Goal: Task Accomplishment & Management: Manage account settings

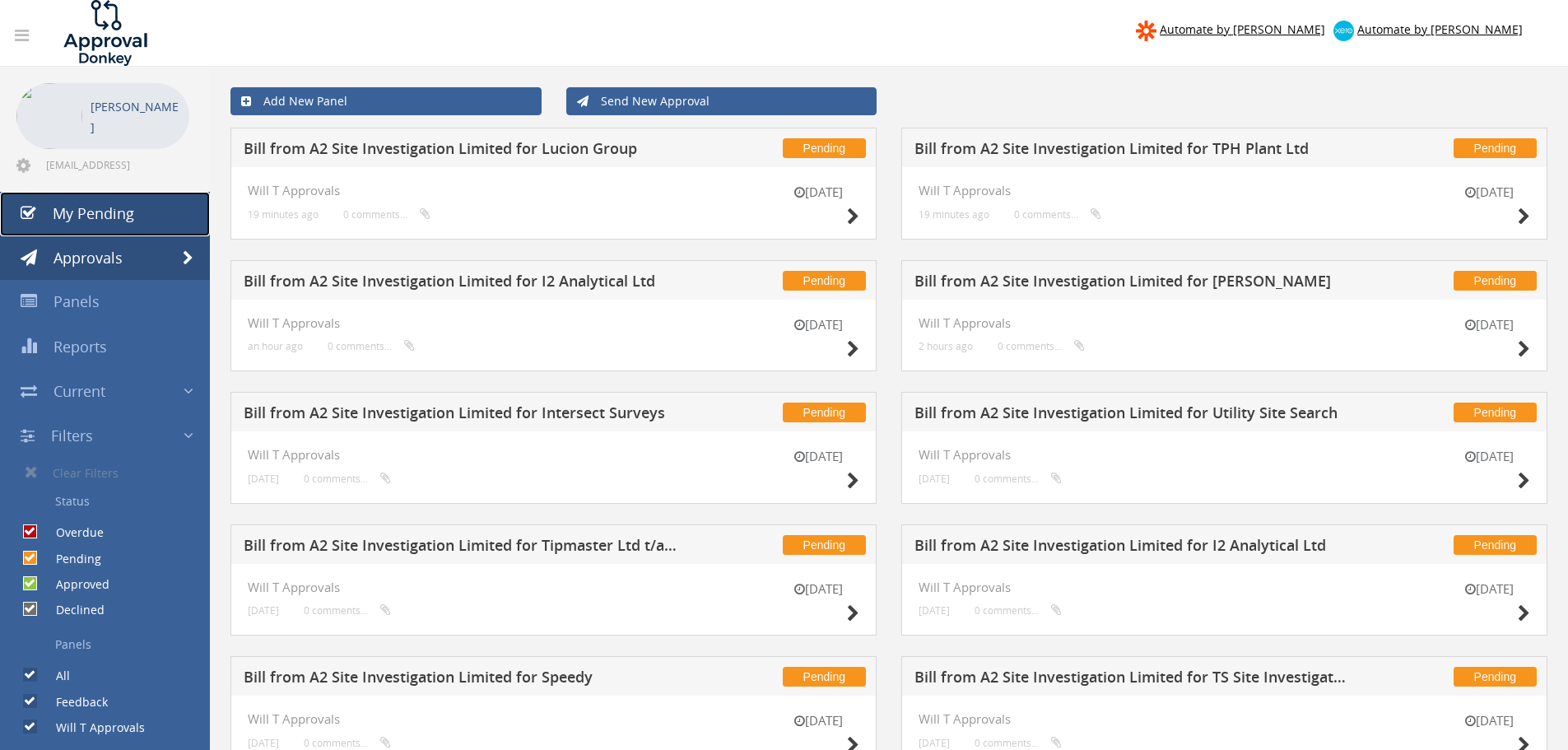
click at [121, 214] on span "My Pending" at bounding box center [93, 213] width 82 height 20
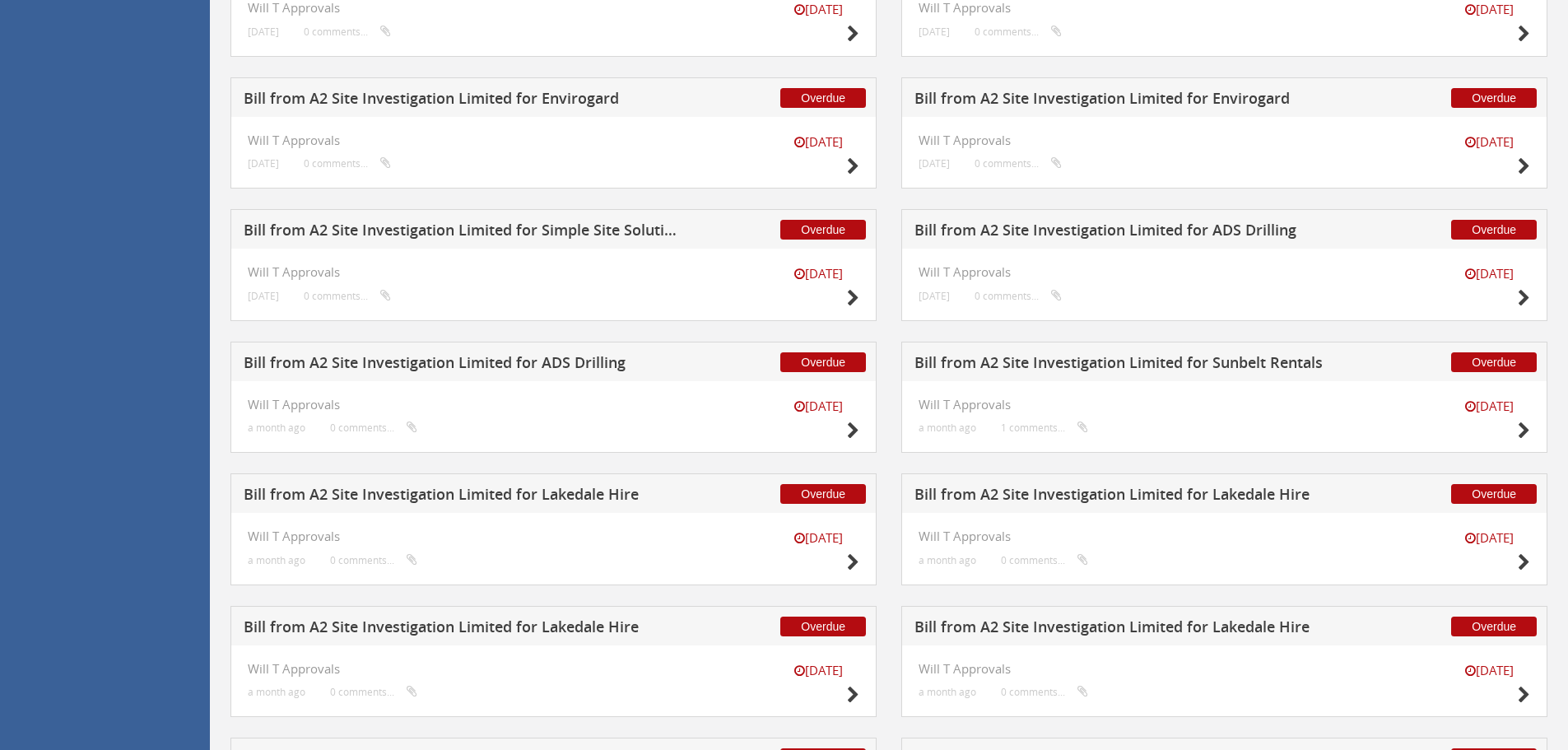
scroll to position [2449, 0]
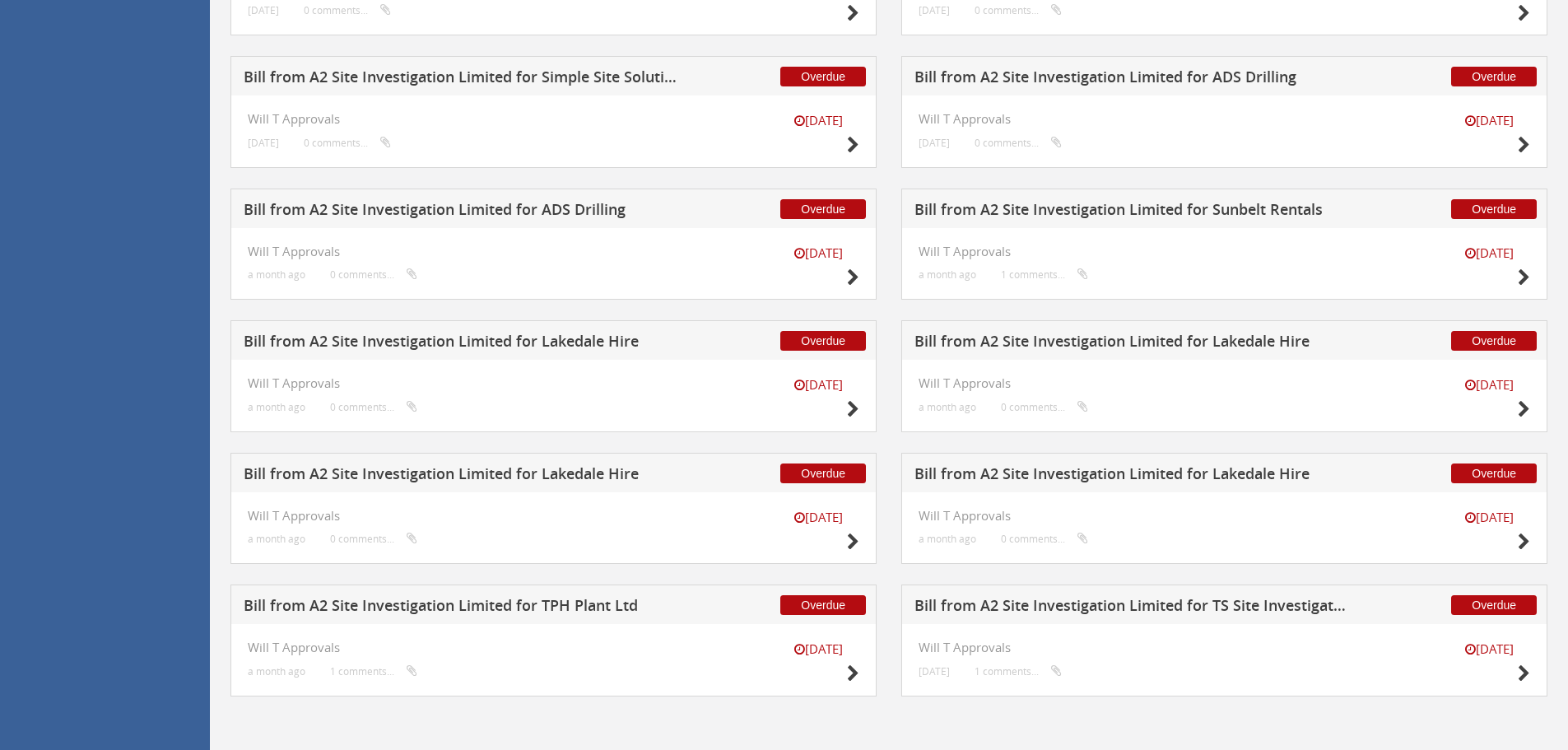
click at [1153, 604] on h5 "Bill from A2 Site Investigation Limited for TS Site Investigation Ltd" at bounding box center [1132, 608] width 434 height 21
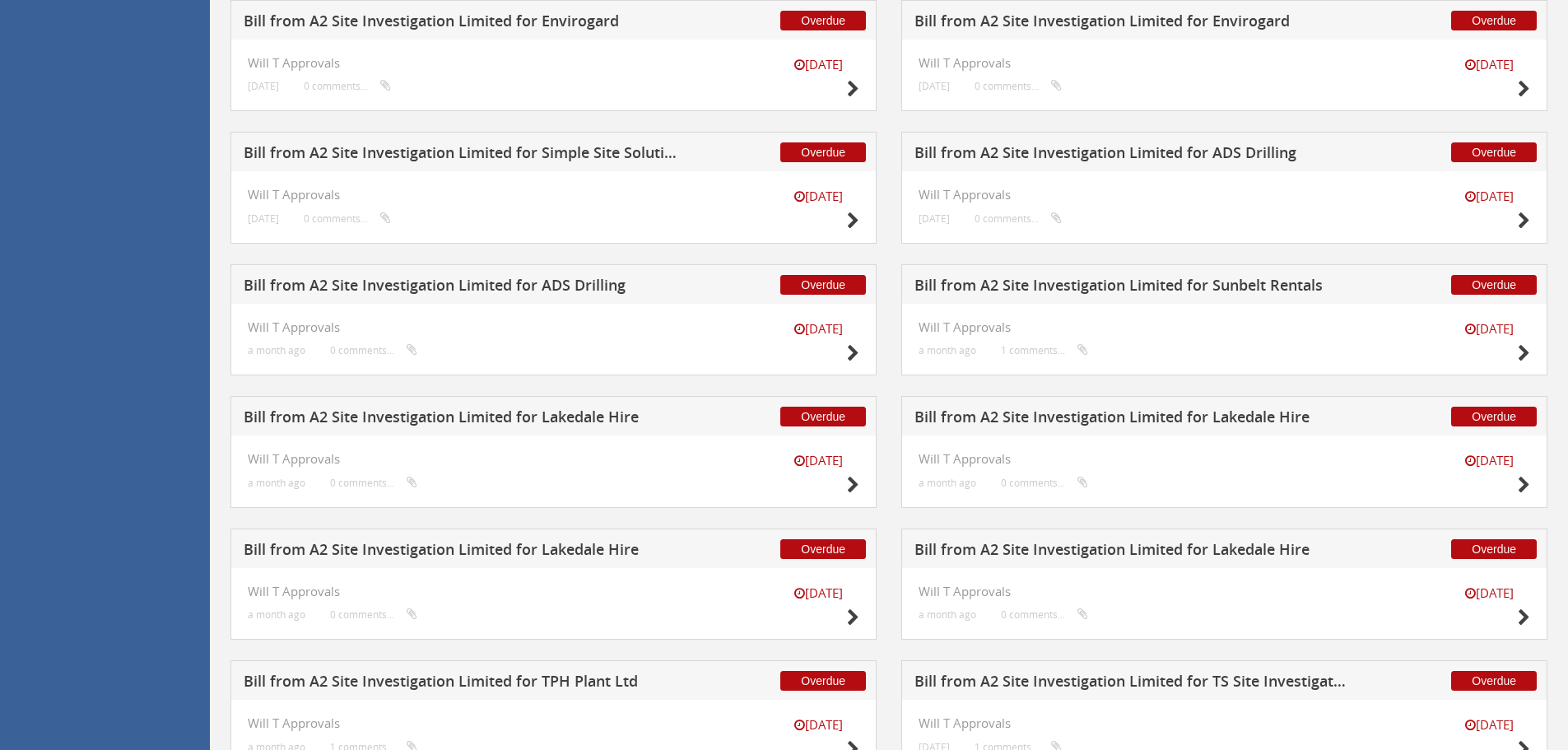
scroll to position [2449, 0]
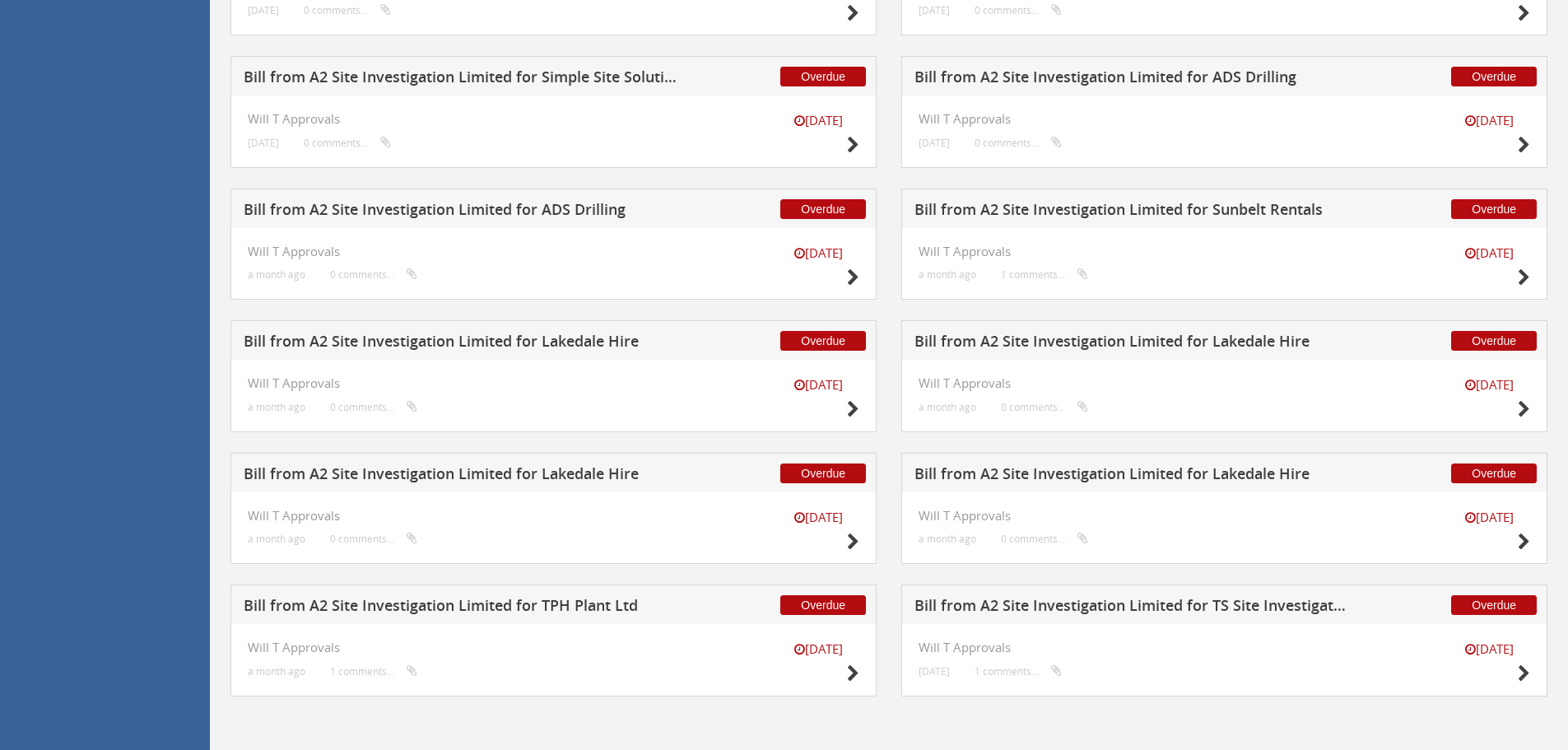
click at [527, 611] on h5 "Bill from A2 Site Investigation Limited for TPH Plant Ltd" at bounding box center [461, 608] width 434 height 21
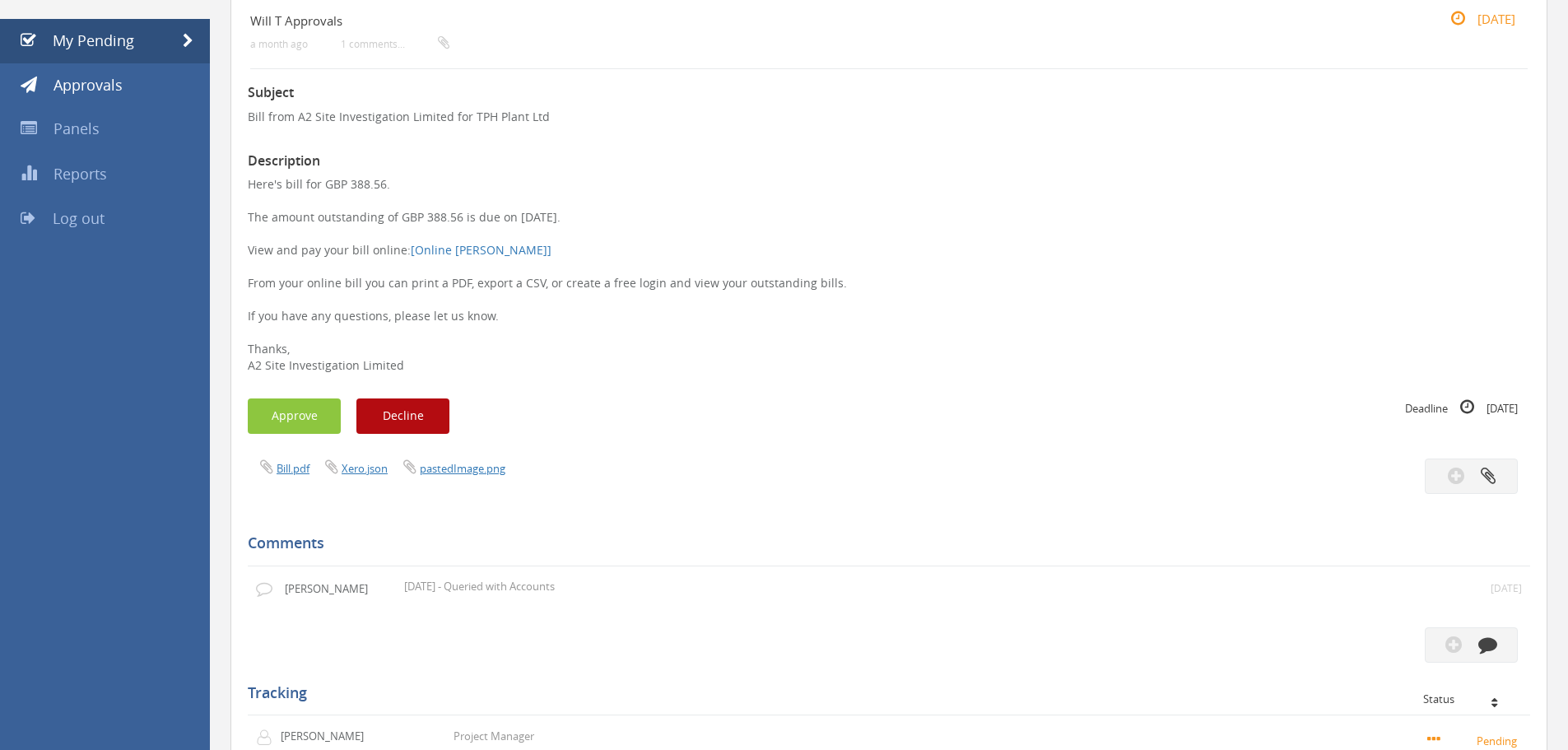
scroll to position [76, 0]
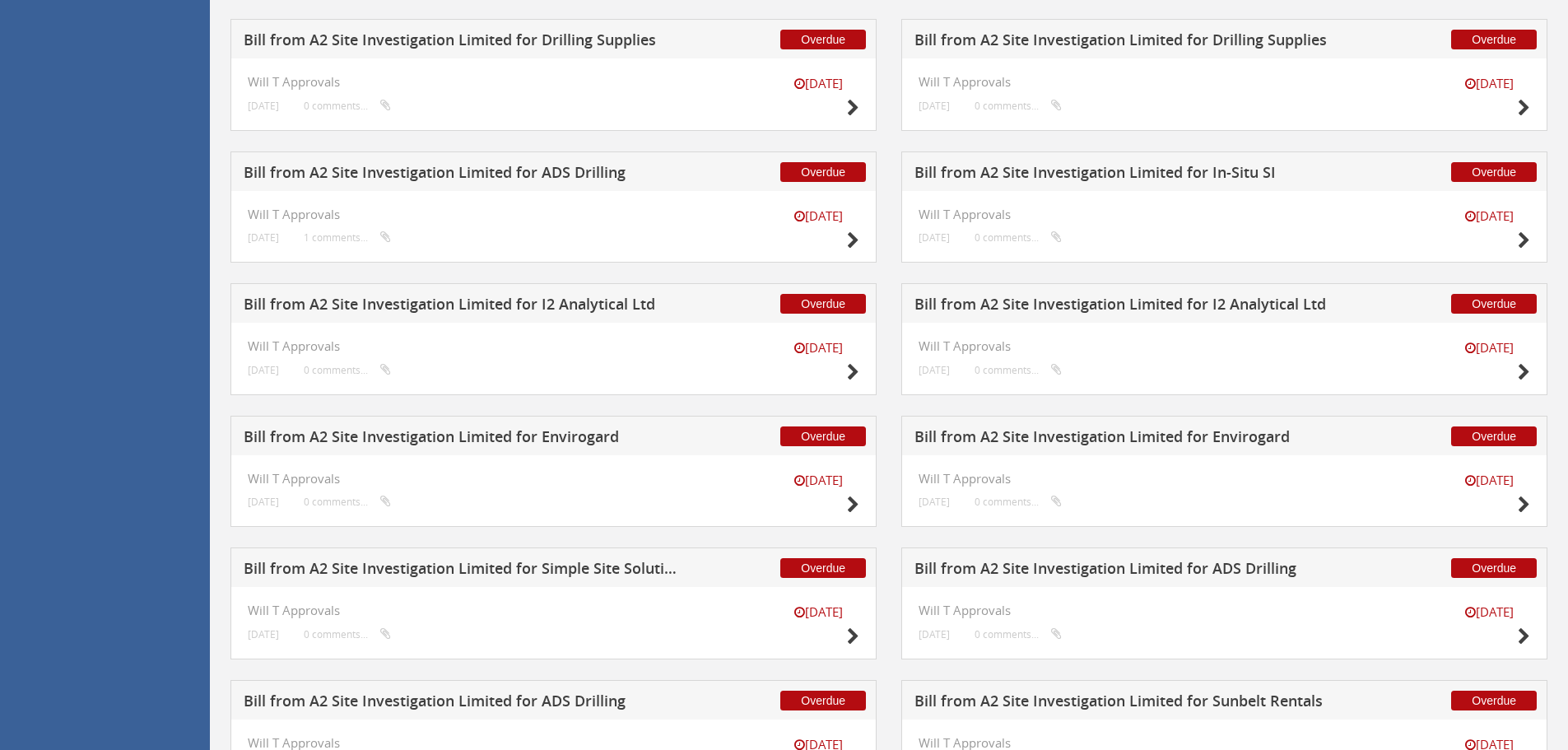
scroll to position [2449, 0]
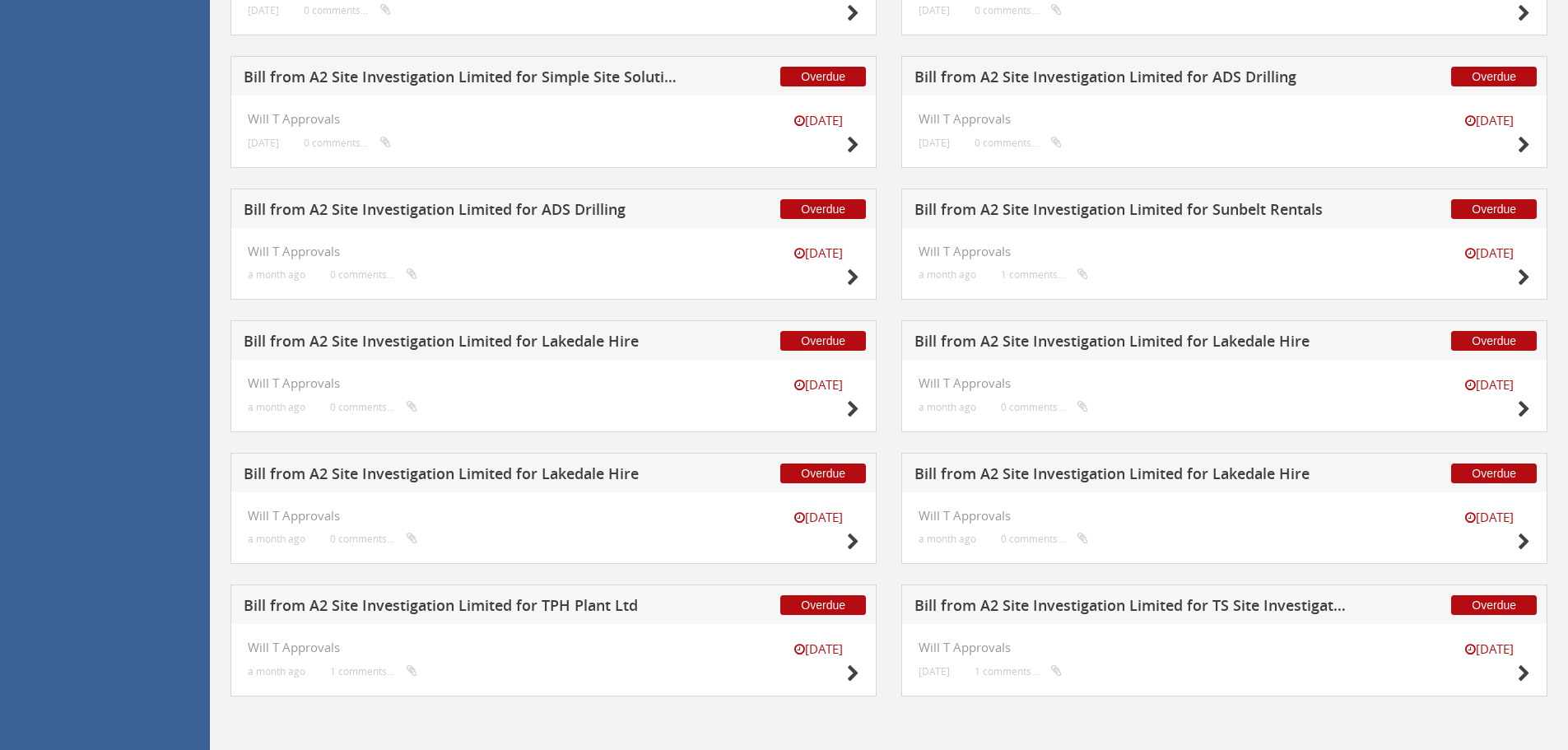
click at [1163, 469] on h5 "Bill from A2 Site Investigation Limited for Lakedale Hire" at bounding box center [1132, 476] width 434 height 21
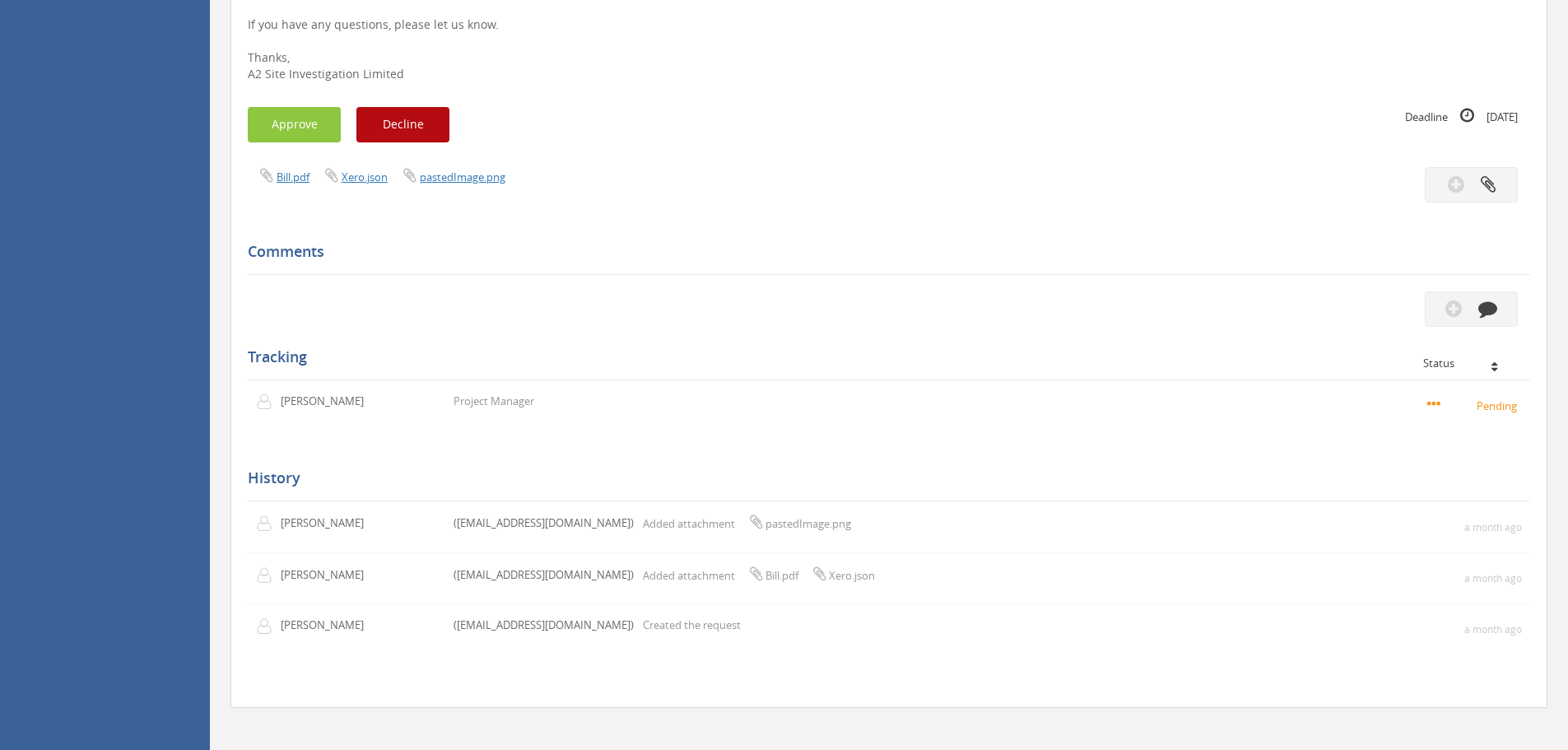
scroll to position [65, 0]
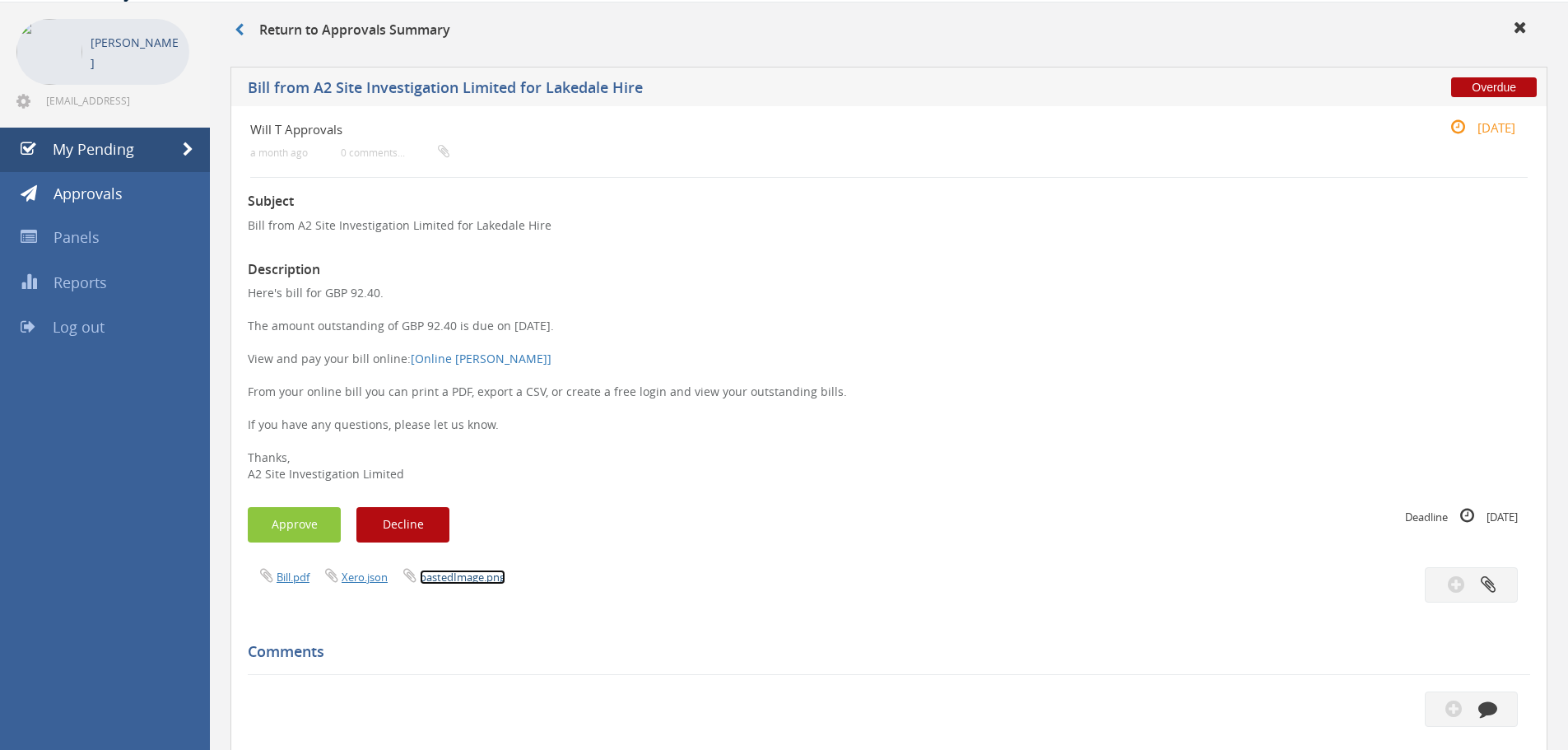
click at [455, 575] on link "pastedImage.png" at bounding box center [462, 576] width 85 height 15
click at [295, 574] on link "Bill.pdf" at bounding box center [293, 576] width 33 height 15
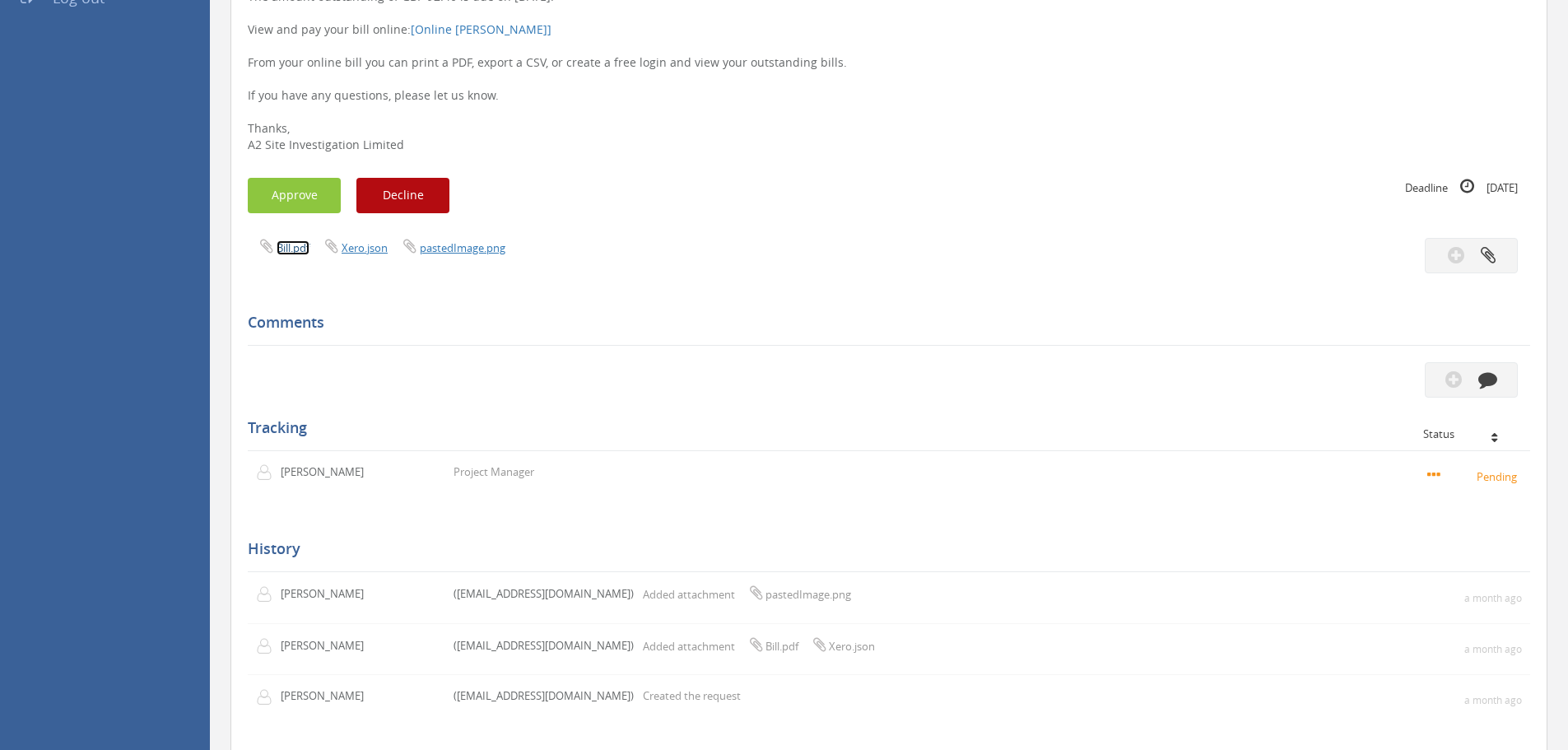
scroll to position [311, 0]
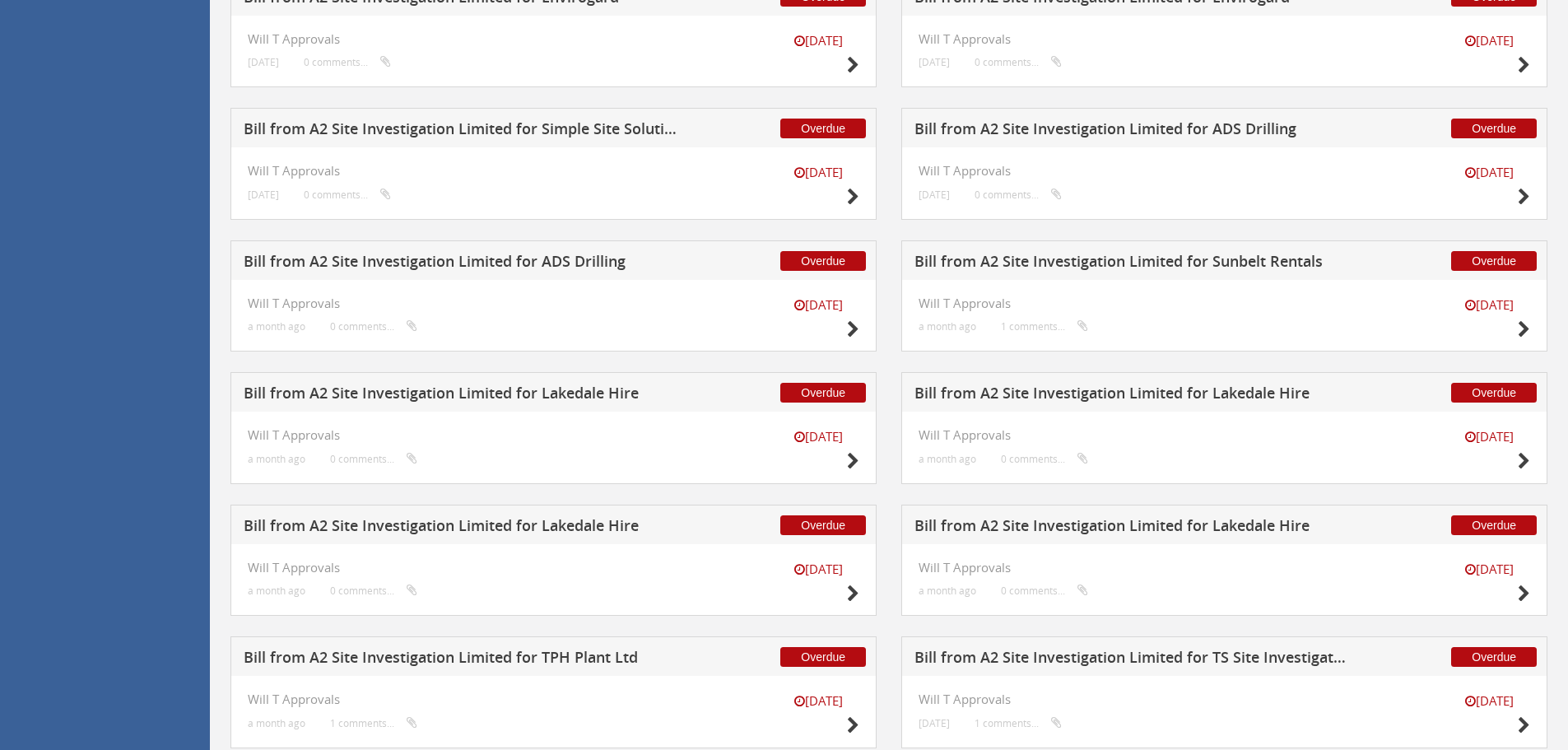
scroll to position [2449, 0]
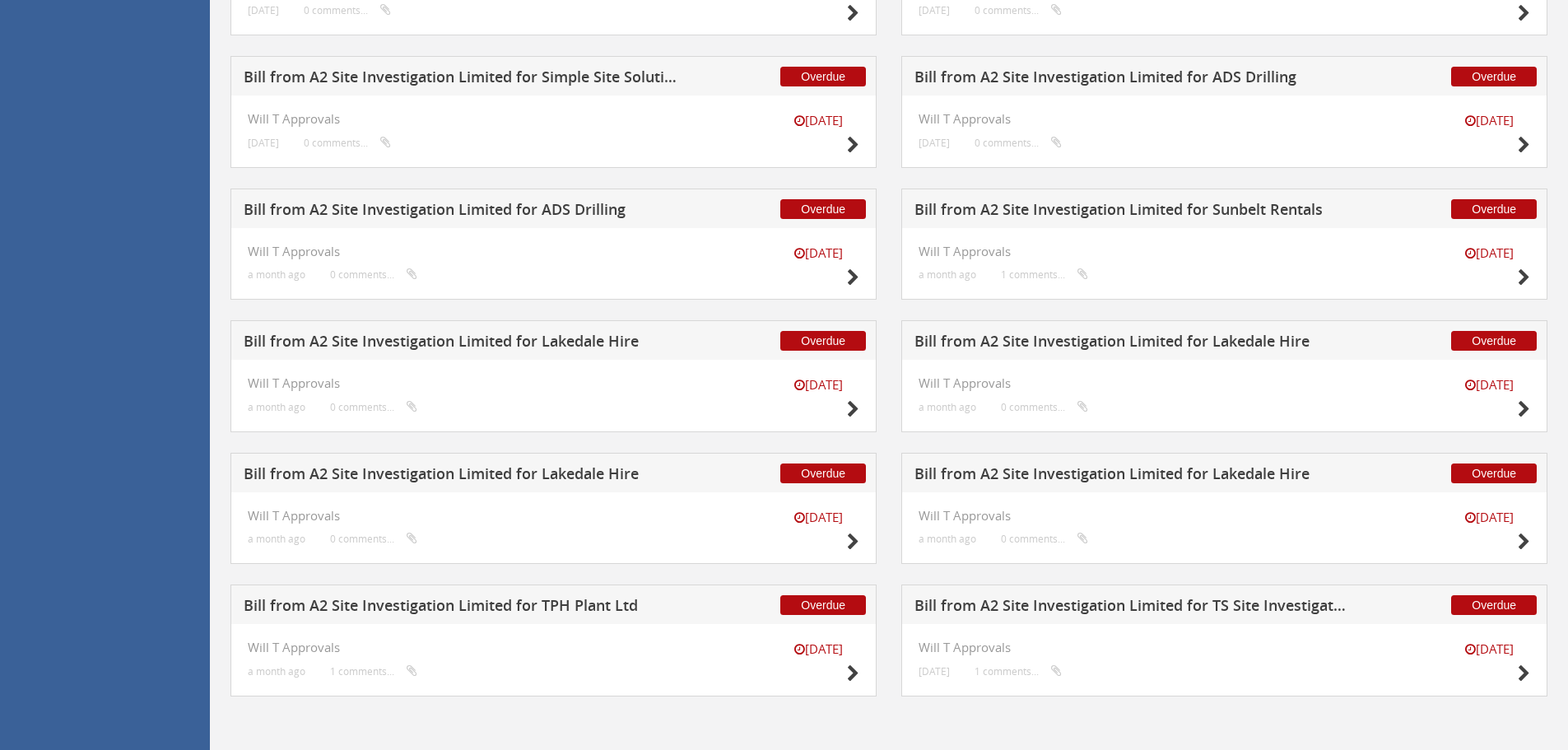
click at [1011, 479] on h5 "Bill from A2 Site Investigation Limited for Lakedale Hire" at bounding box center [1132, 476] width 434 height 21
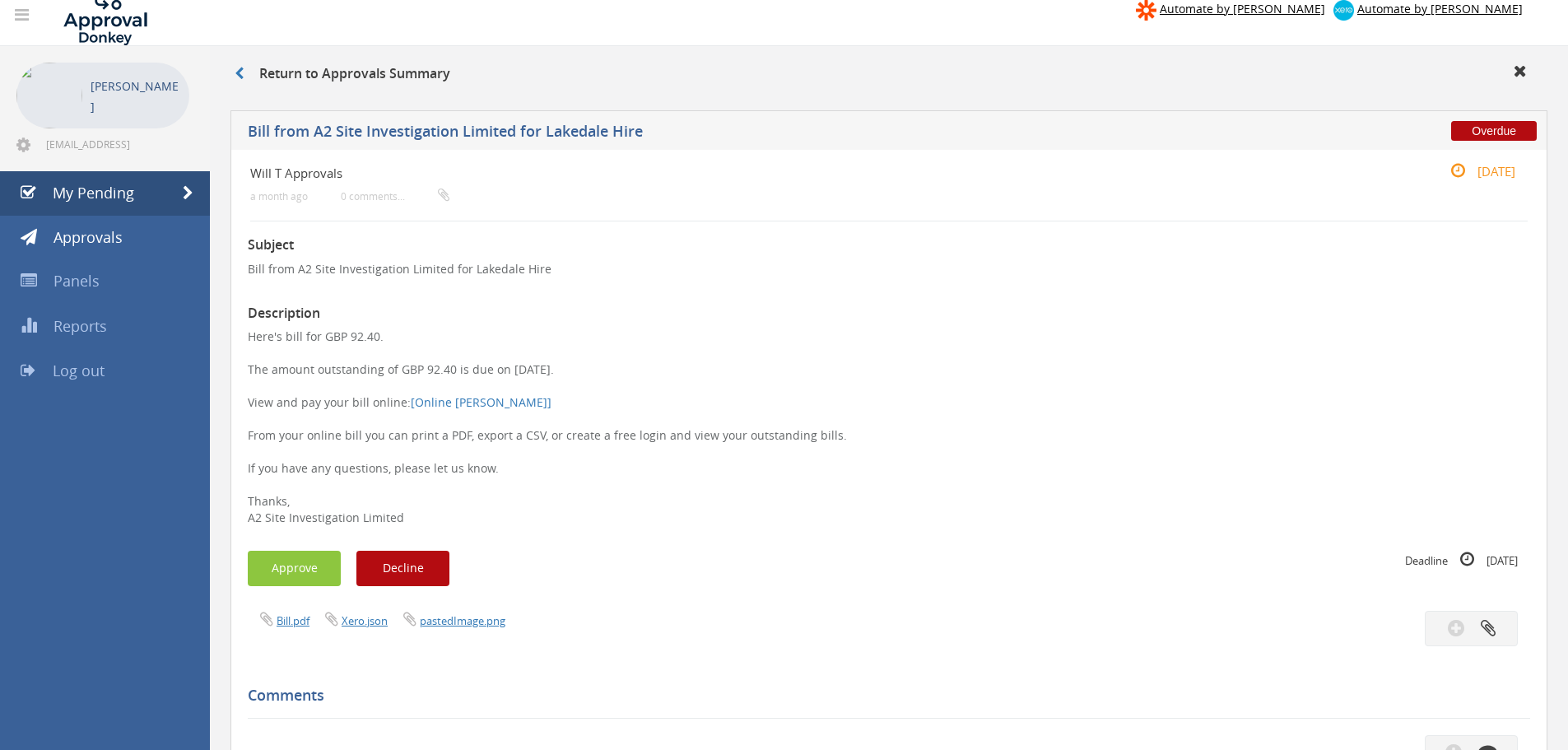
scroll to position [83, 0]
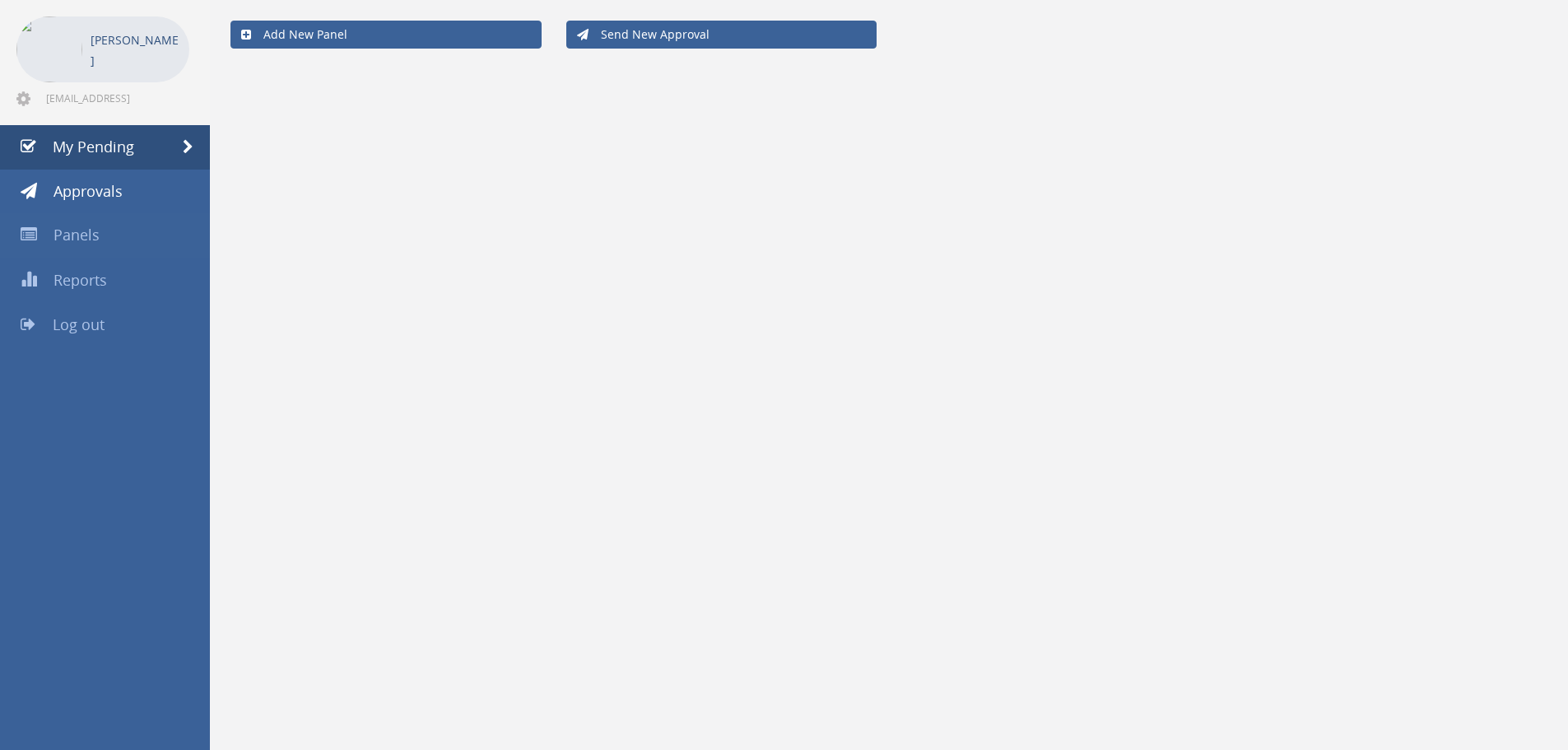
scroll to position [66, 0]
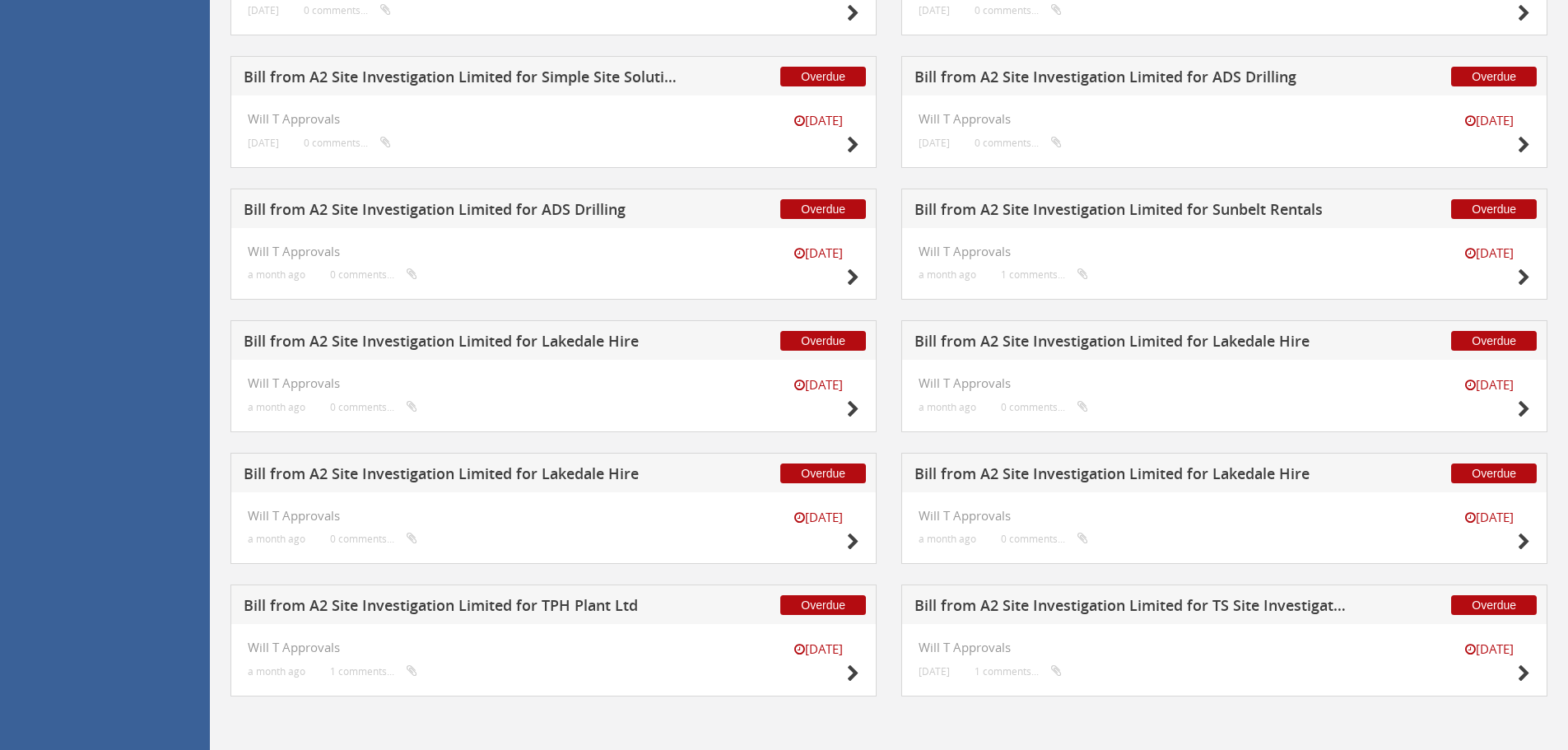
click at [507, 470] on h5 "Bill from A2 Site Investigation Limited for Lakedale Hire" at bounding box center [461, 476] width 434 height 21
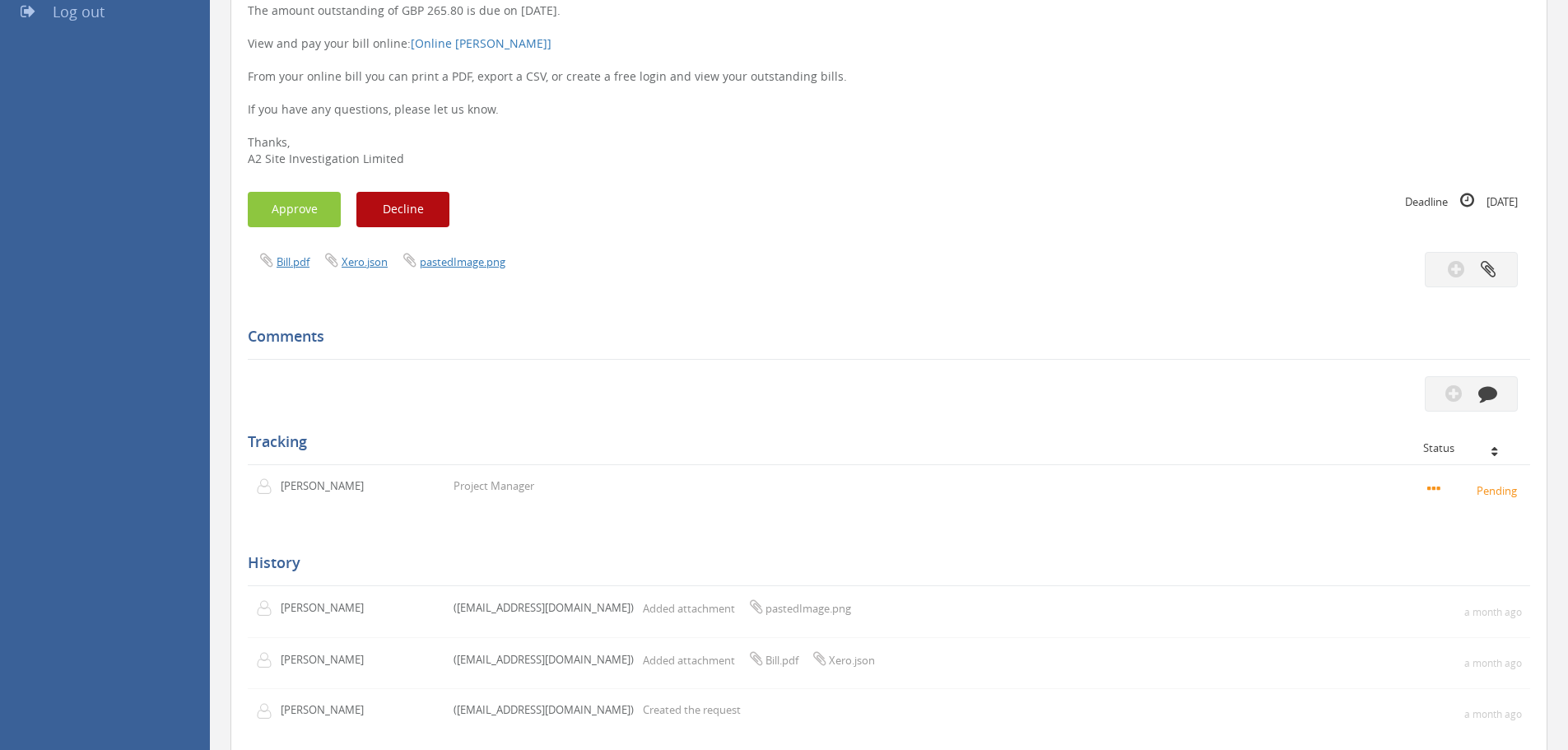
scroll to position [146, 0]
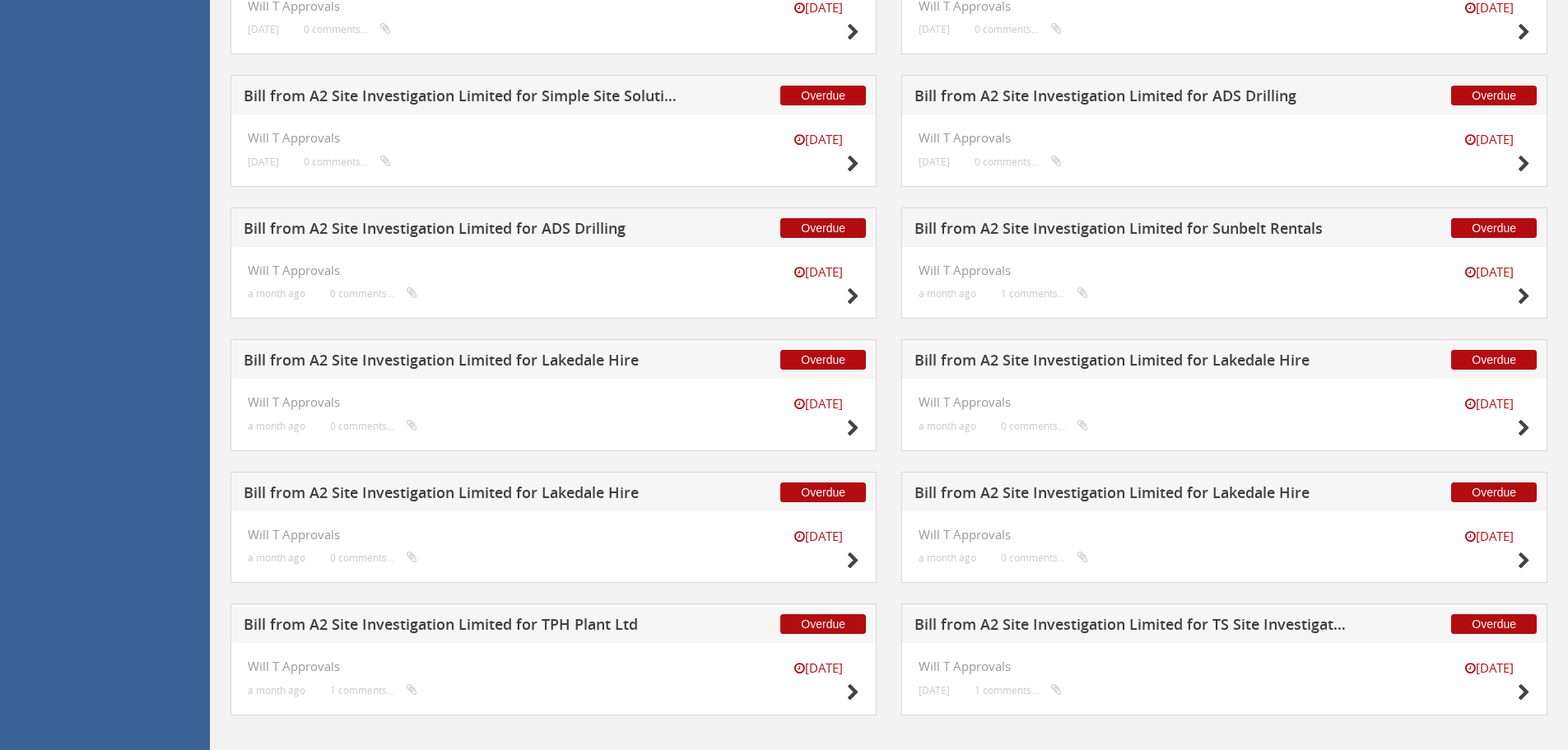
scroll to position [2449, 0]
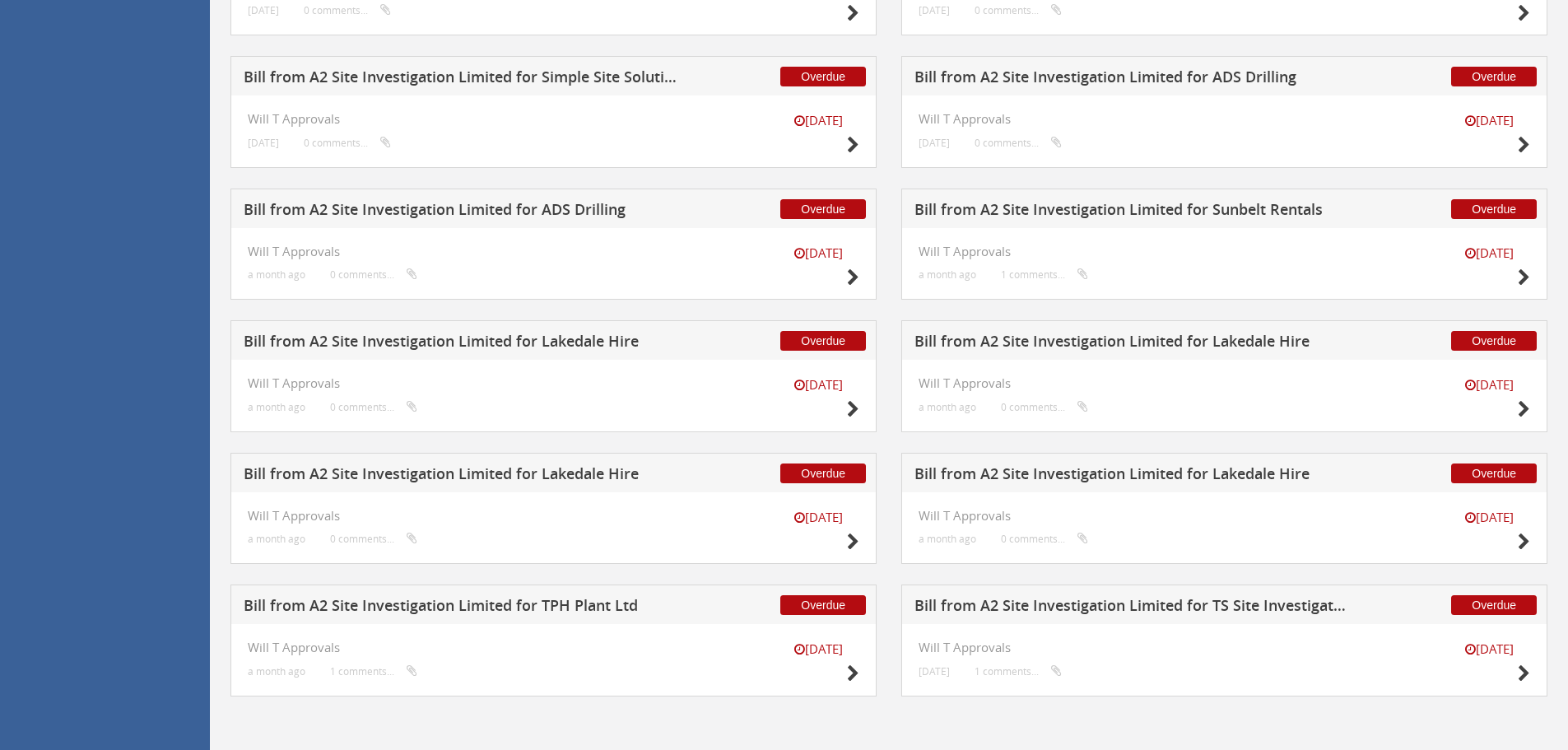
click at [1136, 346] on h5 "Bill from A2 Site Investigation Limited for Lakedale Hire" at bounding box center [1132, 344] width 434 height 21
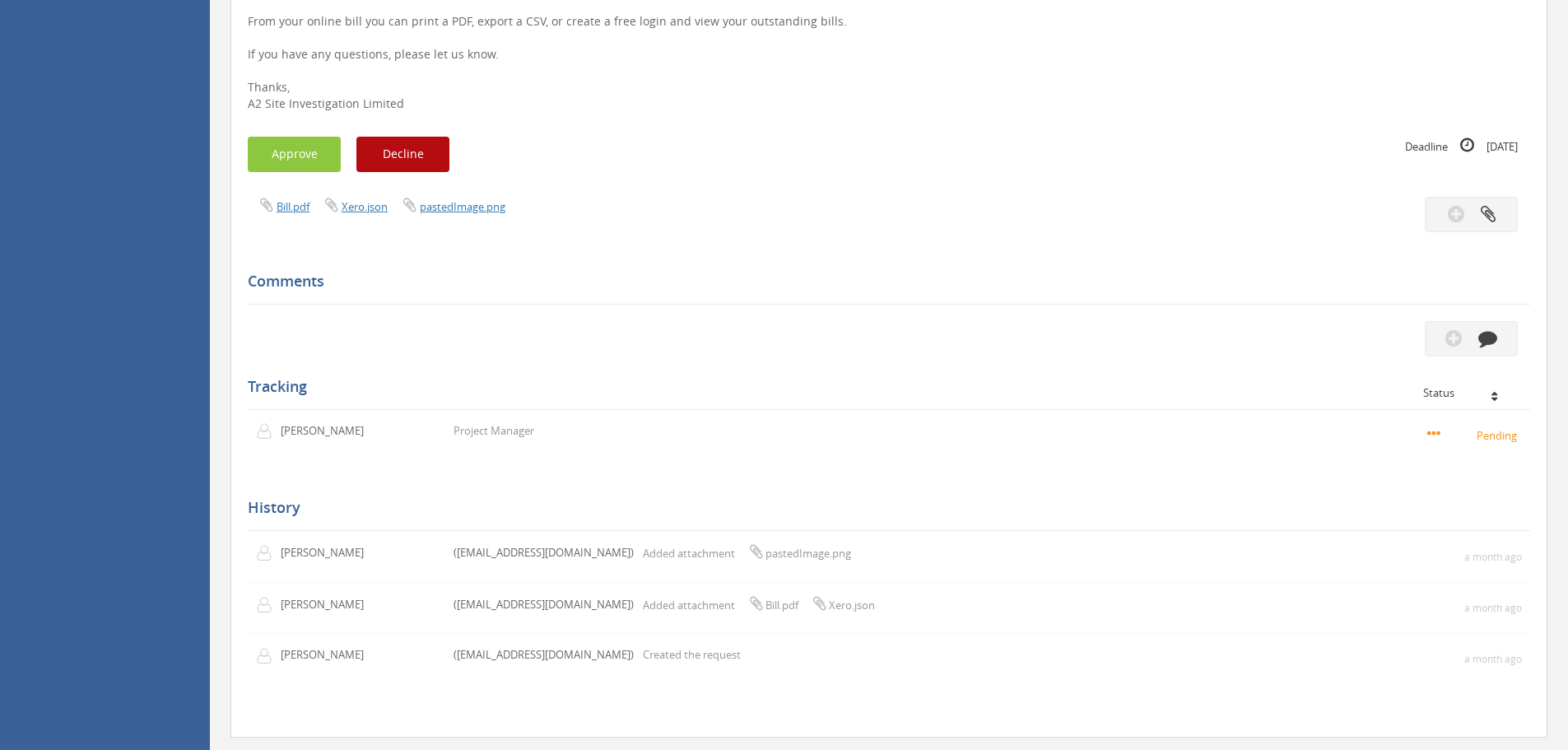
scroll to position [229, 0]
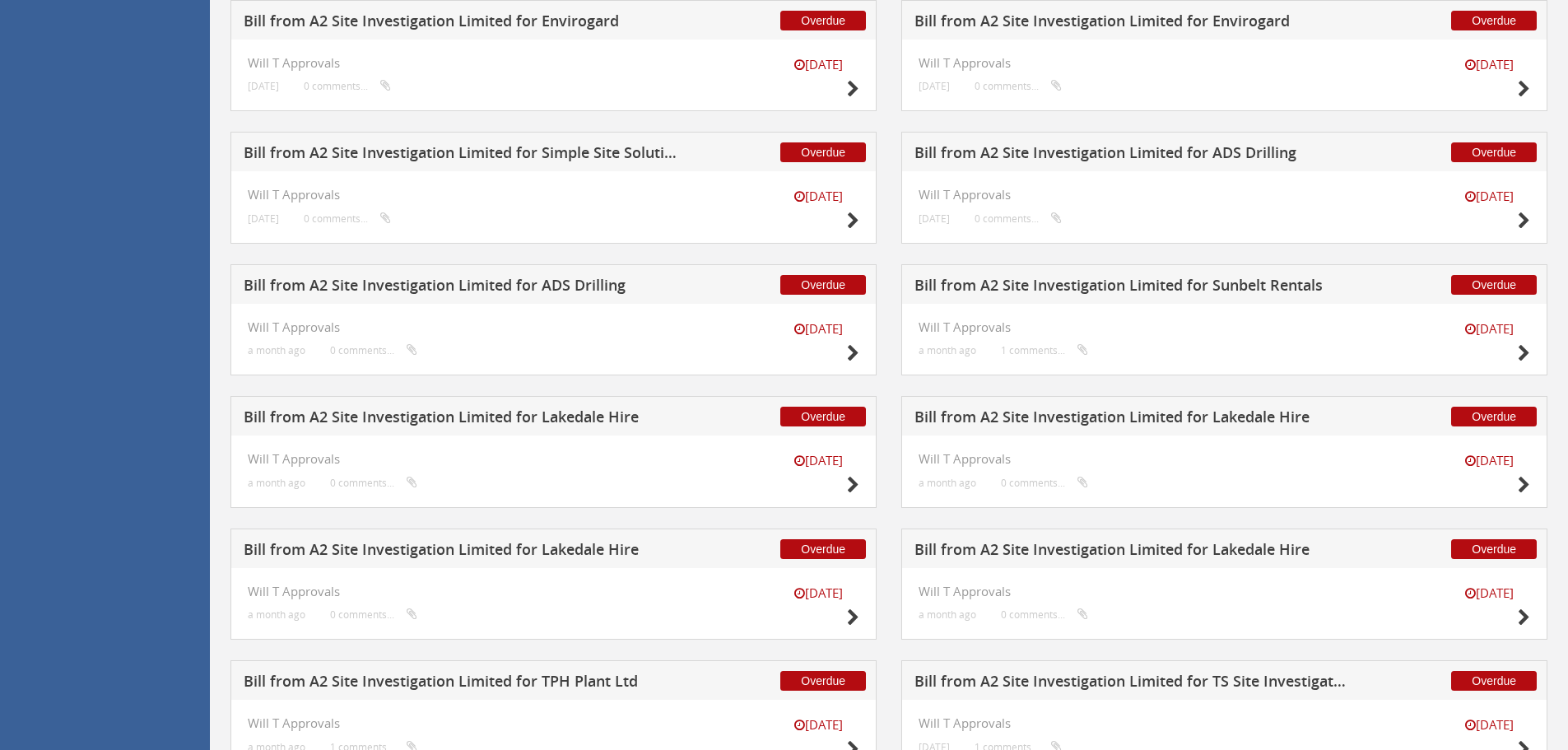
scroll to position [2449, 0]
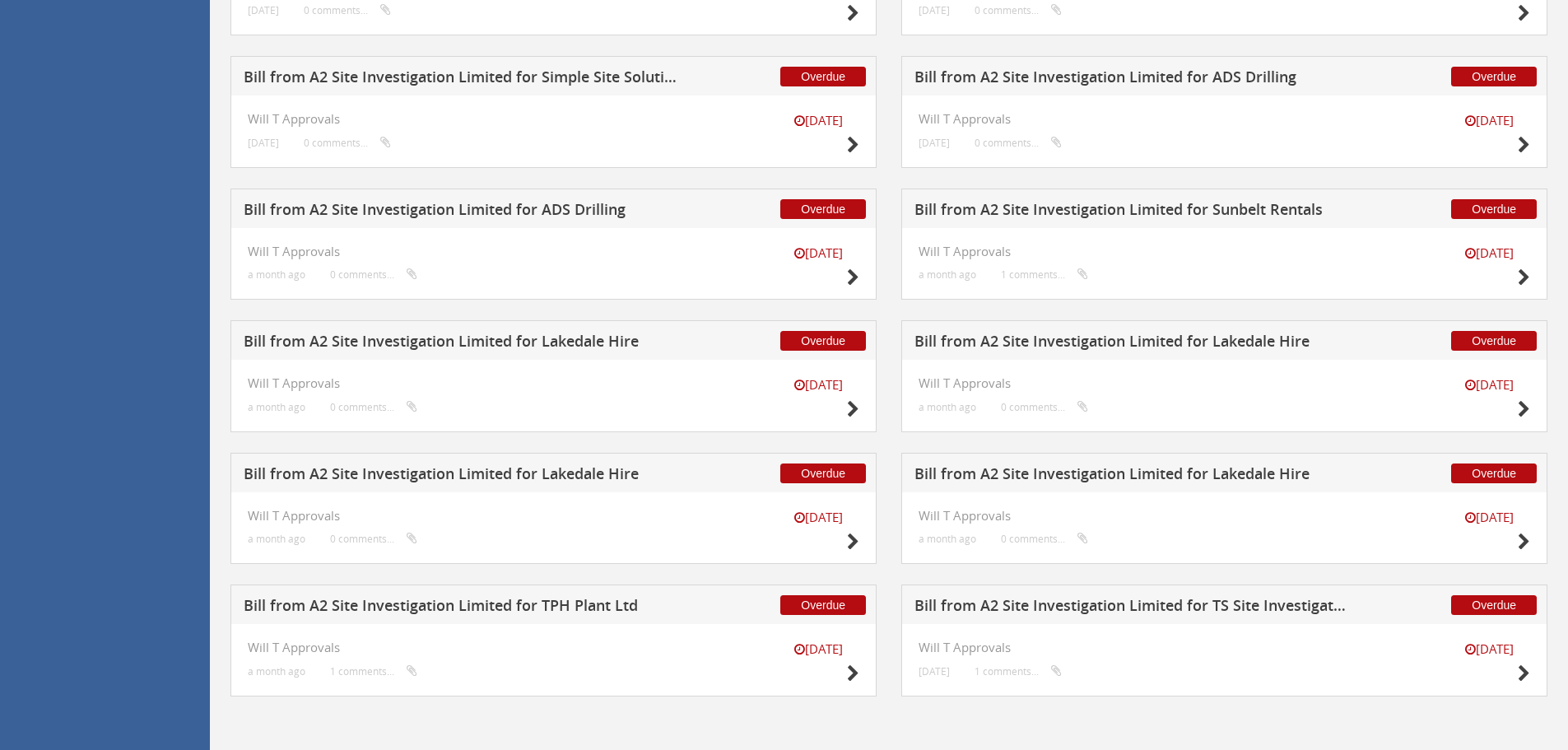
click at [547, 344] on h5 "Bill from A2 Site Investigation Limited for Lakedale Hire" at bounding box center [461, 344] width 434 height 21
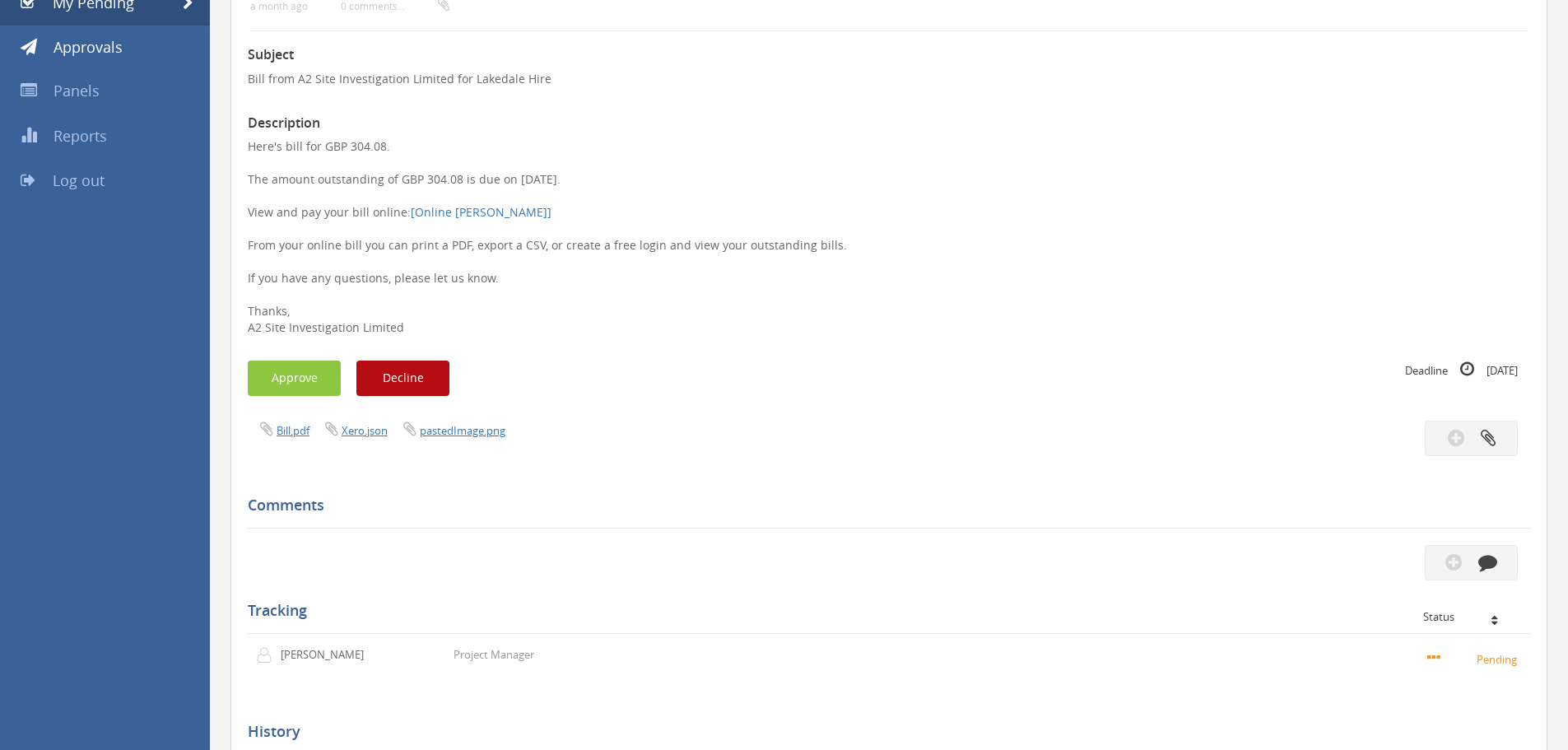
scroll to position [146, 0]
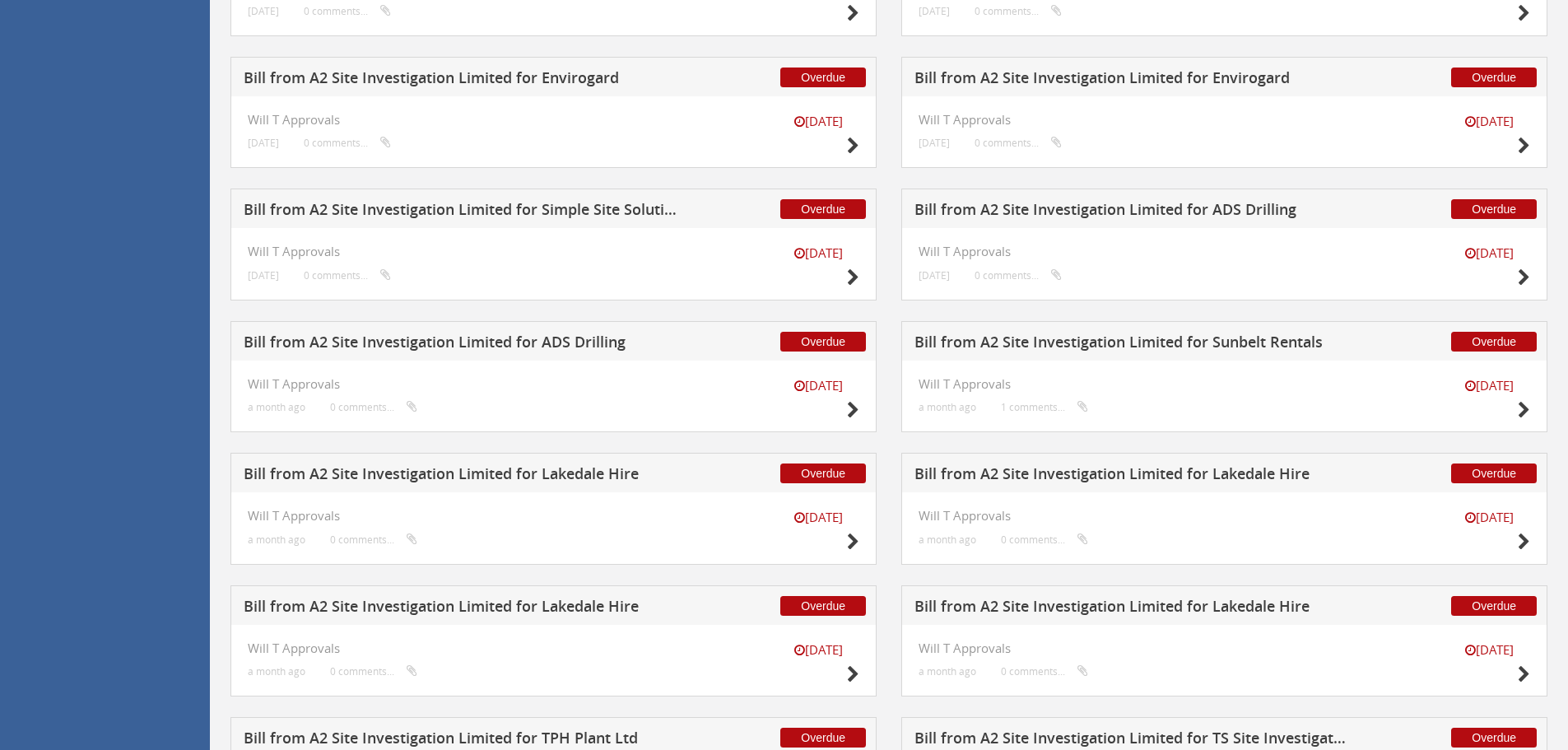
scroll to position [2449, 0]
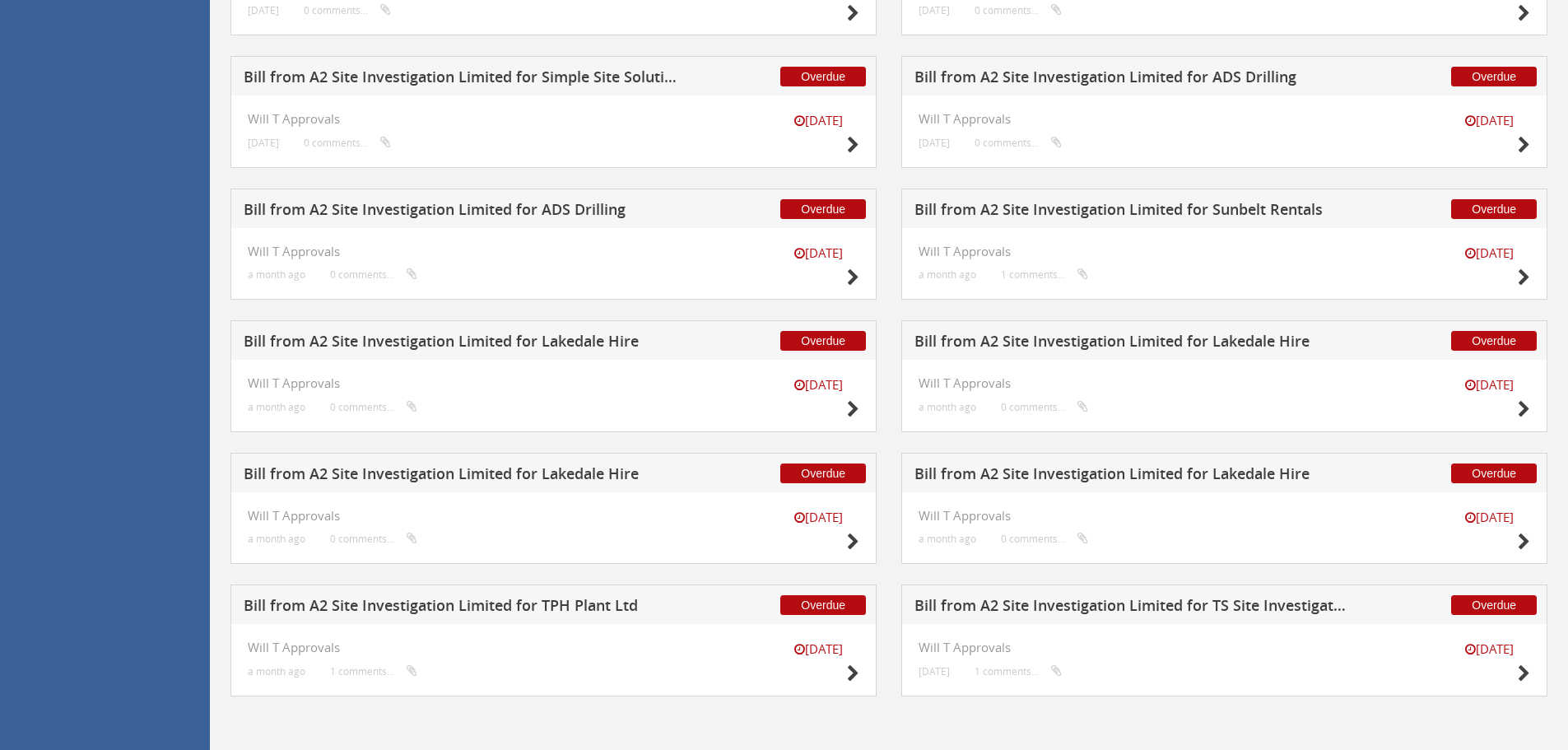
click at [563, 343] on h5 "Bill from A2 Site Investigation Limited for Lakedale Hire" at bounding box center [461, 344] width 434 height 21
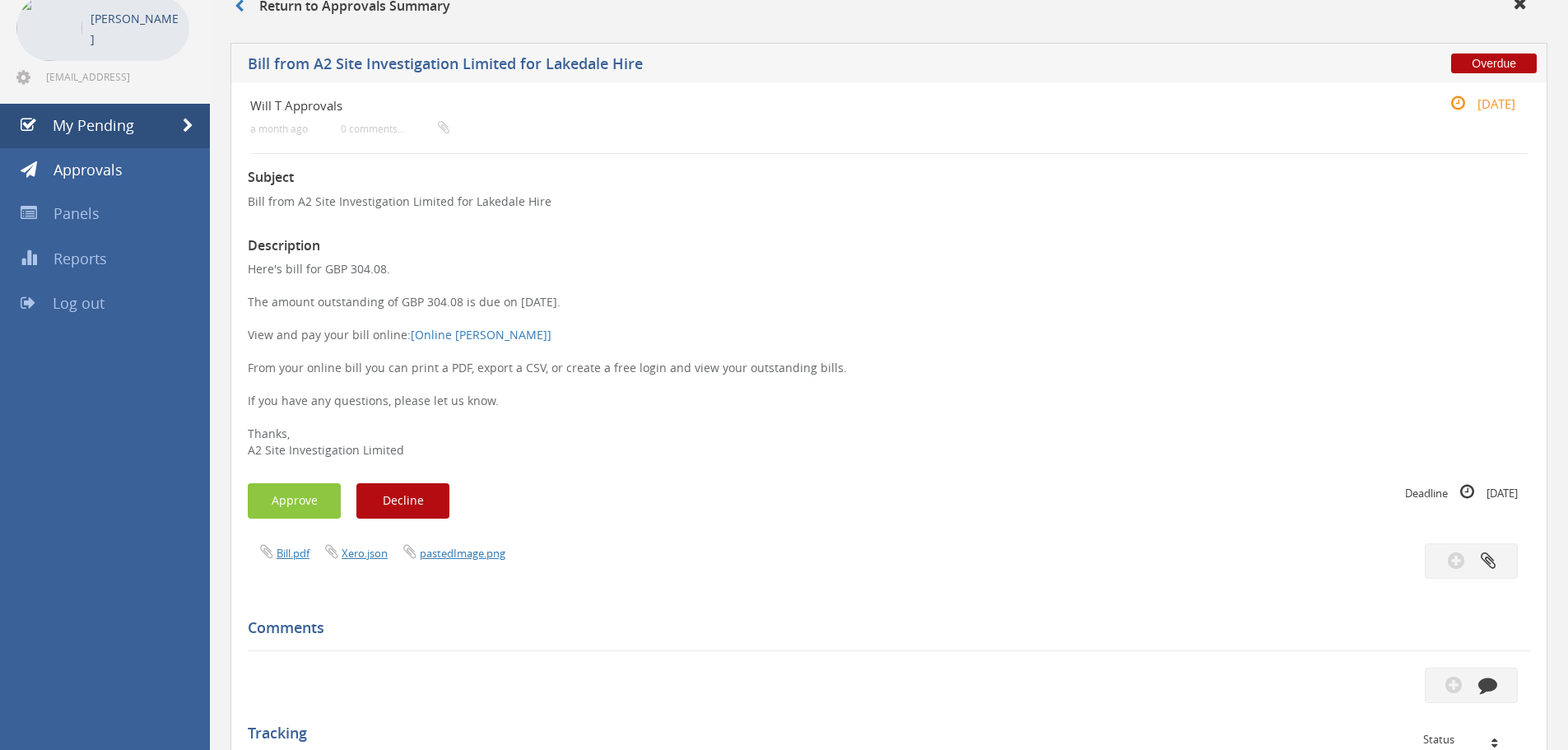
scroll to position [65, 0]
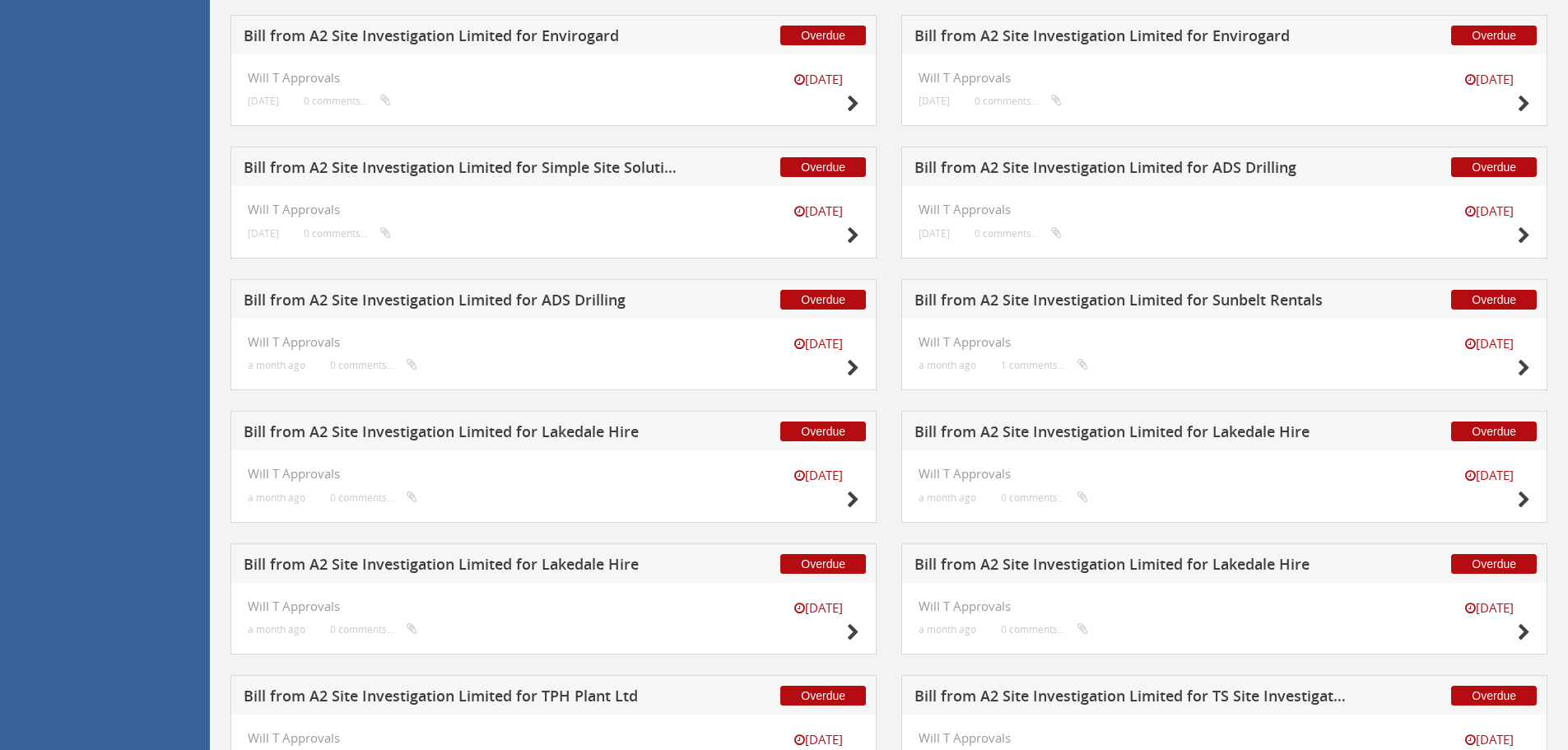
scroll to position [2449, 0]
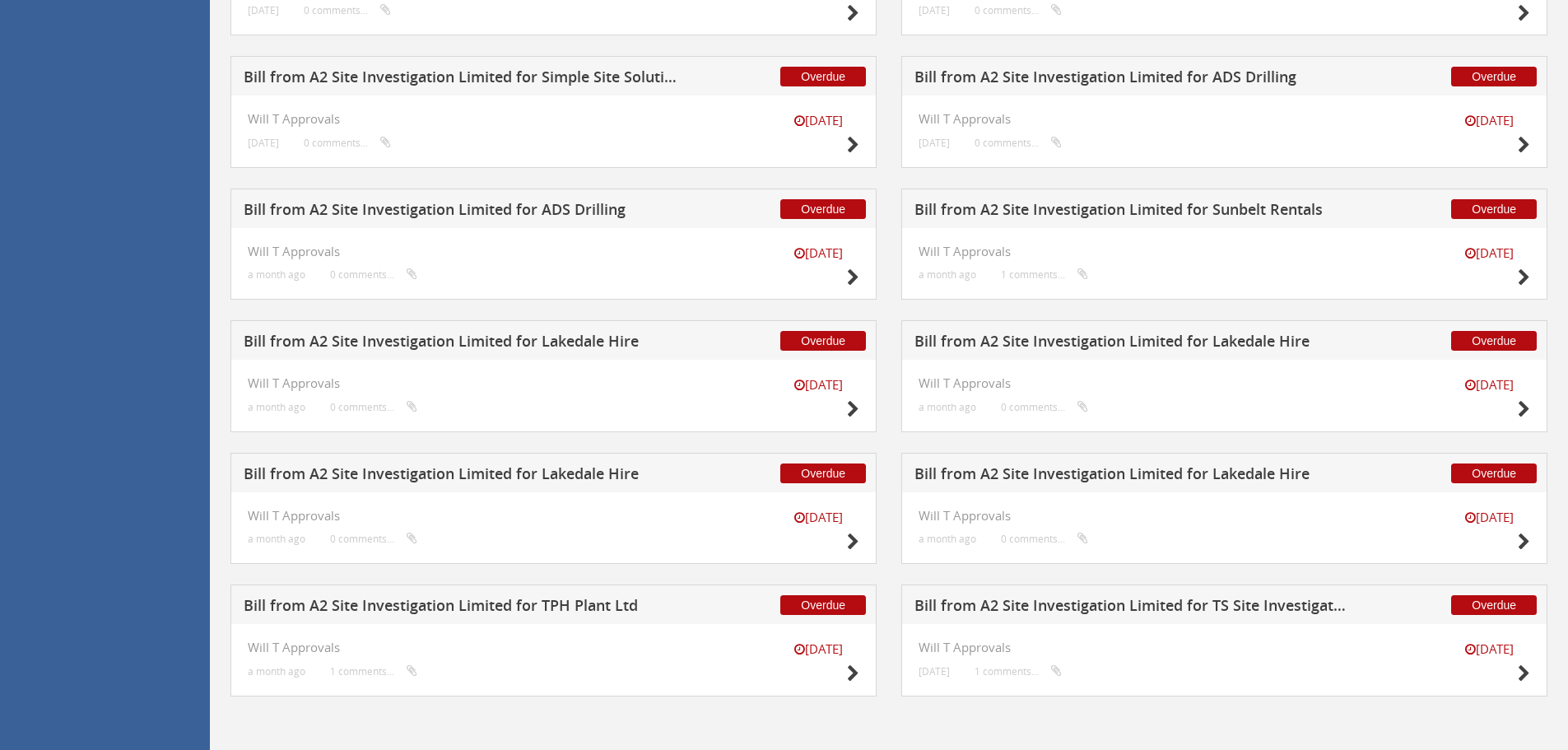
click at [557, 332] on div "Overdue Bill from A2 Site Investigation Limited for Lakedale Hire" at bounding box center [554, 340] width 646 height 40
click at [557, 340] on h5 "Bill from A2 Site Investigation Limited for Lakedale Hire" at bounding box center [461, 344] width 434 height 21
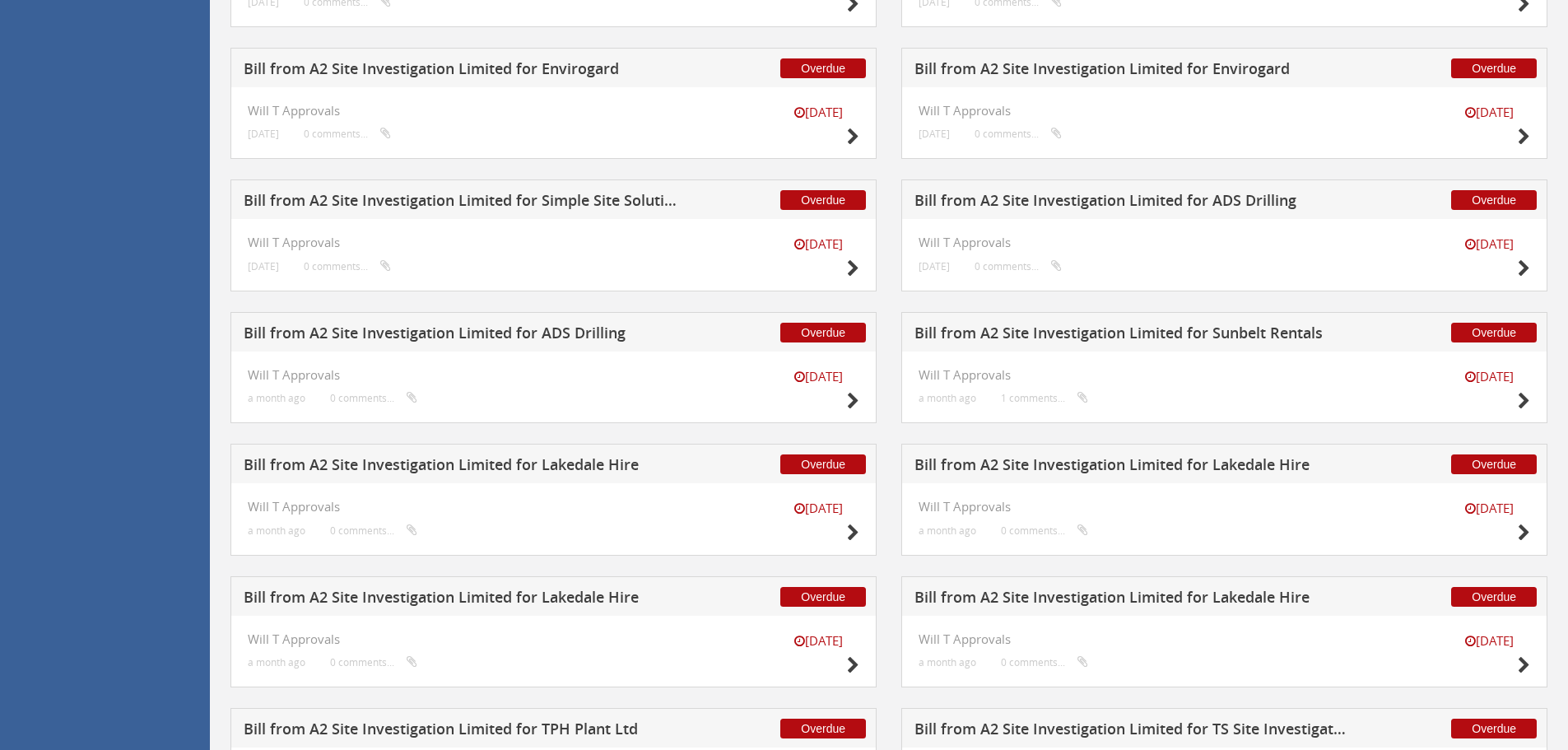
scroll to position [2449, 0]
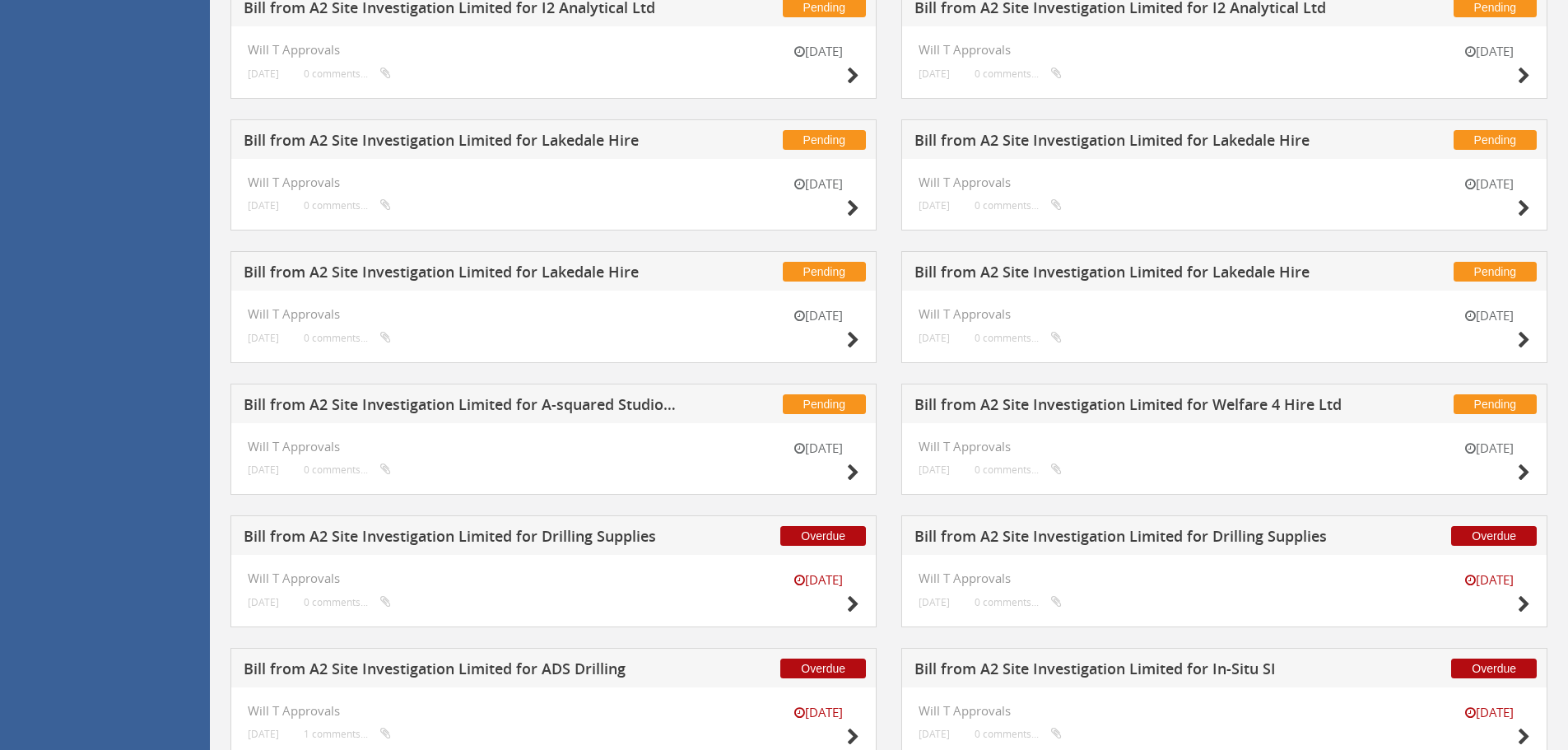
click at [583, 270] on h5 "Bill from A2 Site Investigation Limited for Lakedale Hire" at bounding box center [461, 275] width 434 height 21
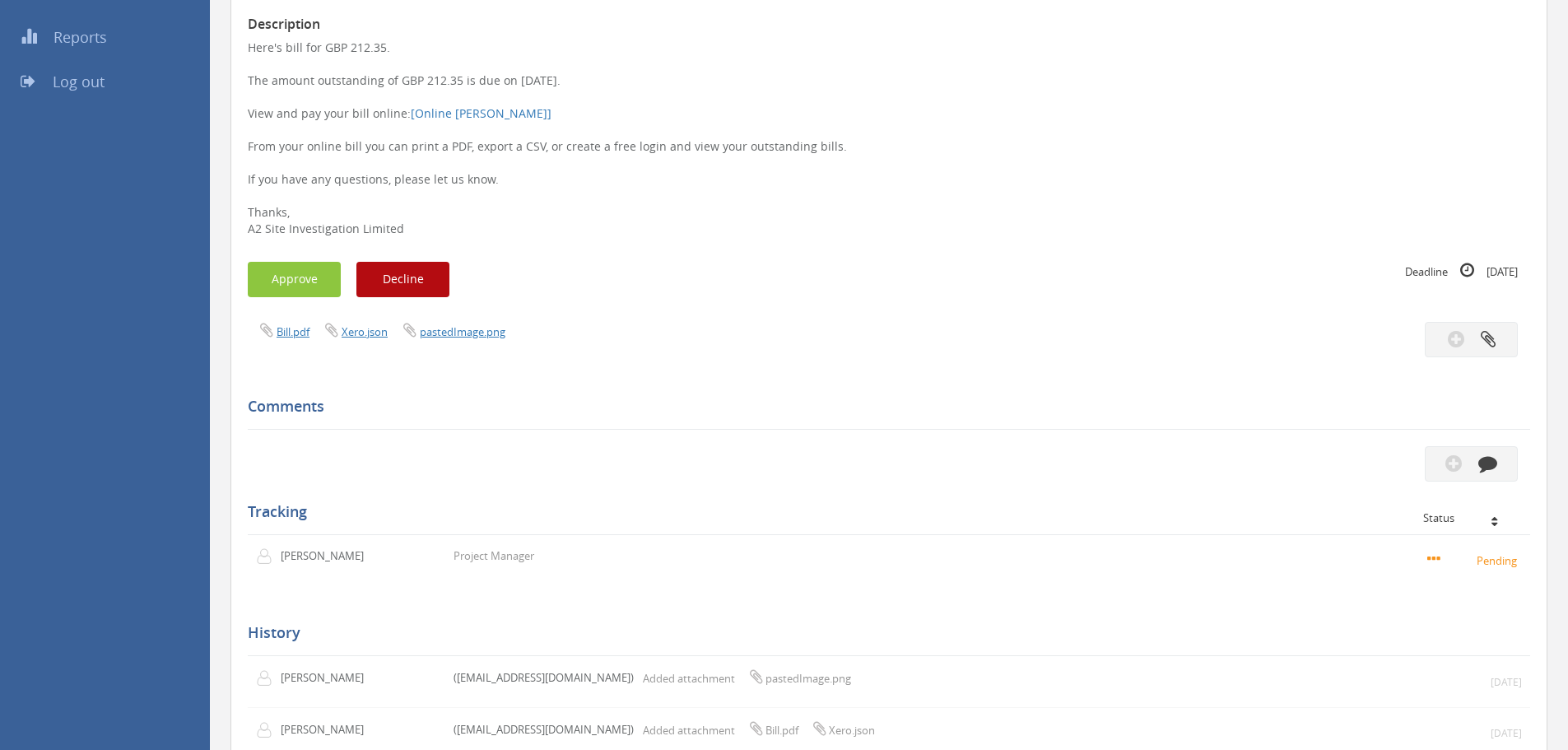
scroll to position [65, 0]
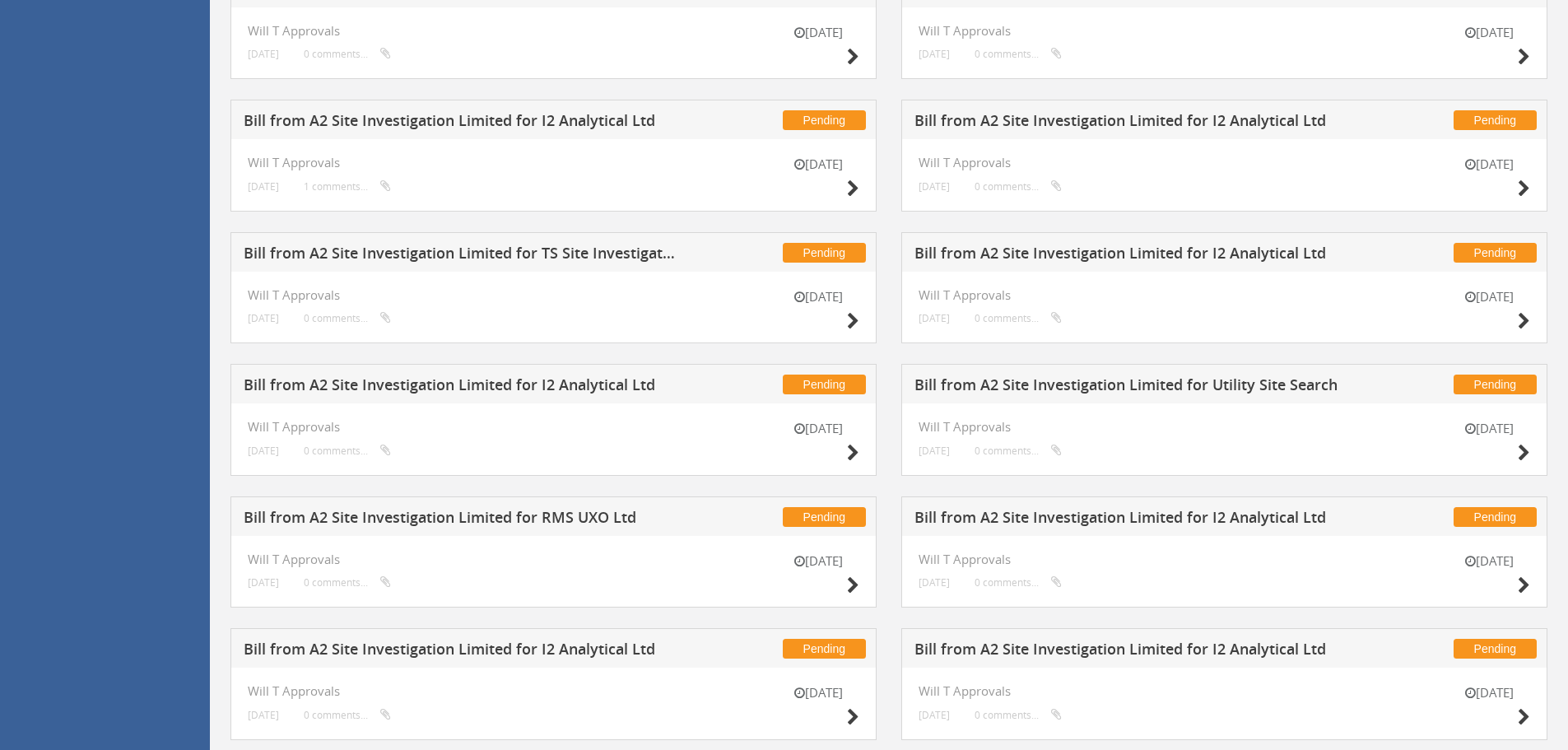
scroll to position [1383, 0]
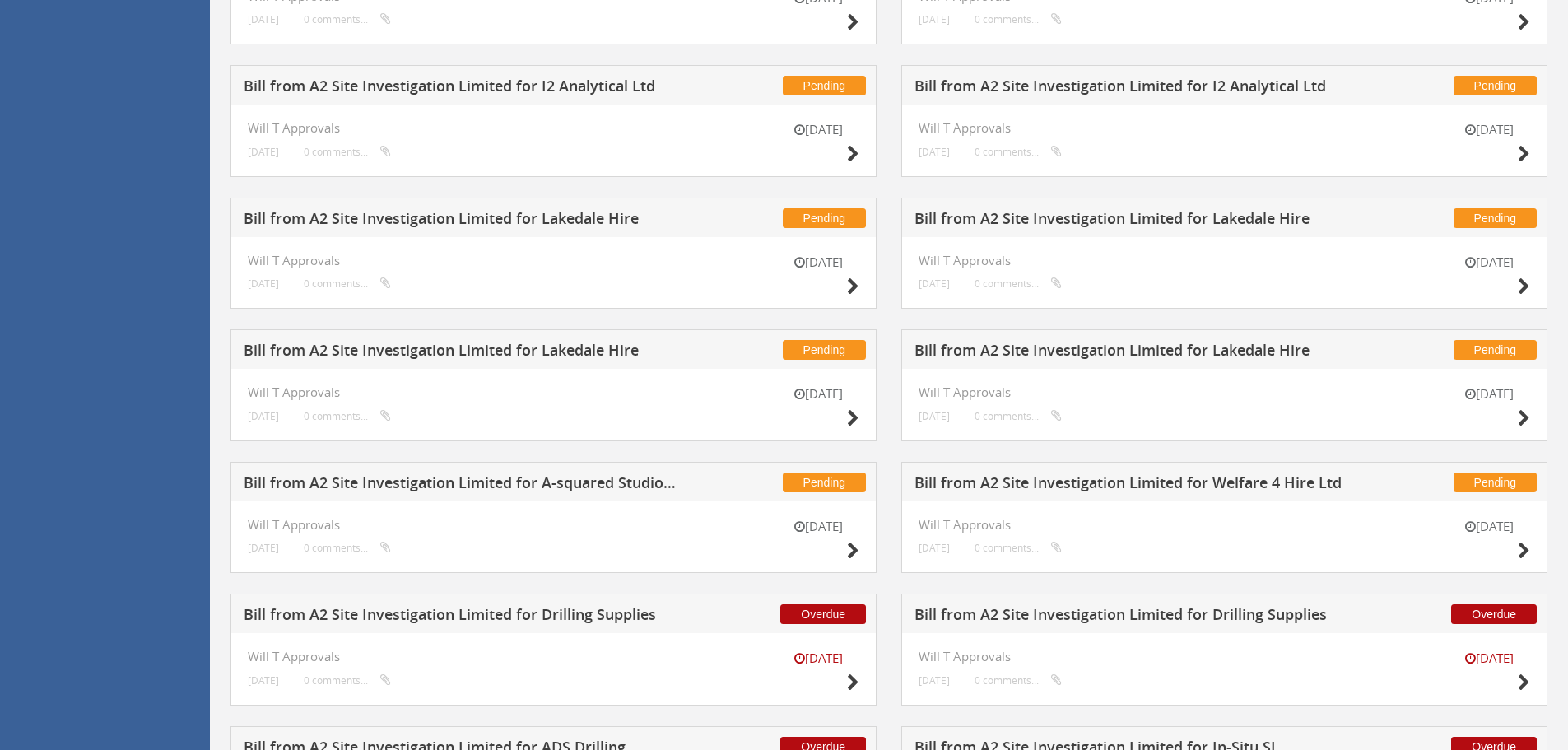
click at [581, 359] on h5 "Bill from A2 Site Investigation Limited for Lakedale Hire" at bounding box center [461, 353] width 434 height 21
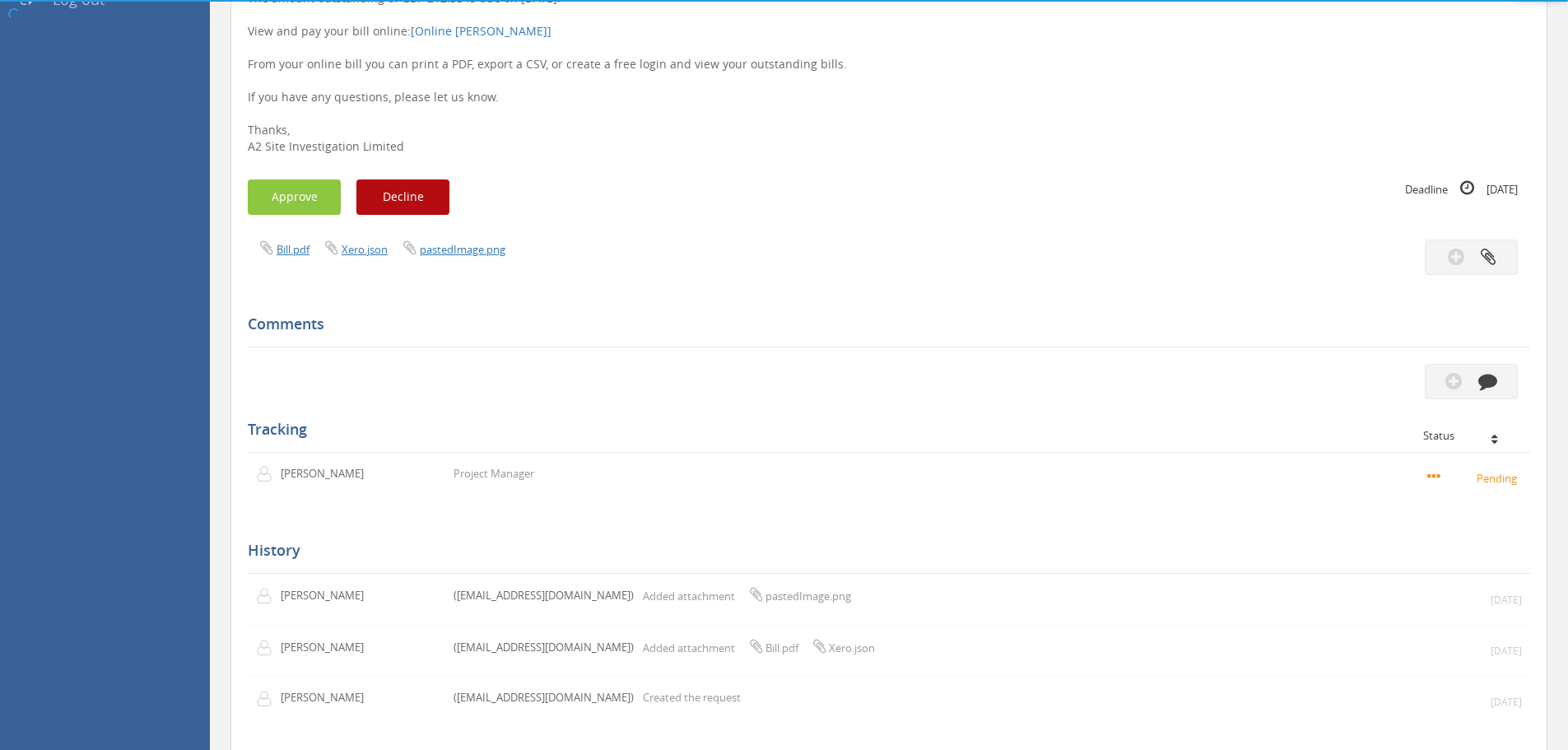
scroll to position [311, 0]
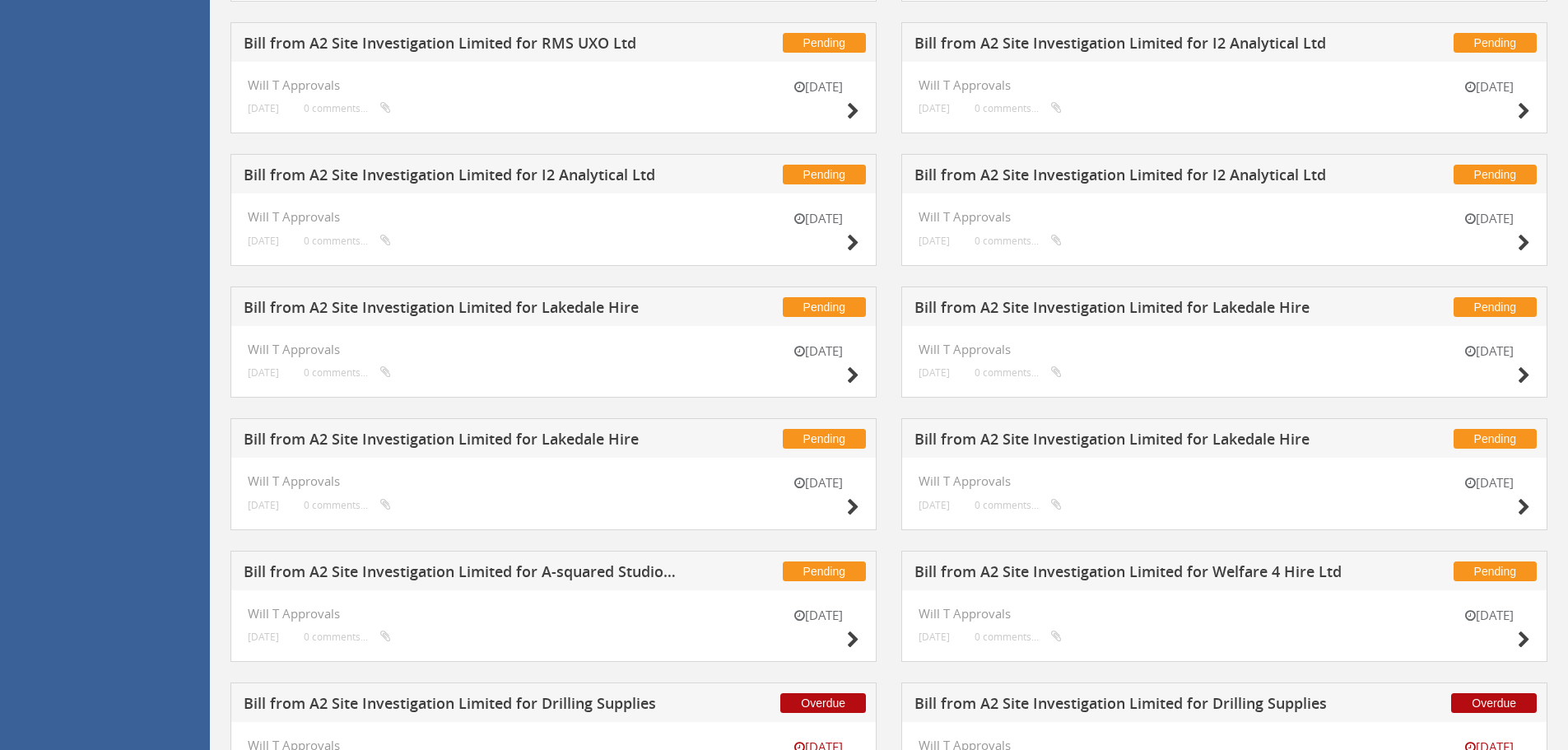
scroll to position [1380, 0]
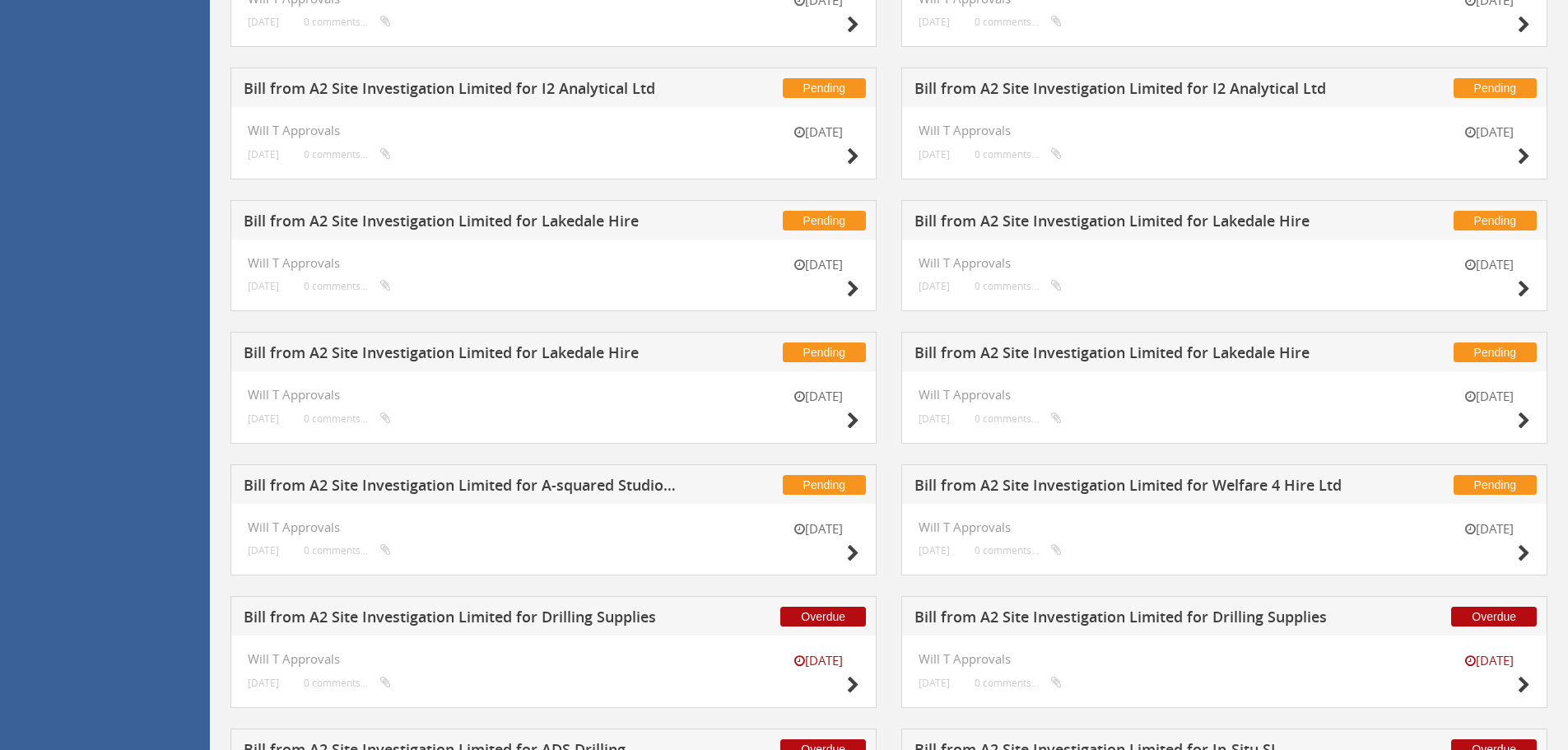
click at [1105, 344] on div "Pending Bill from A2 Site Investigation Limited for Lakedale Hire" at bounding box center [1224, 351] width 646 height 40
click at [1110, 356] on h5 "Bill from A2 Site Investigation Limited for Lakedale Hire" at bounding box center [1132, 355] width 434 height 21
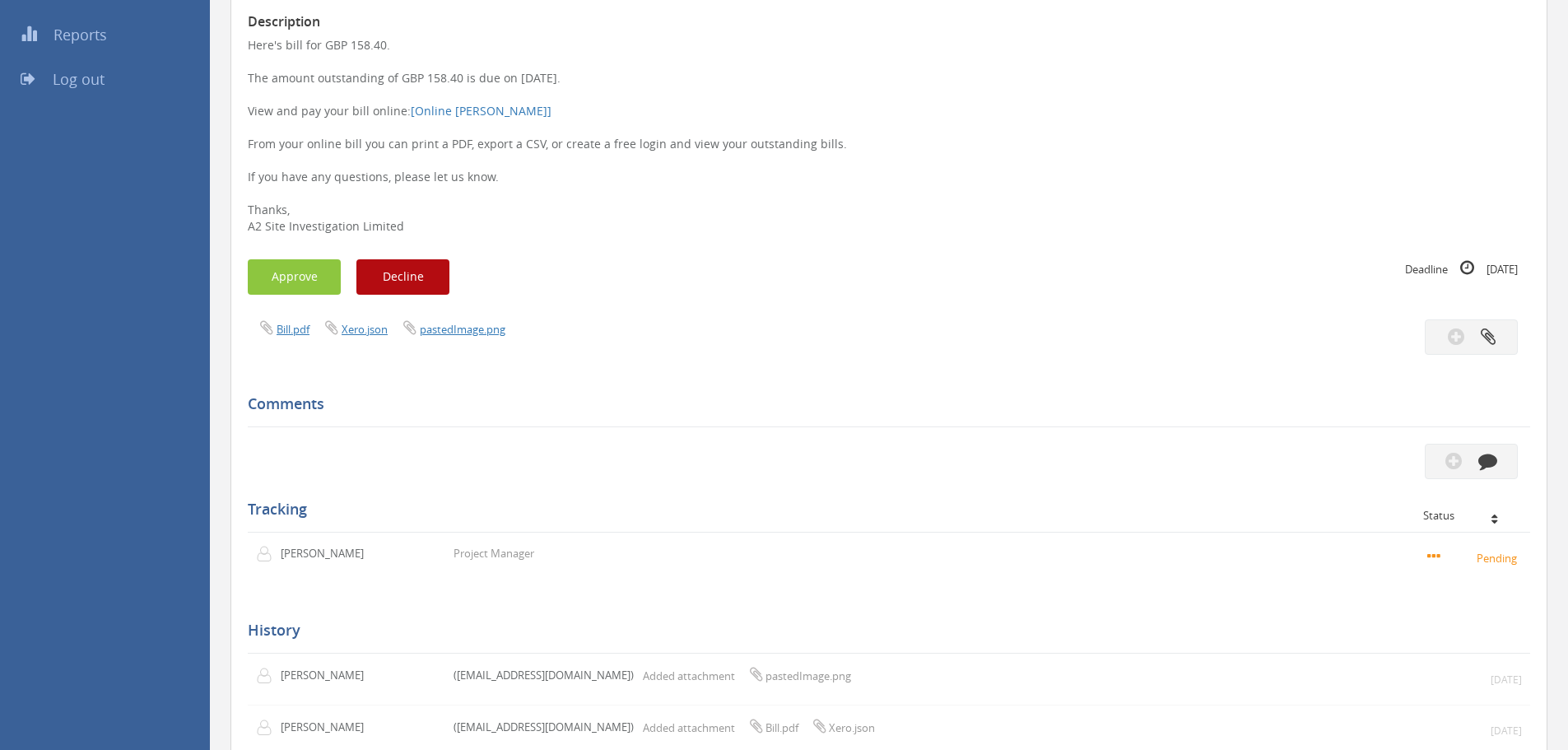
scroll to position [311, 0]
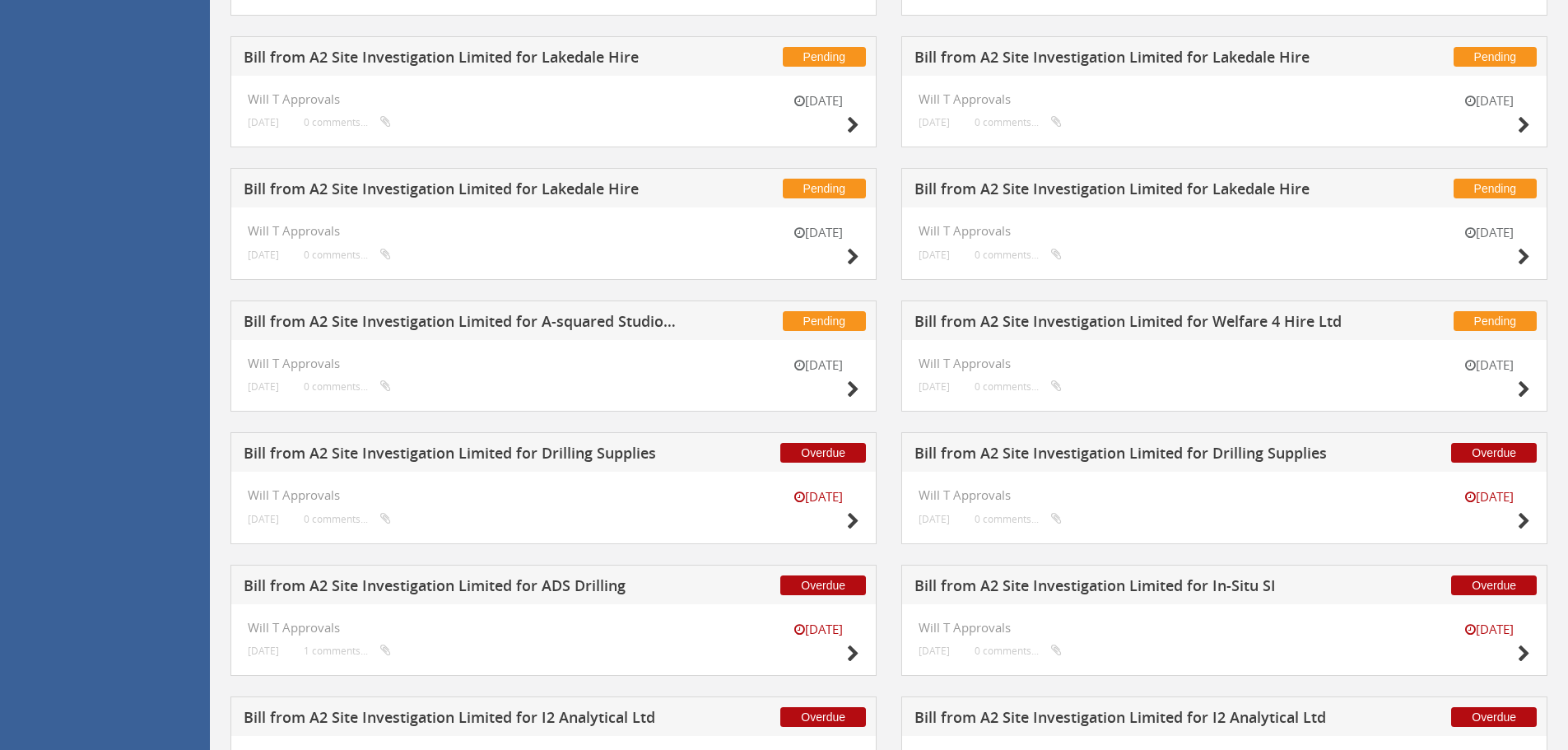
scroll to position [1546, 0]
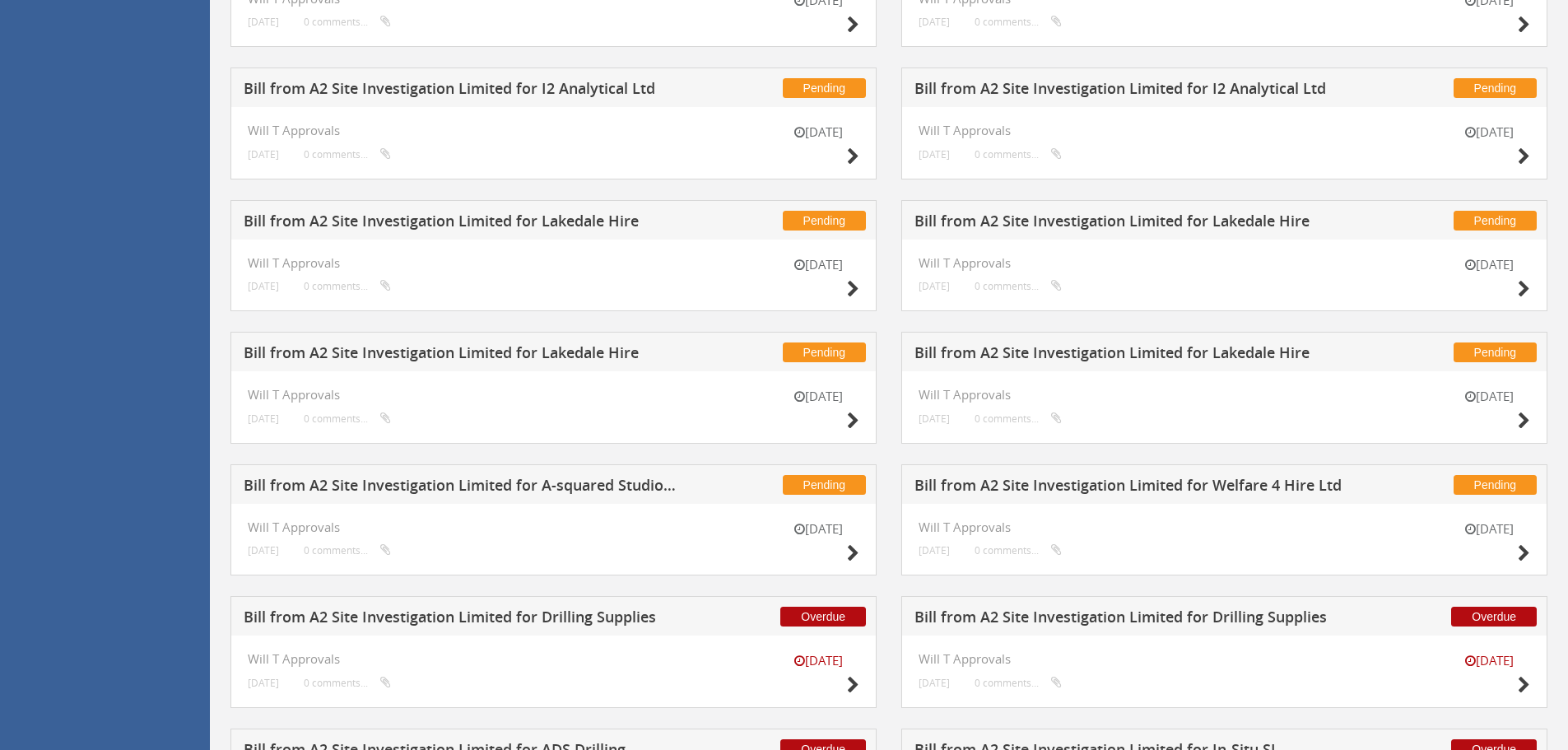
click at [1064, 226] on h5 "Bill from A2 Site Investigation Limited for Lakedale Hire" at bounding box center [1132, 224] width 434 height 21
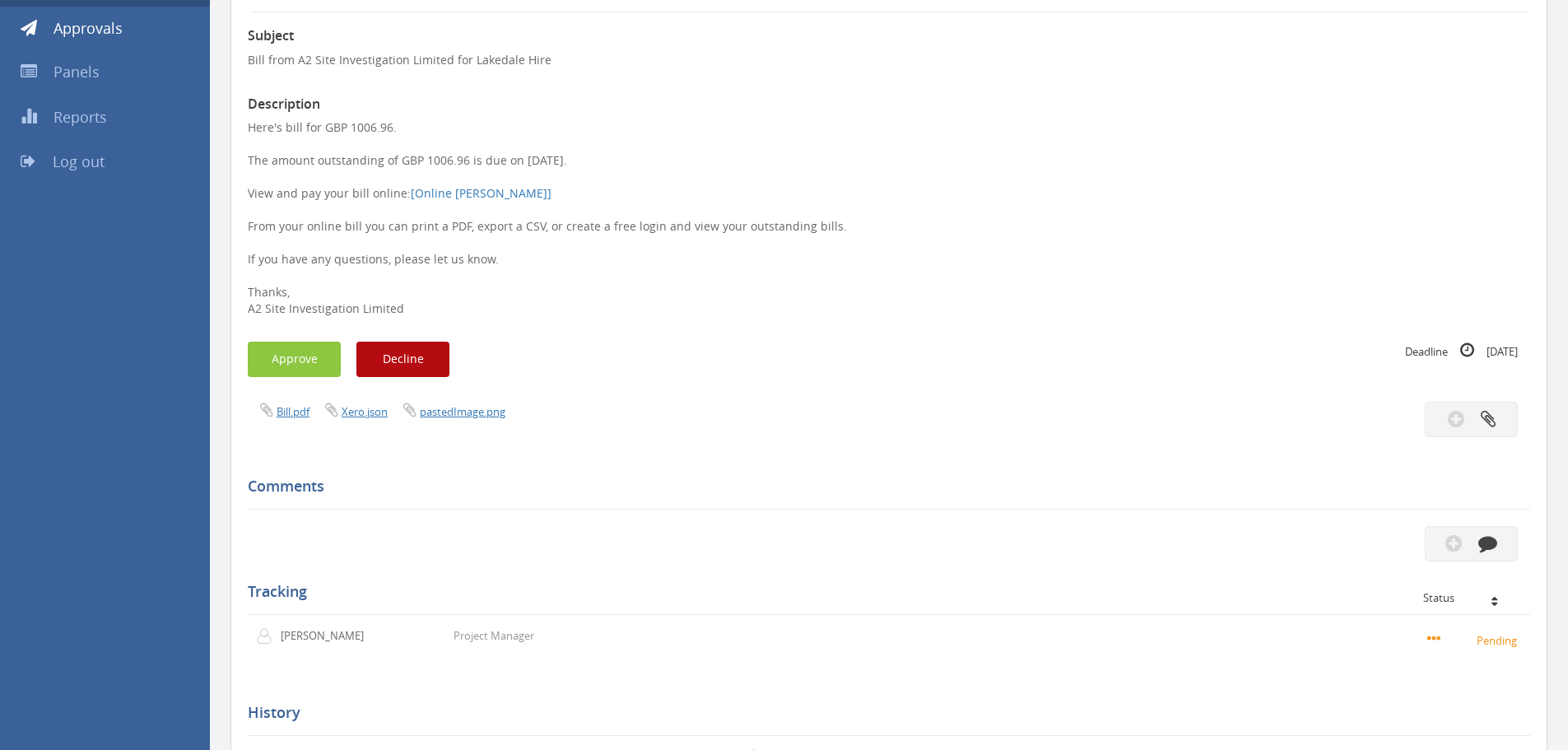
scroll to position [229, 0]
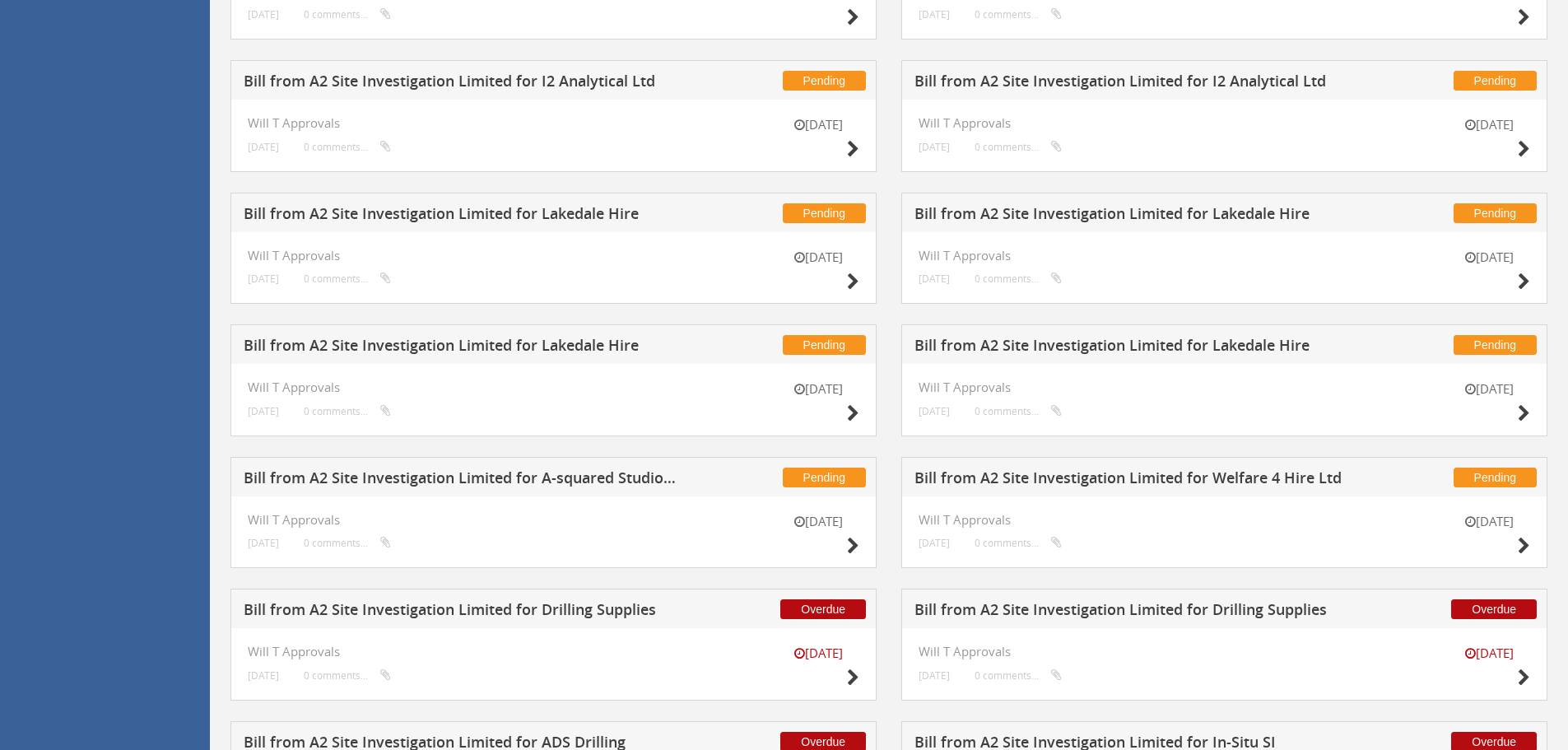
scroll to position [1380, 0]
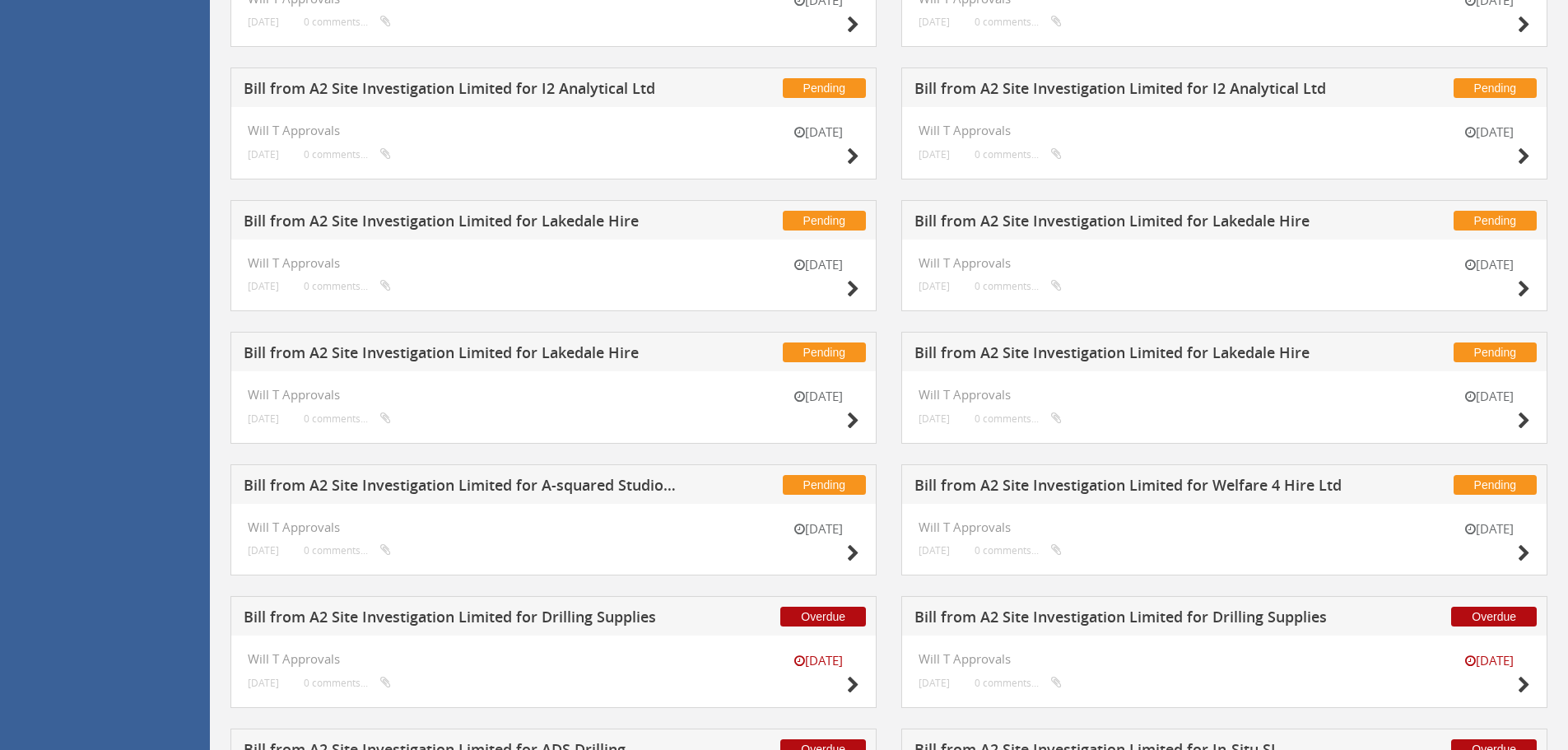
click at [588, 215] on h5 "Bill from A2 Site Investigation Limited for Lakedale Hire" at bounding box center [461, 224] width 434 height 21
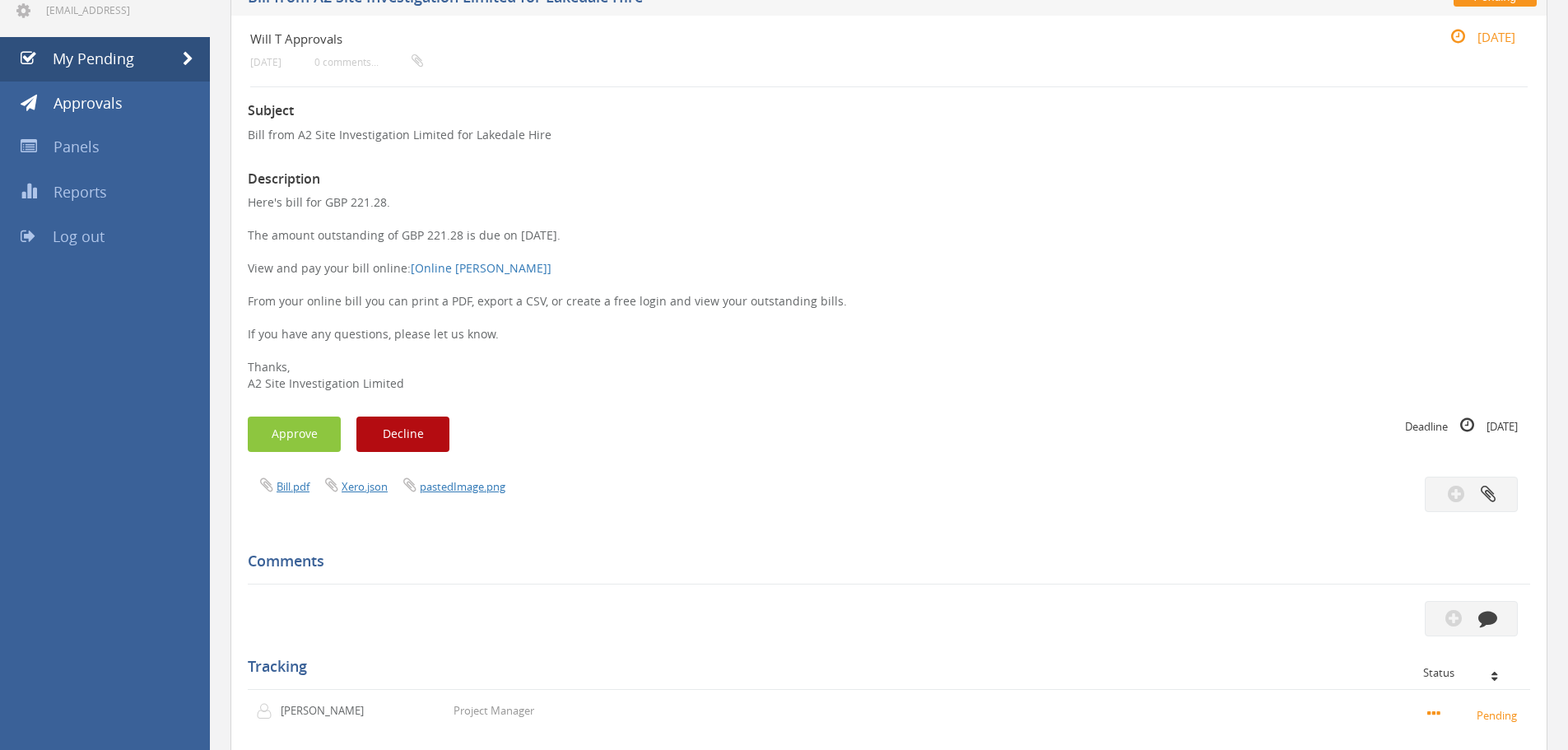
scroll to position [146, 0]
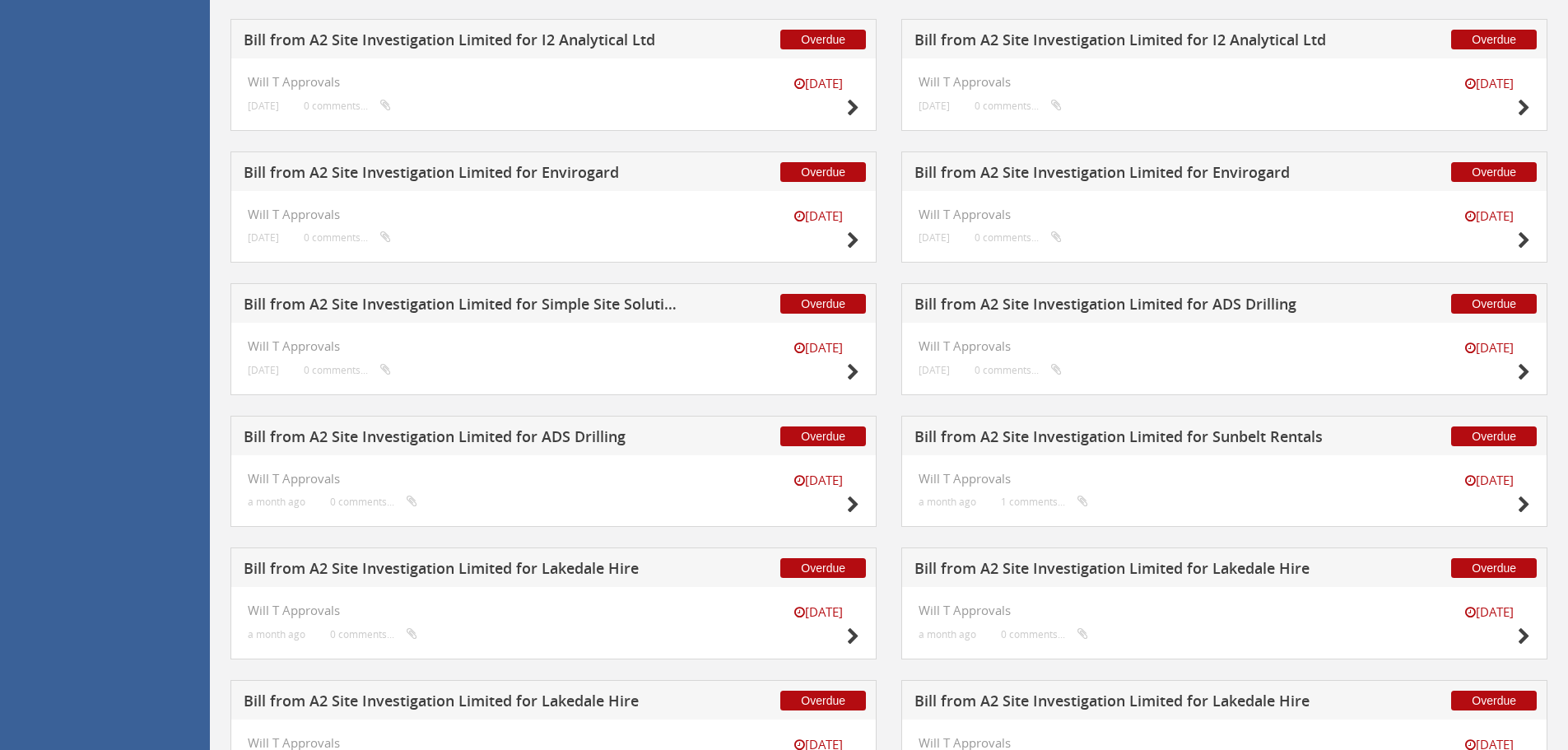
scroll to position [2449, 0]
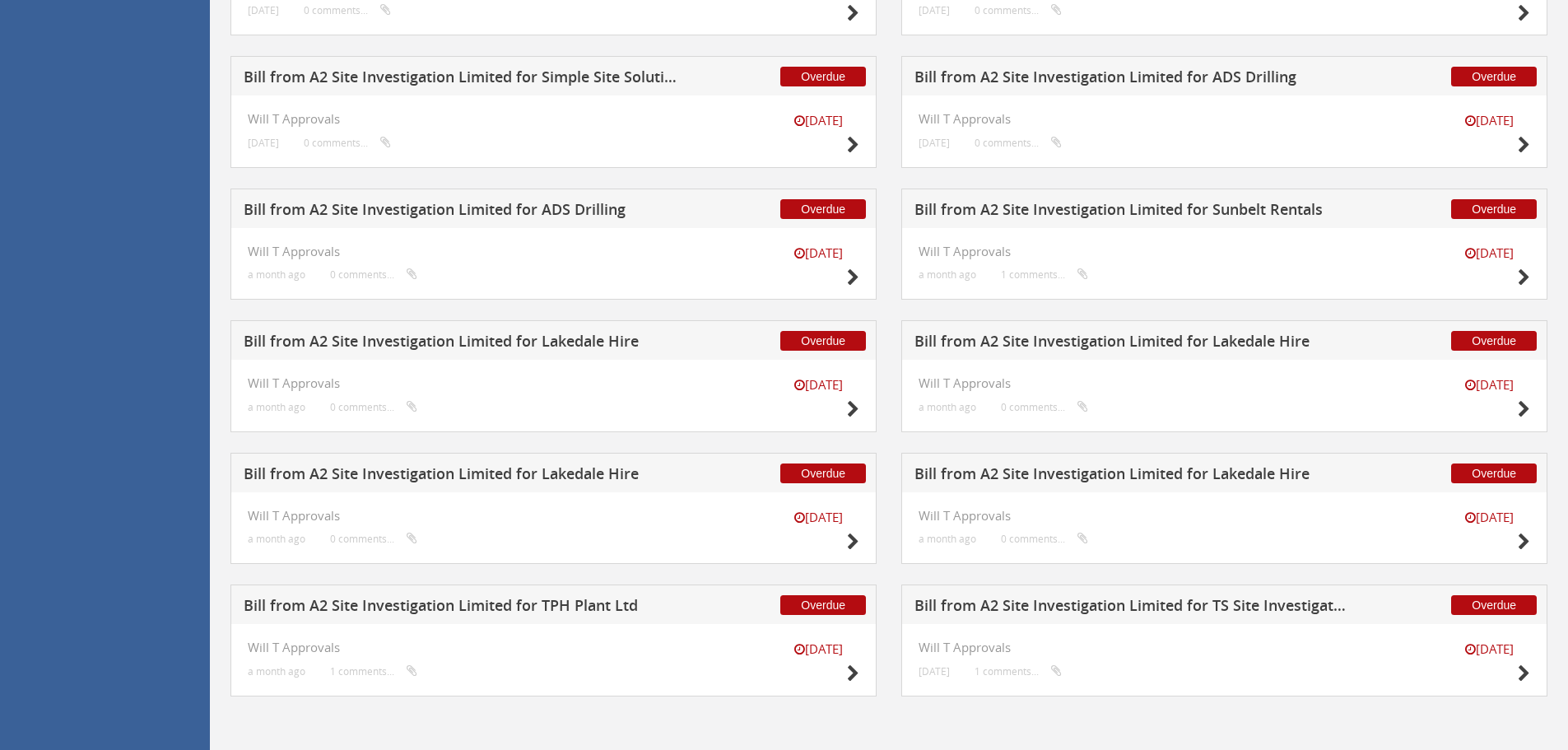
click at [1152, 484] on h5 "Bill from A2 Site Investigation Limited for Lakedale Hire" at bounding box center [1132, 476] width 434 height 21
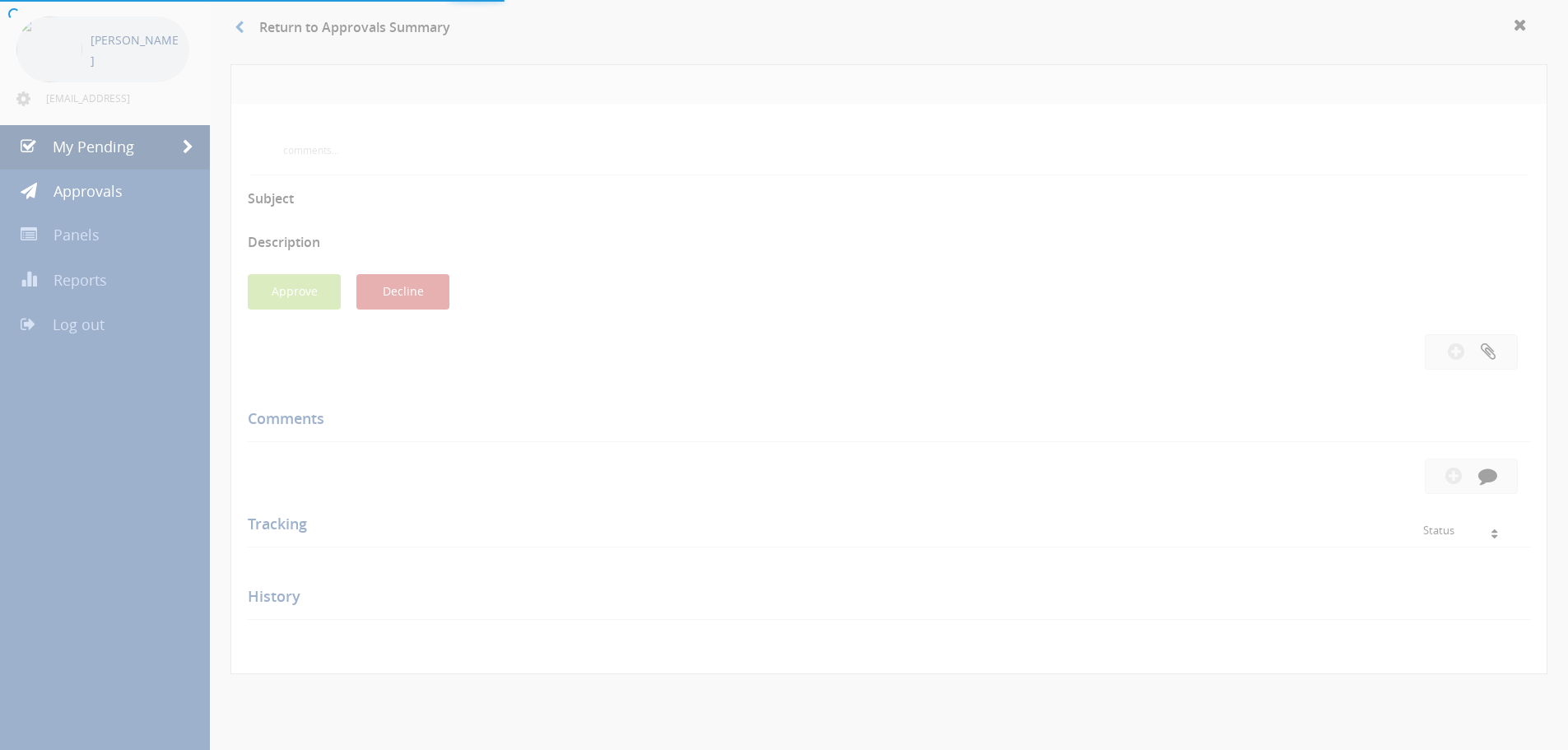
scroll to position [475, 0]
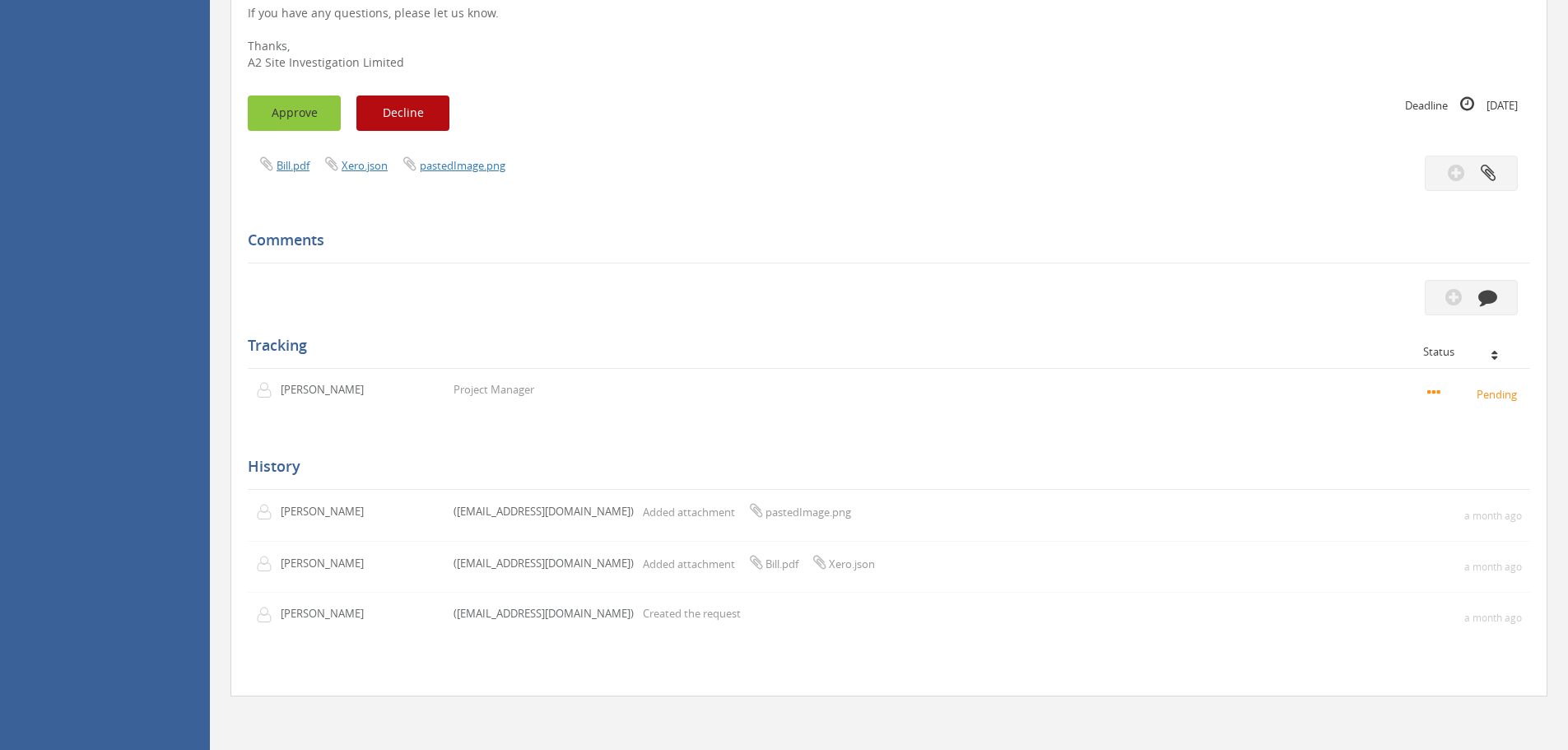
click at [277, 108] on button "Approve" at bounding box center [295, 113] width 93 height 35
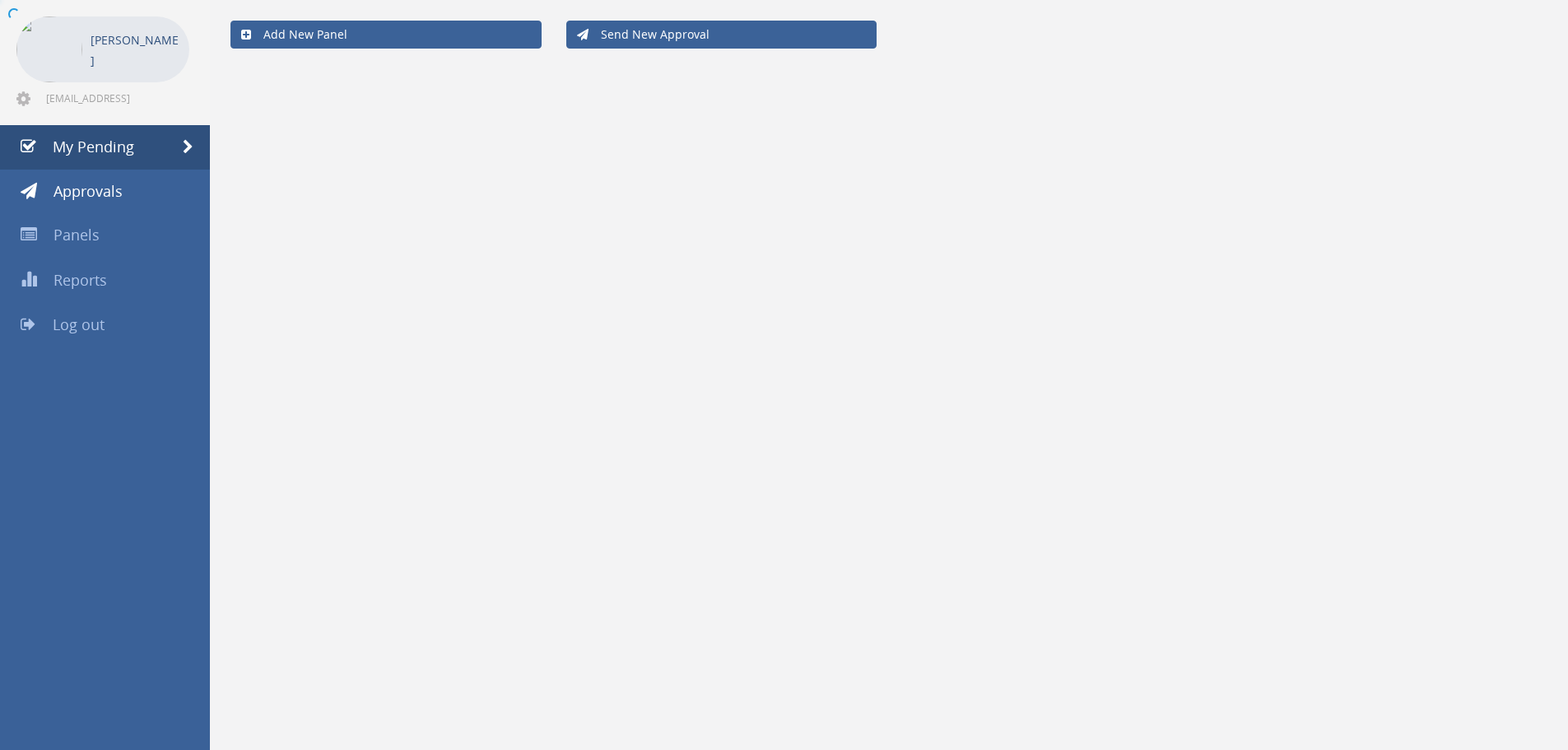
scroll to position [66, 0]
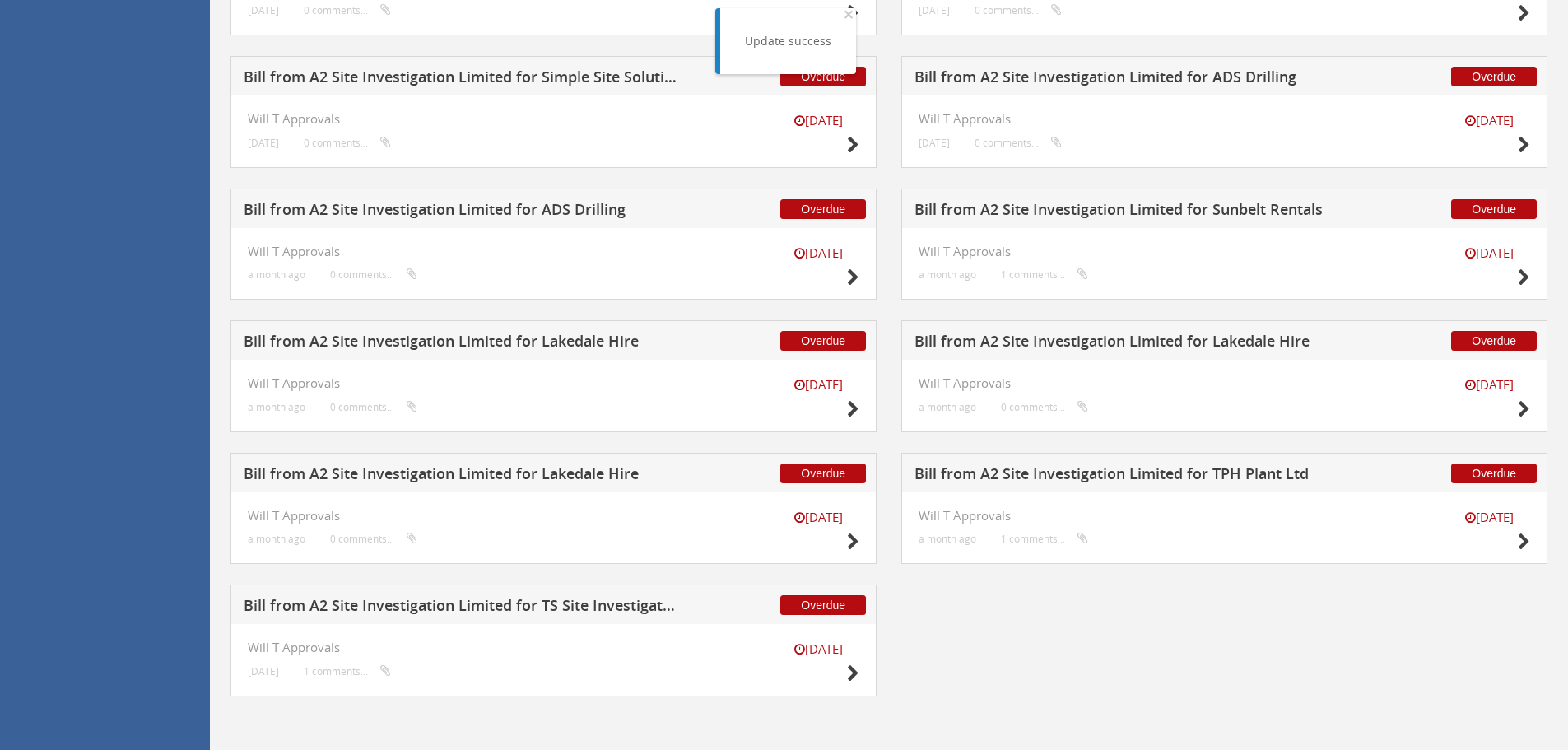
click at [501, 471] on h5 "Bill from A2 Site Investigation Limited for Lakedale Hire" at bounding box center [461, 476] width 434 height 21
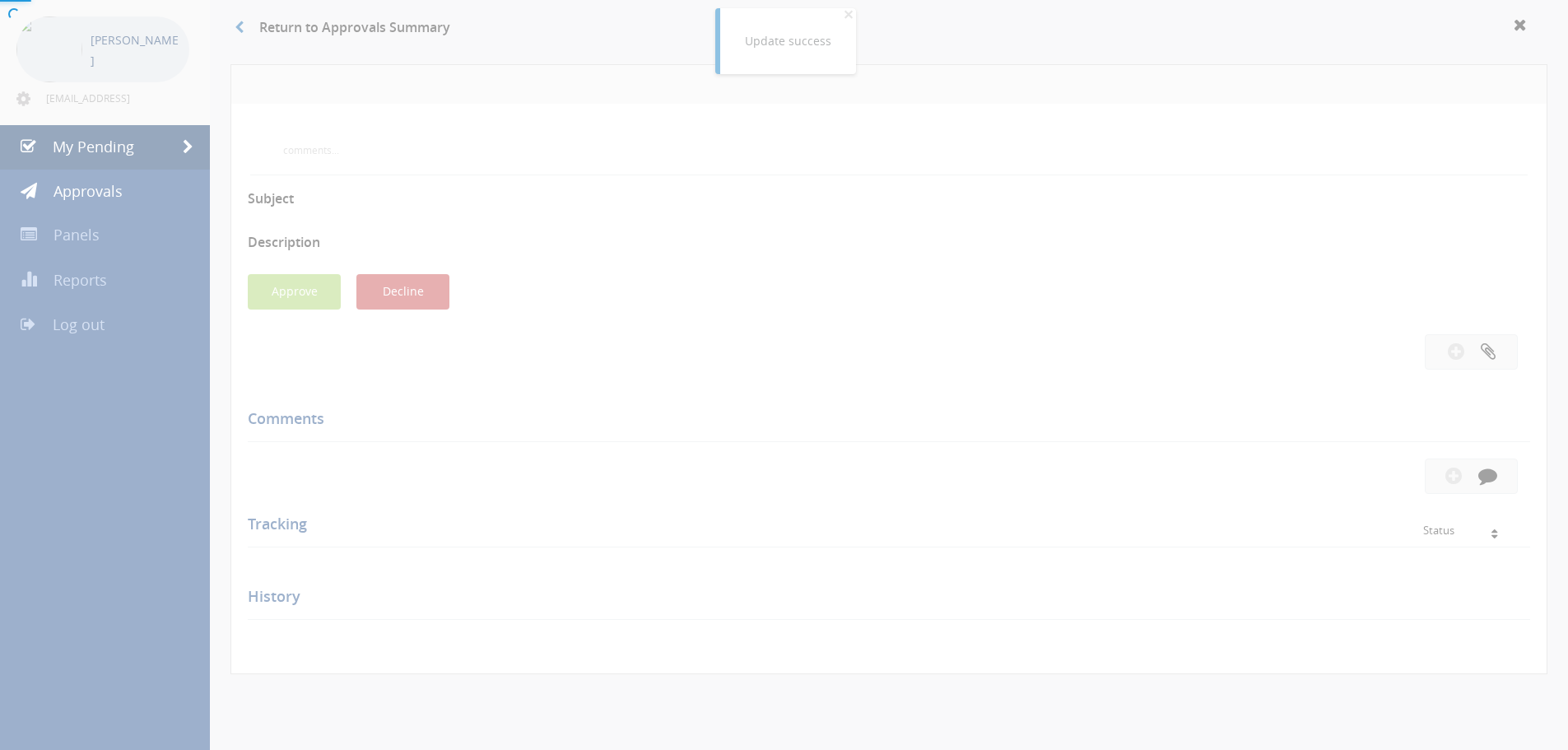
scroll to position [475, 0]
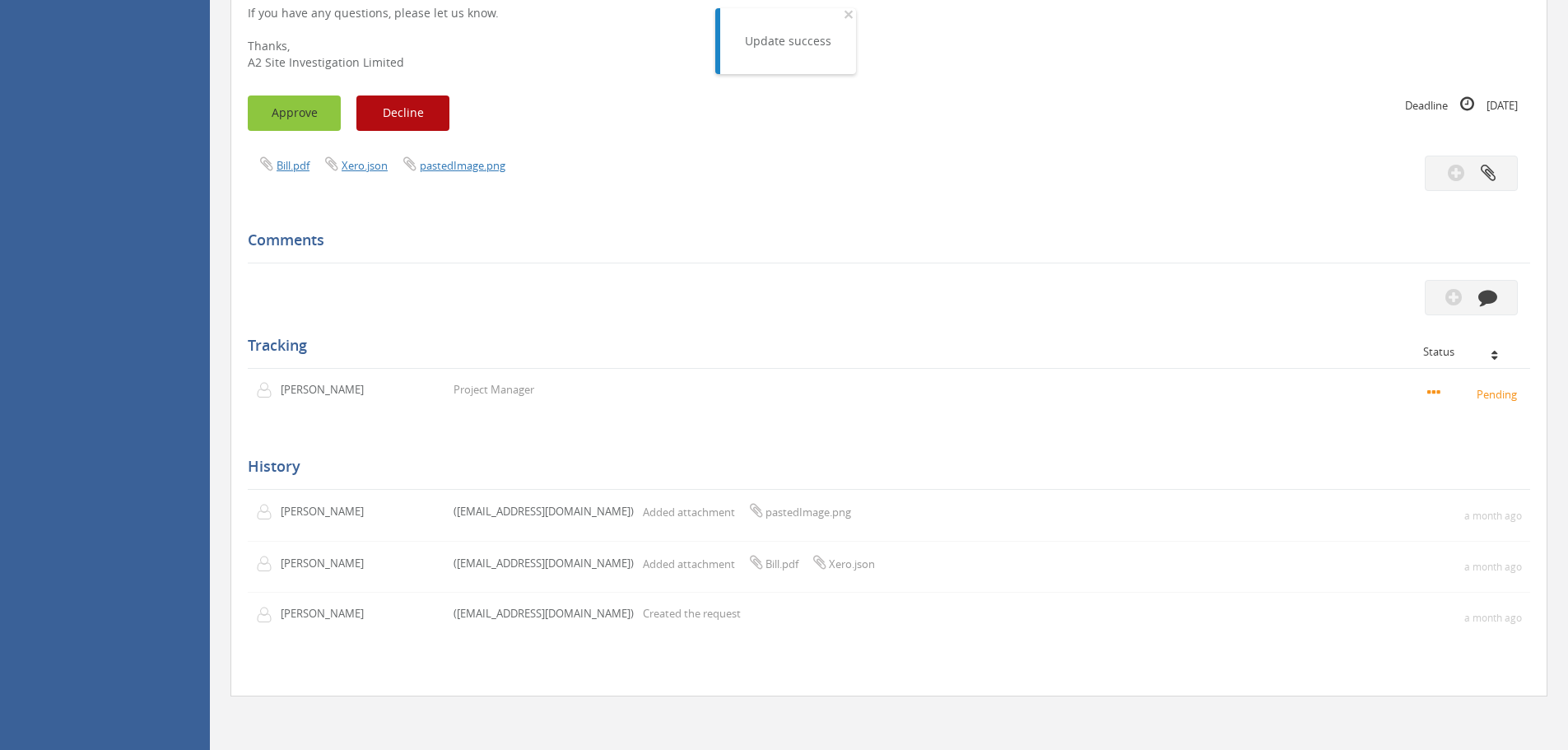
click at [295, 119] on button "Approve" at bounding box center [295, 113] width 93 height 35
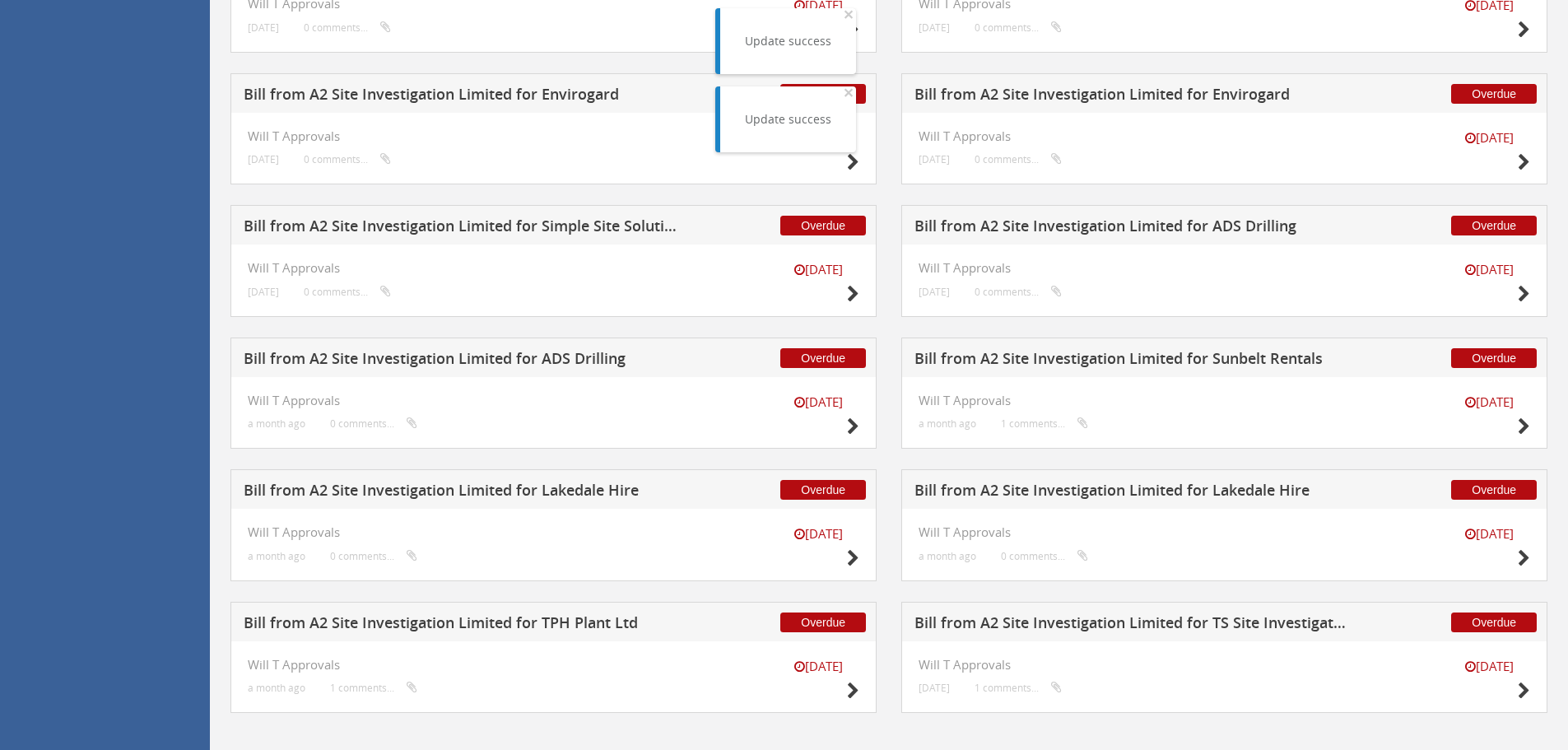
scroll to position [2581, 0]
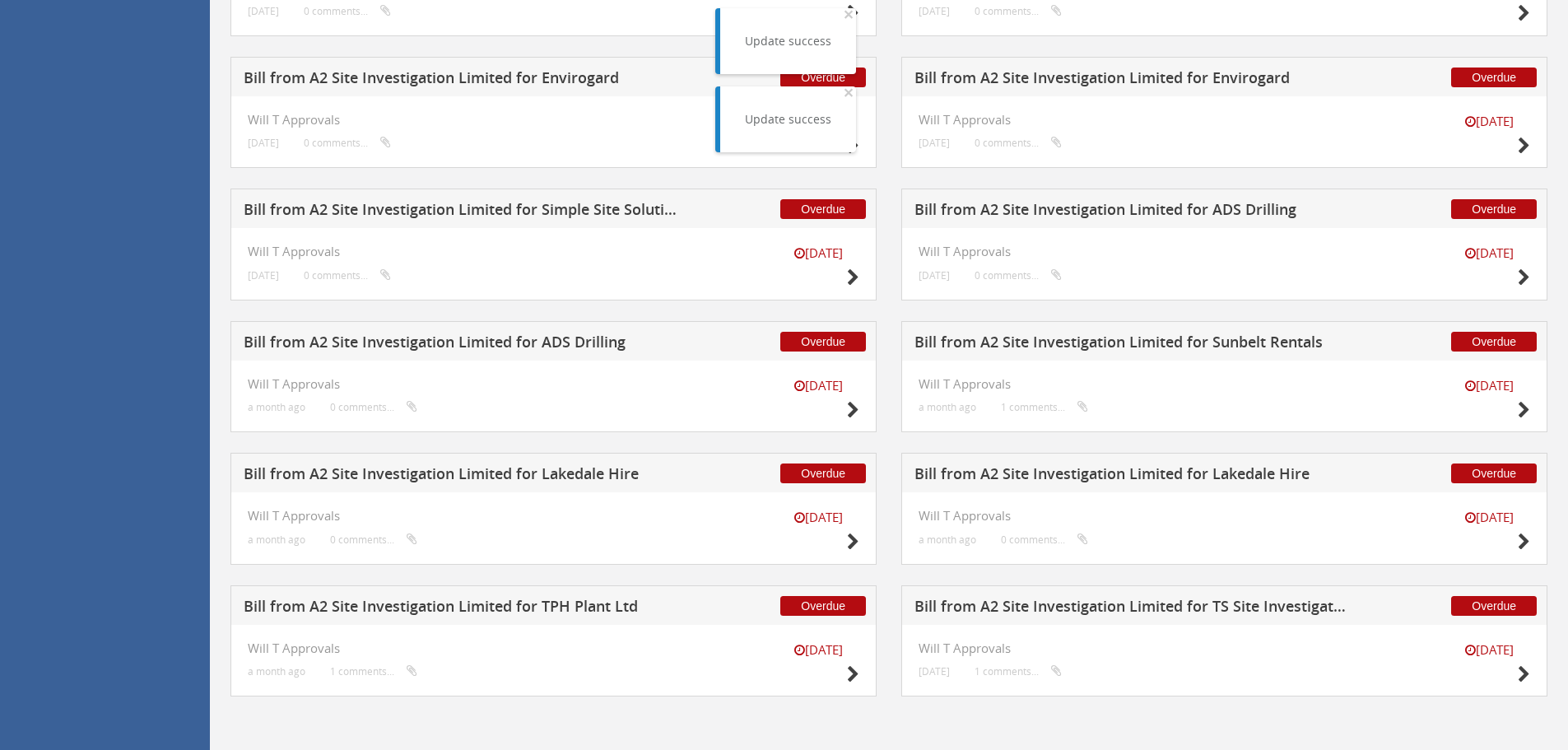
click at [1063, 462] on div "Overdue Bill from A2 Site Investigation Limited for Lakedale Hire" at bounding box center [1224, 473] width 646 height 40
click at [1071, 476] on h5 "Bill from A2 Site Investigation Limited for Lakedale Hire" at bounding box center [1132, 476] width 434 height 21
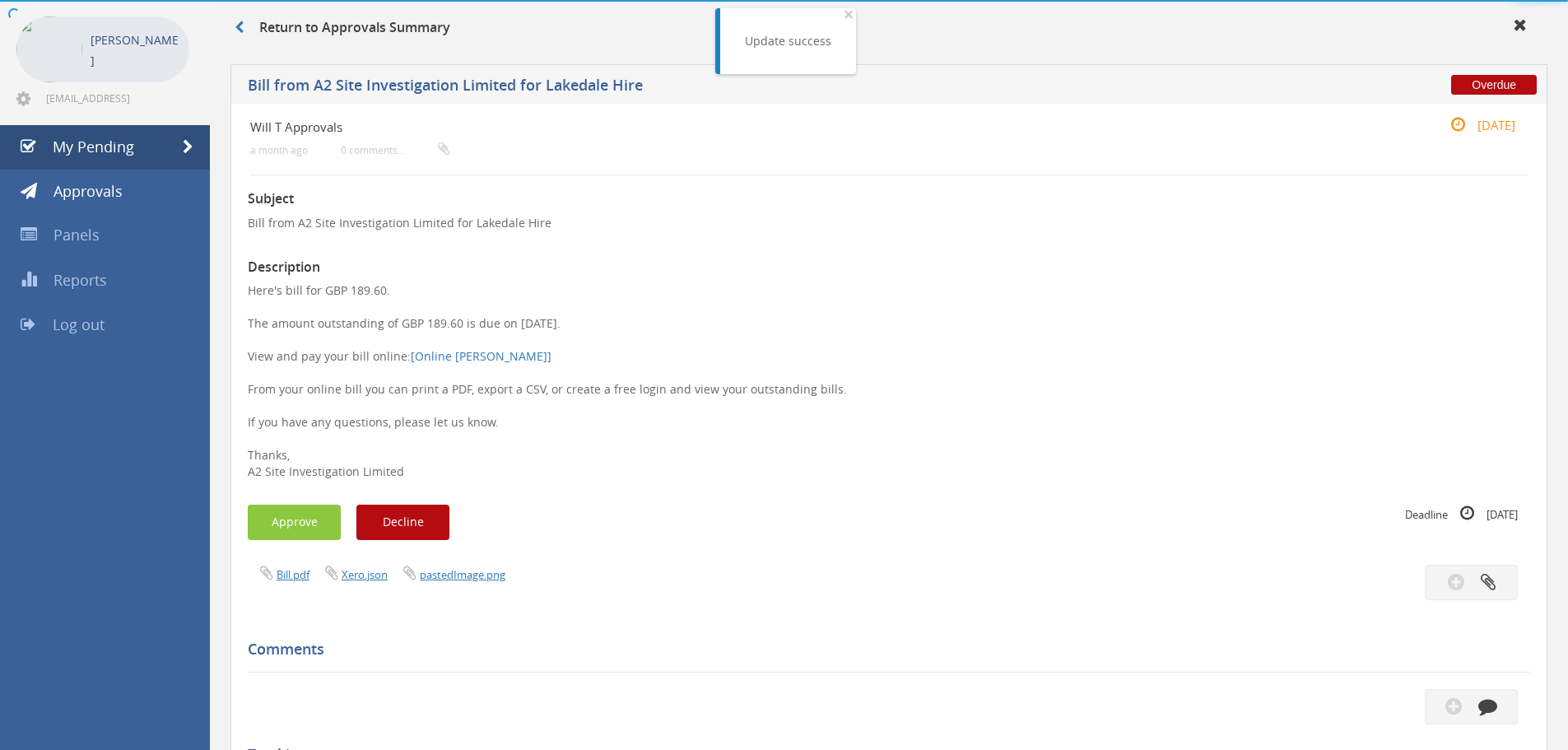
scroll to position [475, 0]
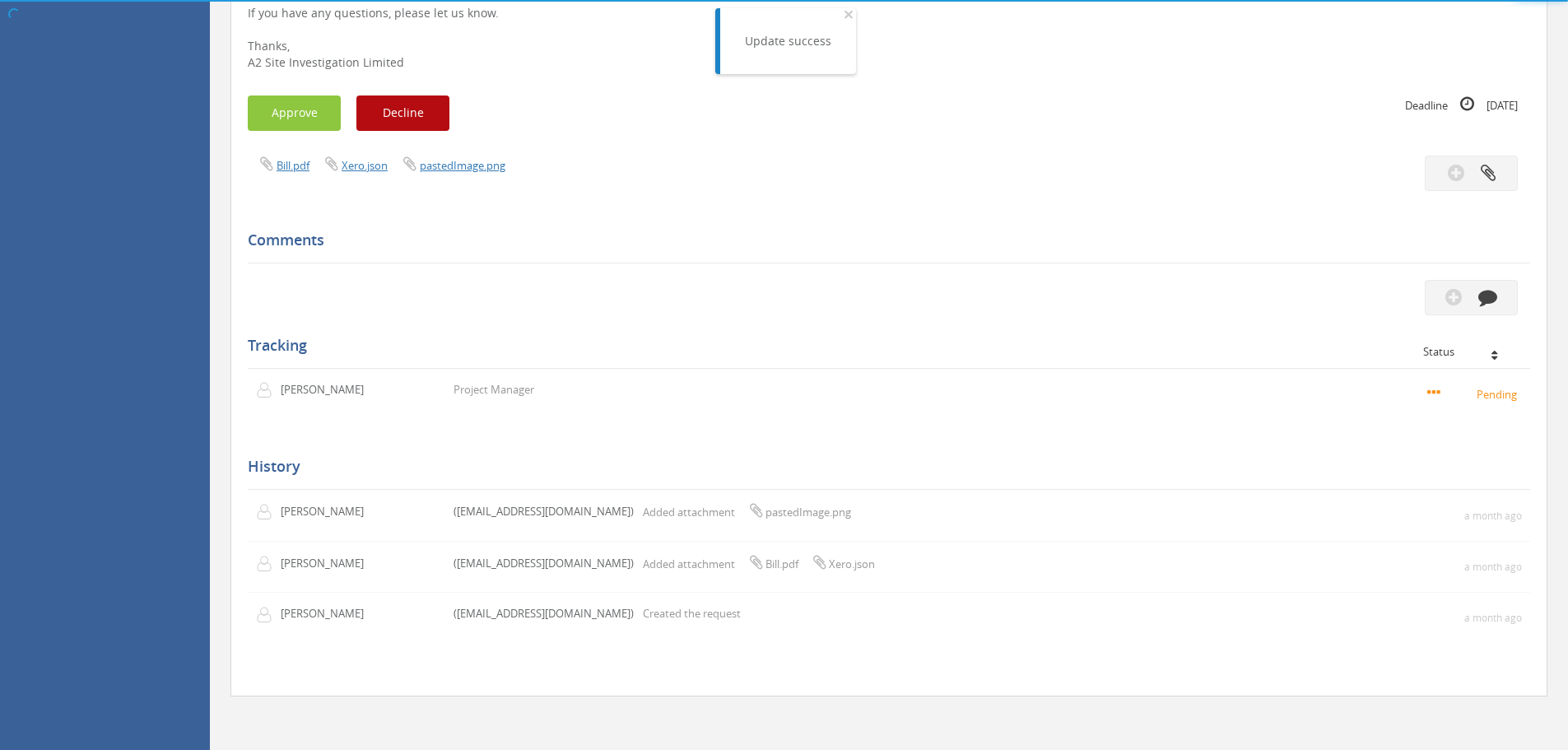
click at [298, 300] on div "Tracking Status Will Thistleton Project Manager Pending" at bounding box center [889, 352] width 1283 height 129
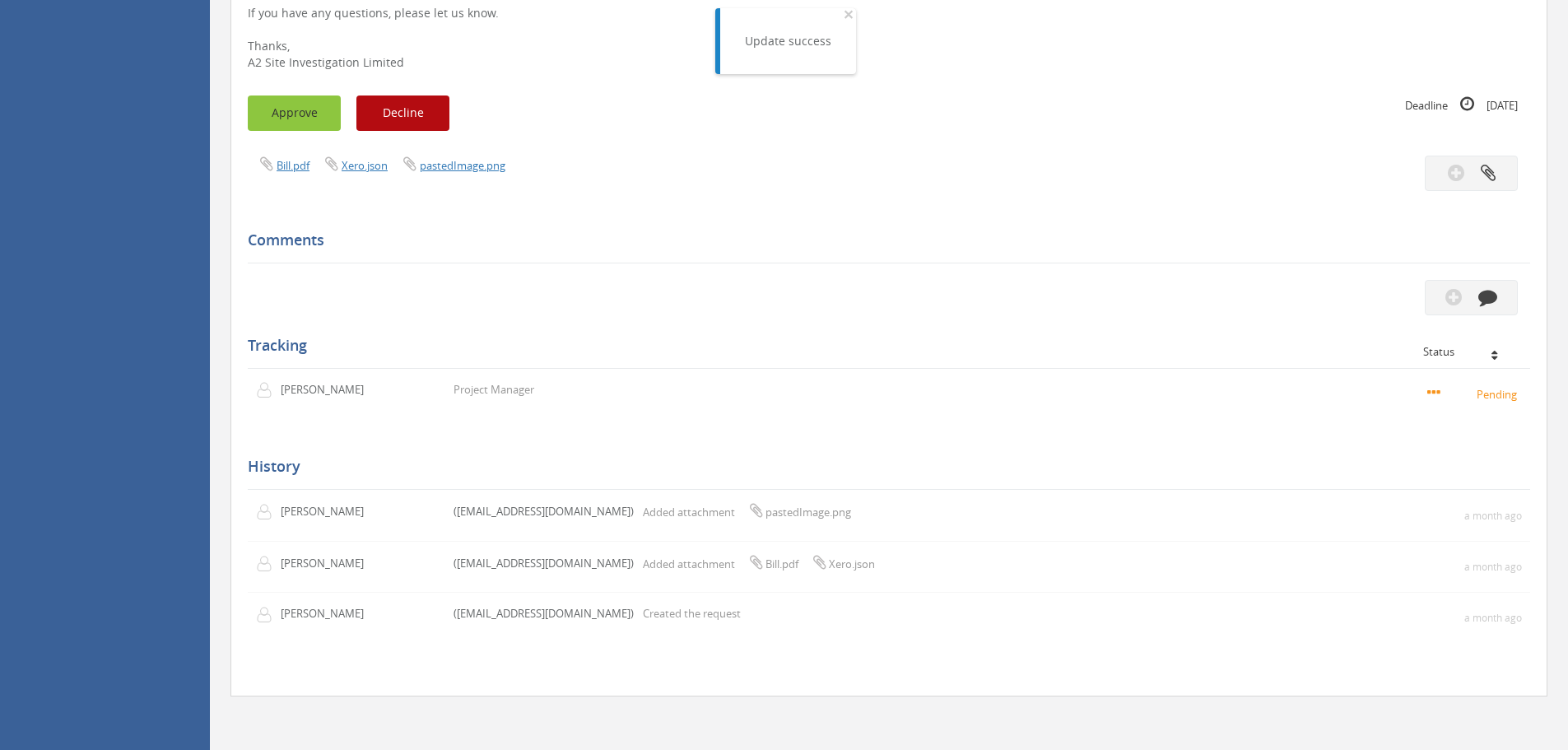
click at [288, 124] on button "Approve" at bounding box center [295, 113] width 93 height 35
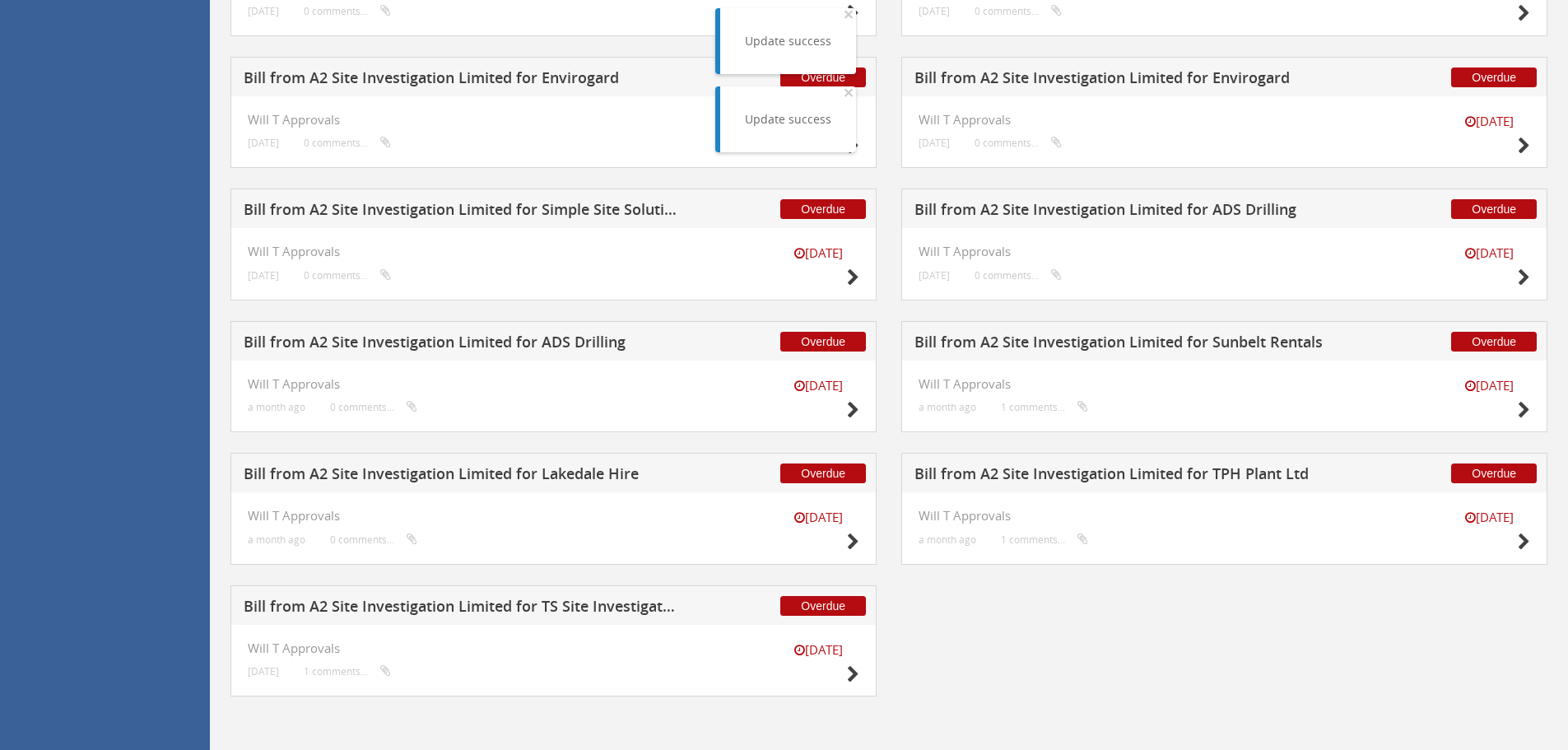
click at [550, 483] on h5 "Bill from A2 Site Investigation Limited for Lakedale Hire" at bounding box center [461, 476] width 434 height 21
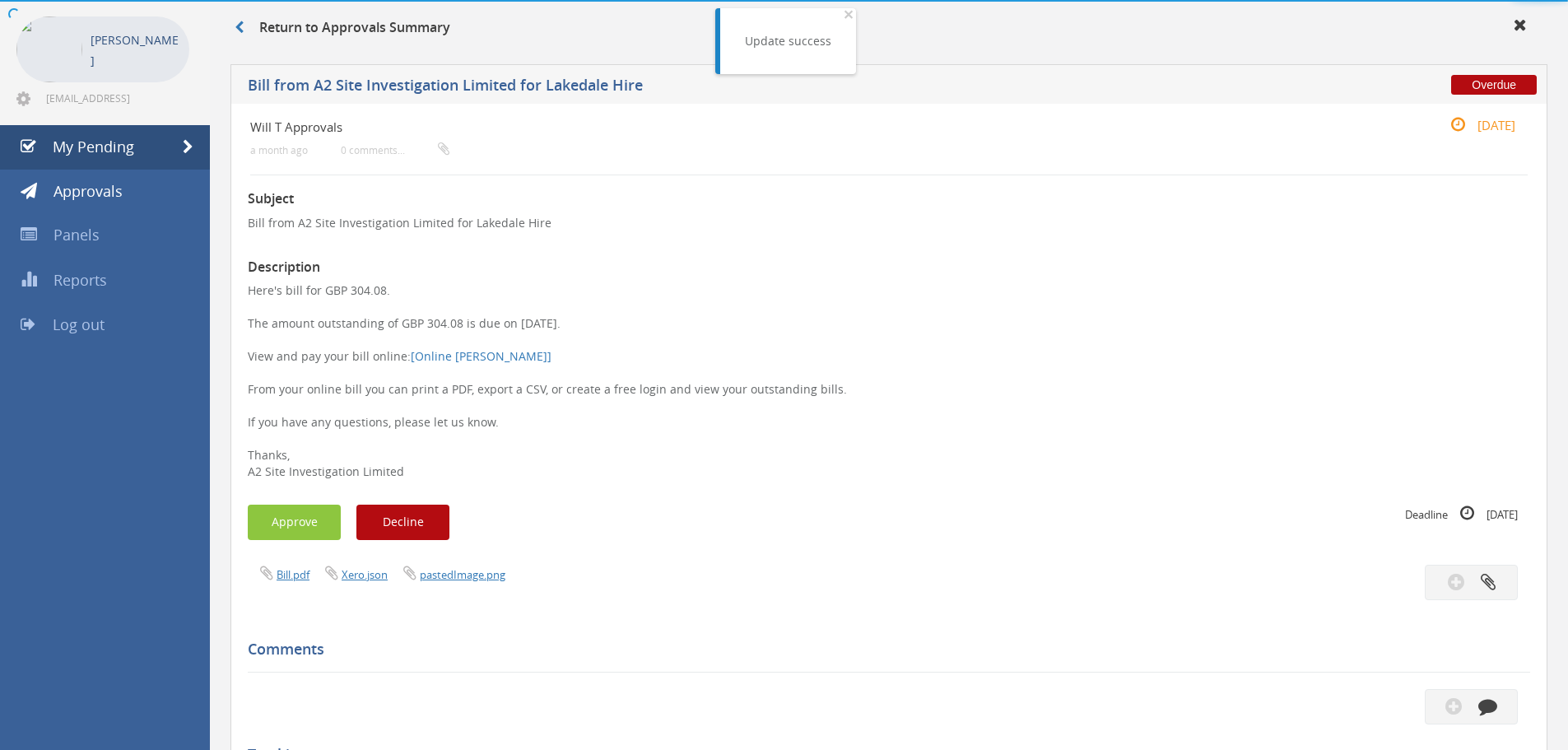
scroll to position [475, 0]
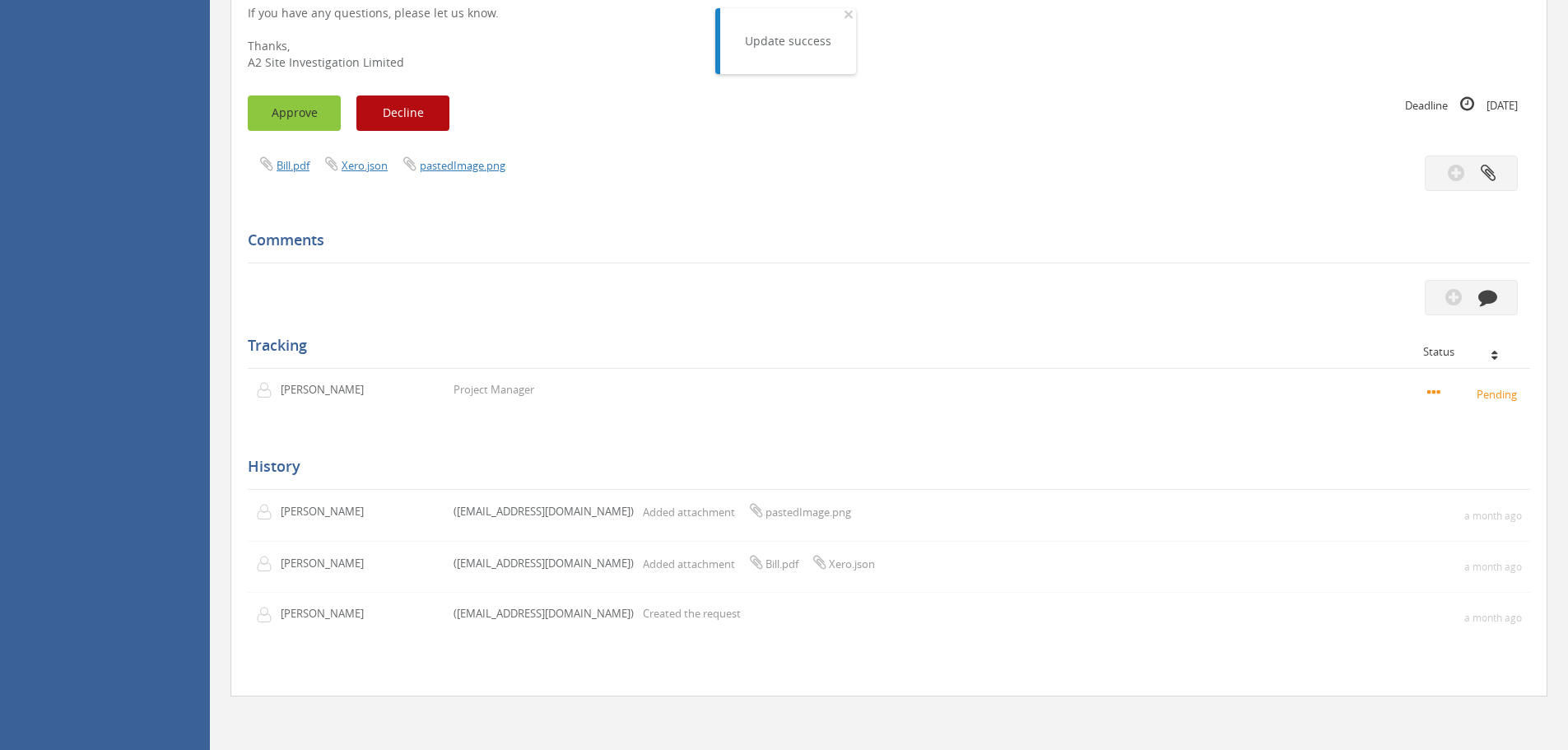
click at [293, 96] on button "Approve" at bounding box center [295, 113] width 93 height 35
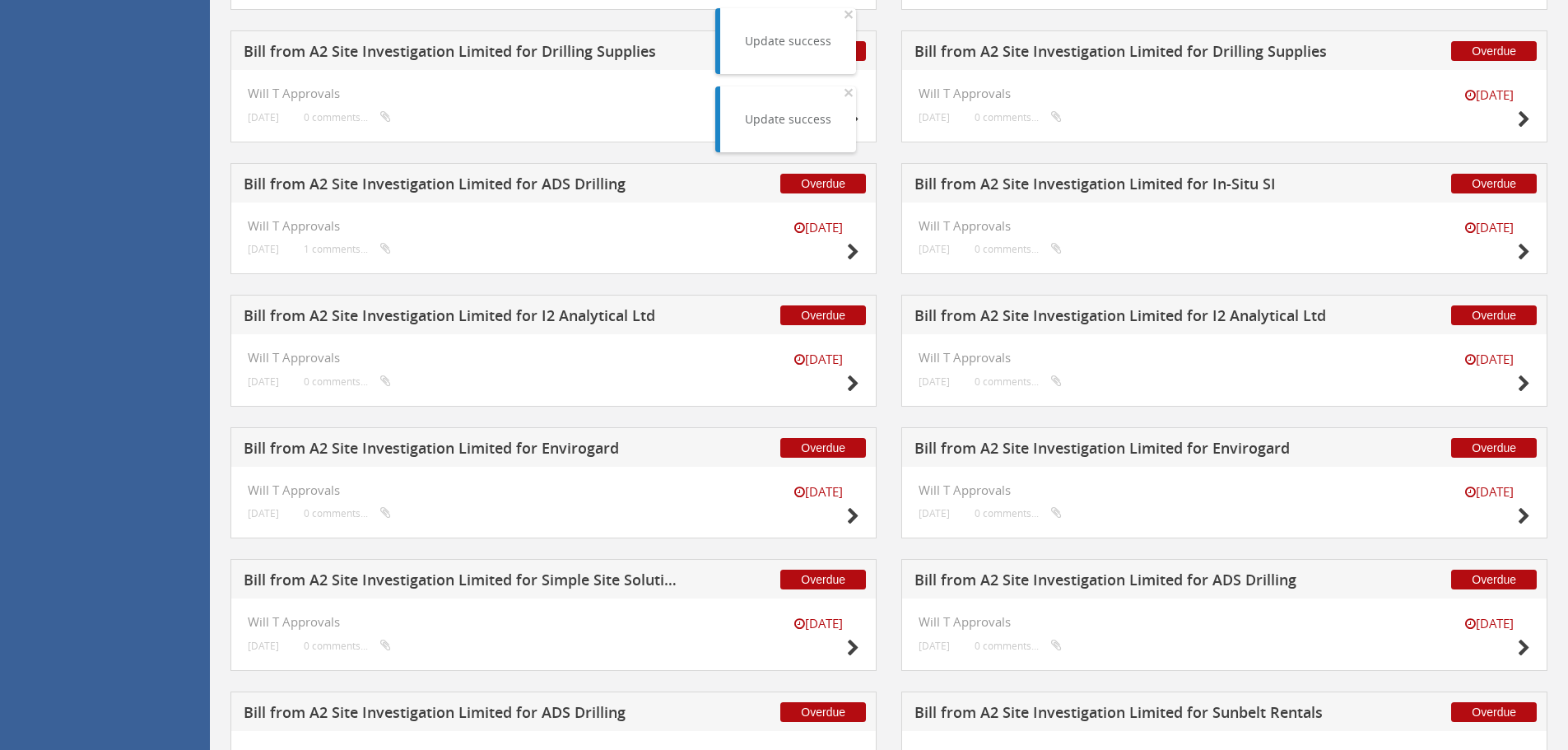
scroll to position [2449, 0]
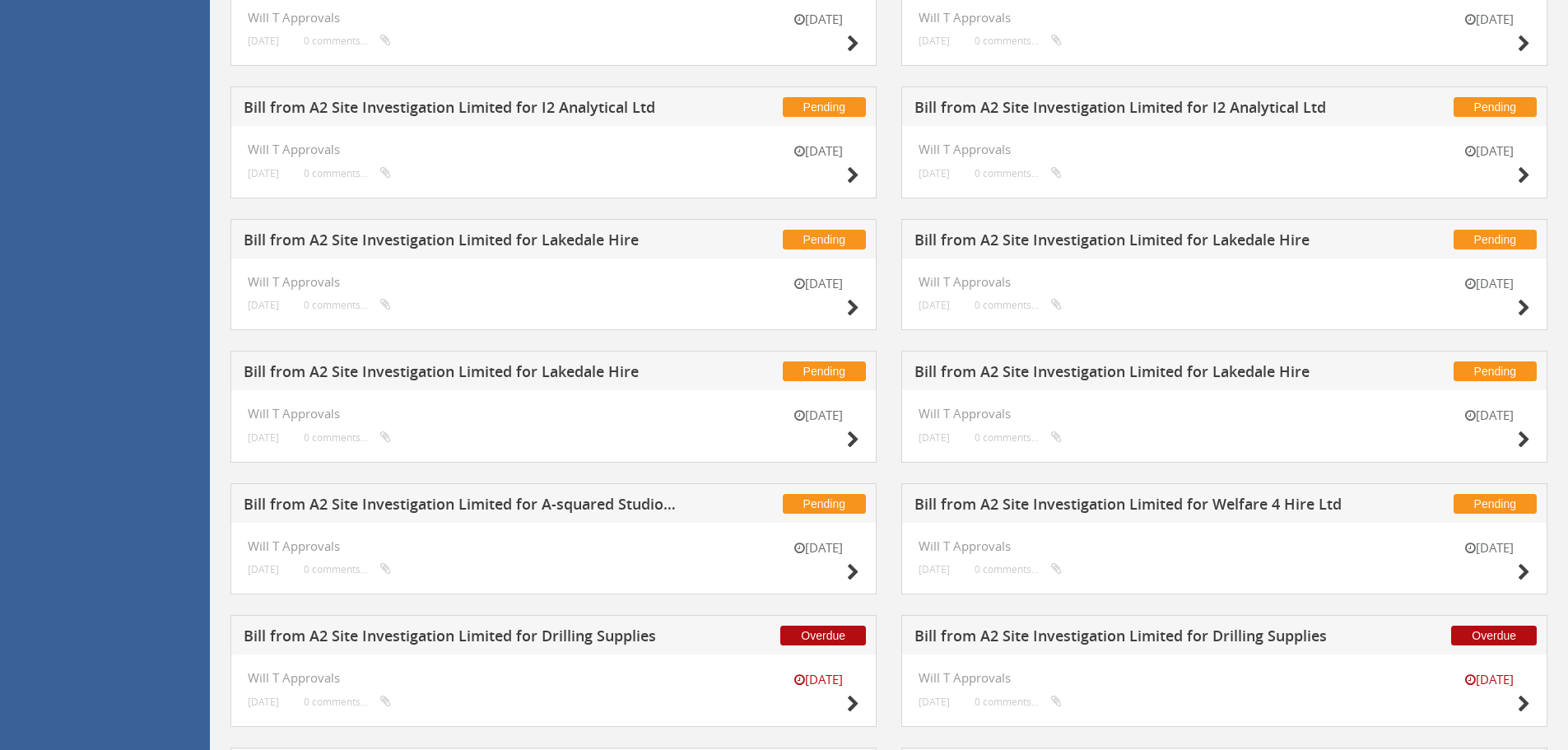
click at [577, 368] on h5 "Bill from A2 Site Investigation Limited for Lakedale Hire" at bounding box center [461, 374] width 434 height 21
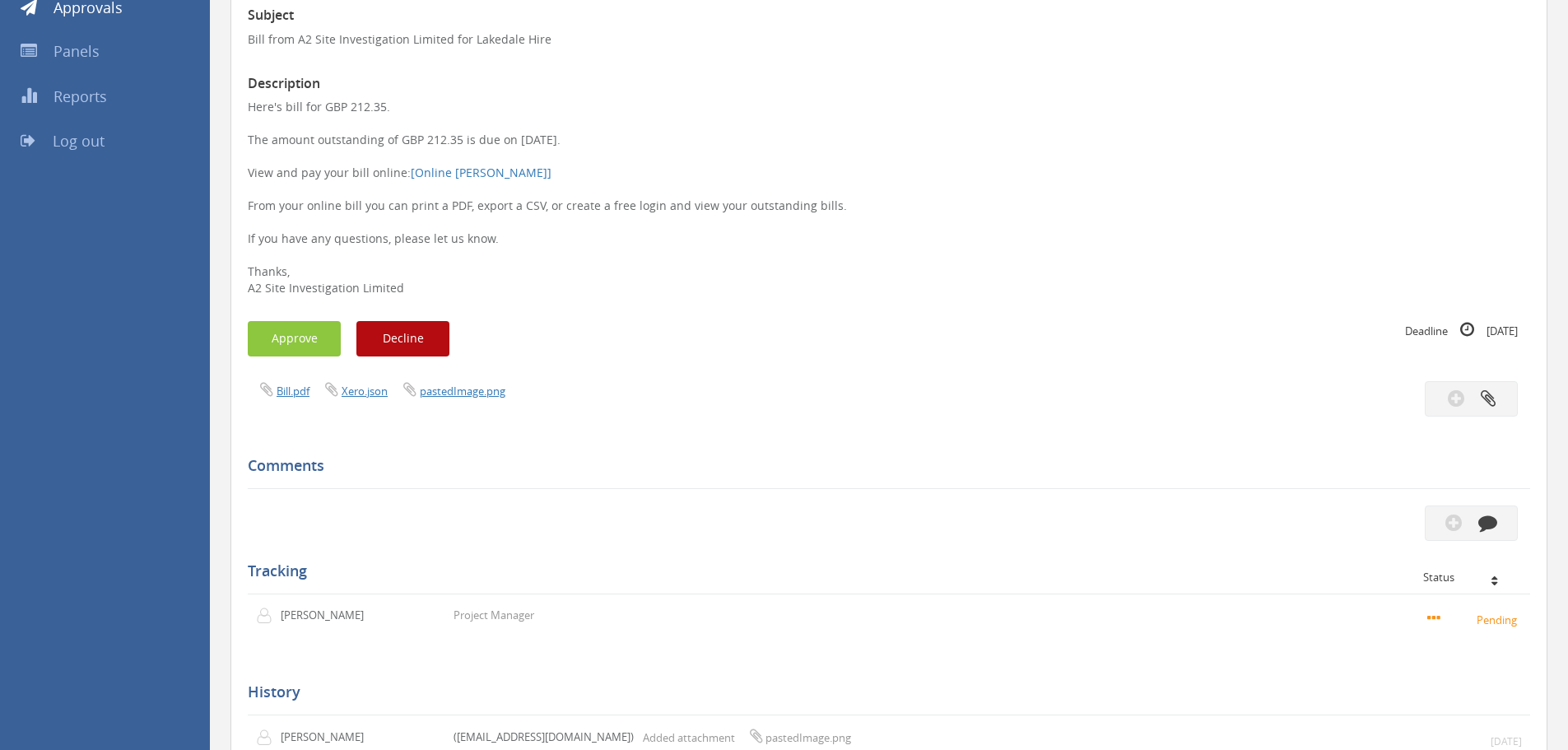
scroll to position [65, 0]
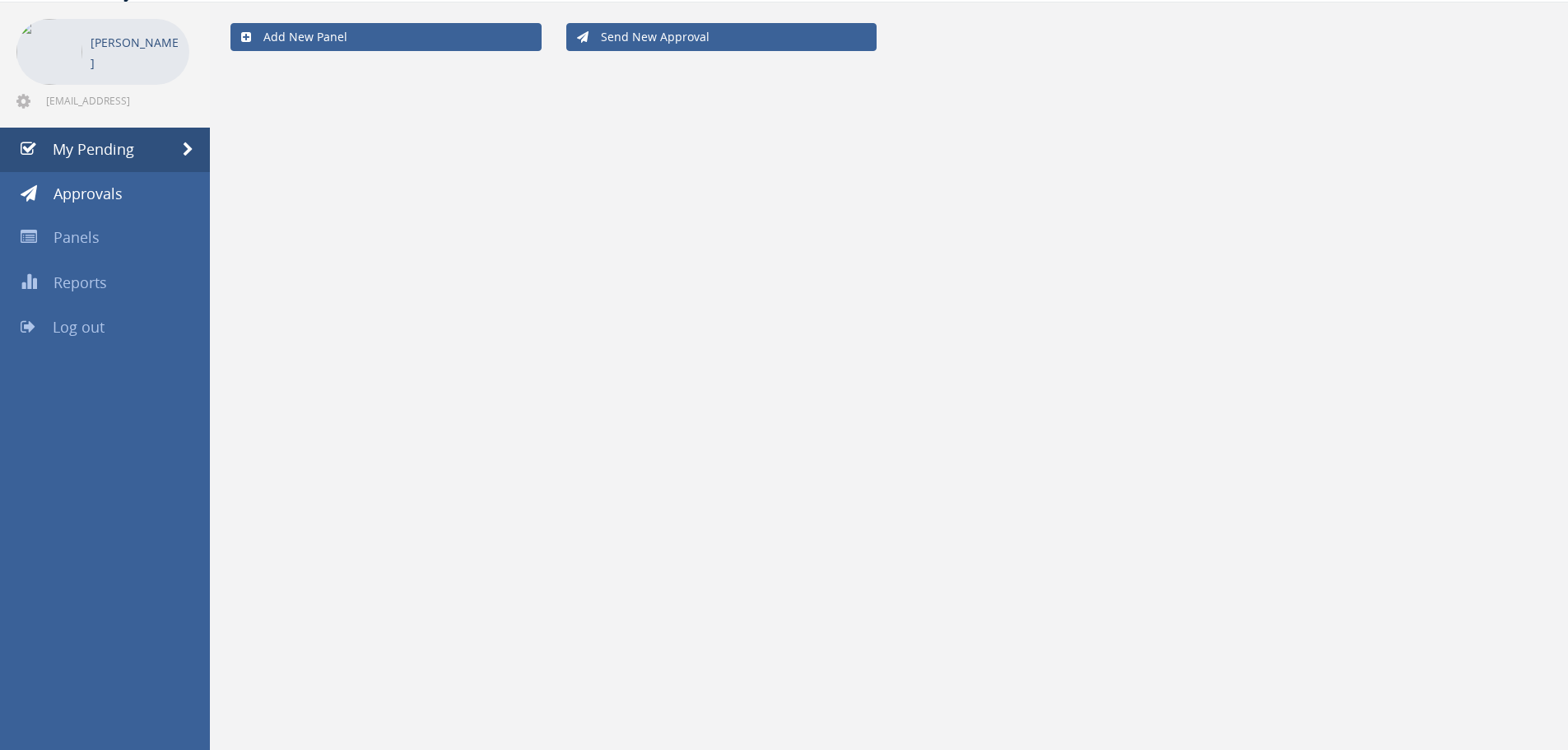
scroll to position [66, 0]
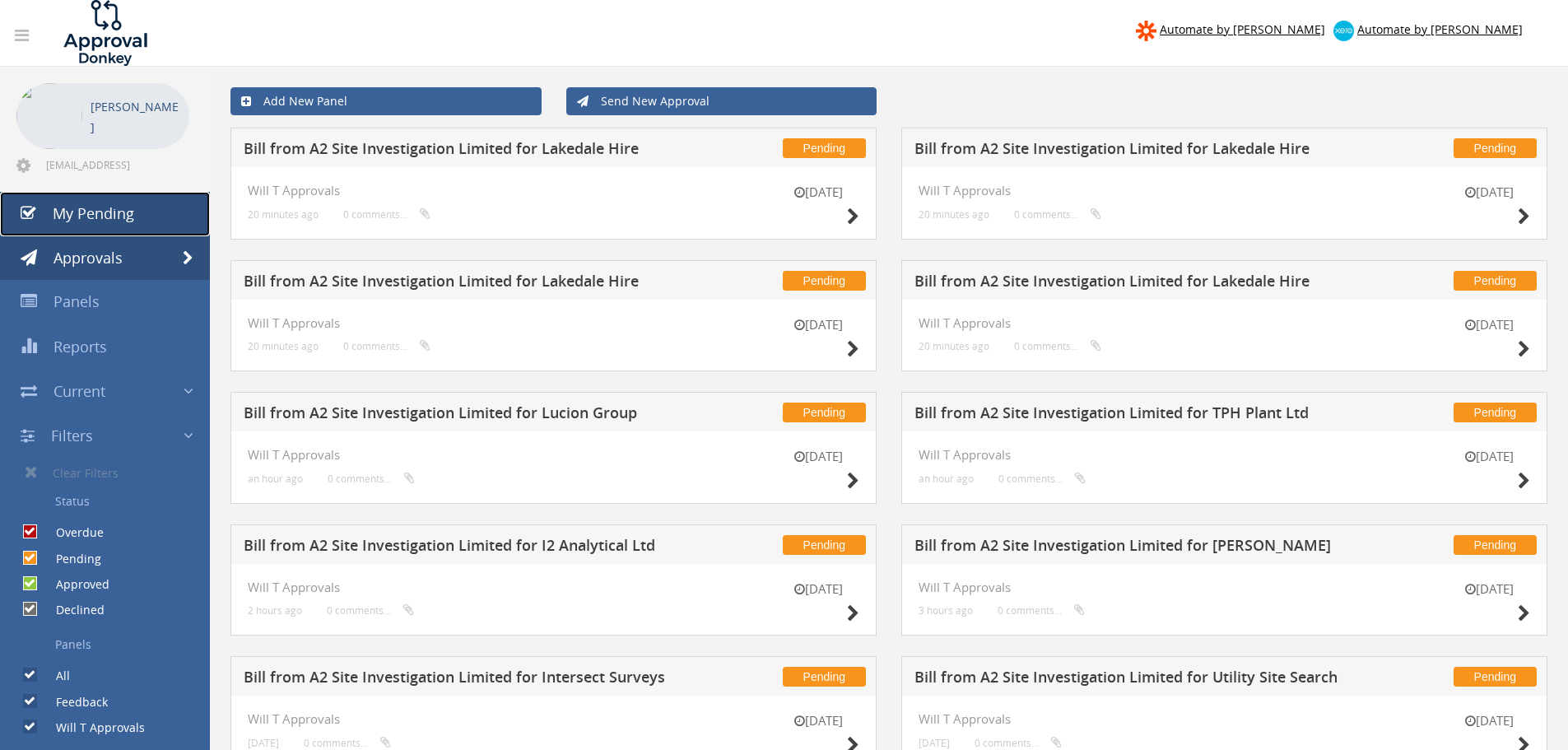
click at [115, 227] on link "My Pending" at bounding box center [105, 214] width 210 height 45
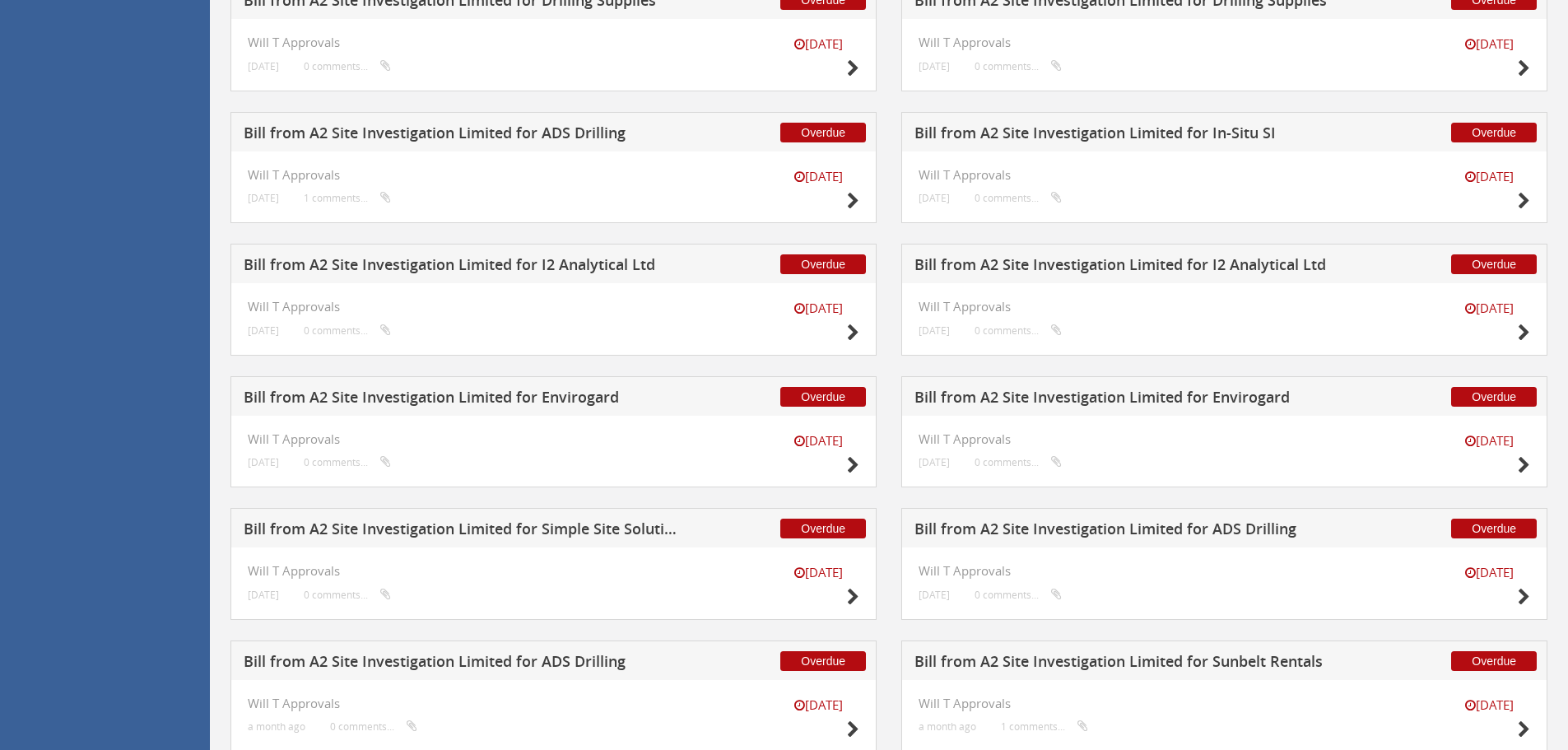
scroll to position [1626, 0]
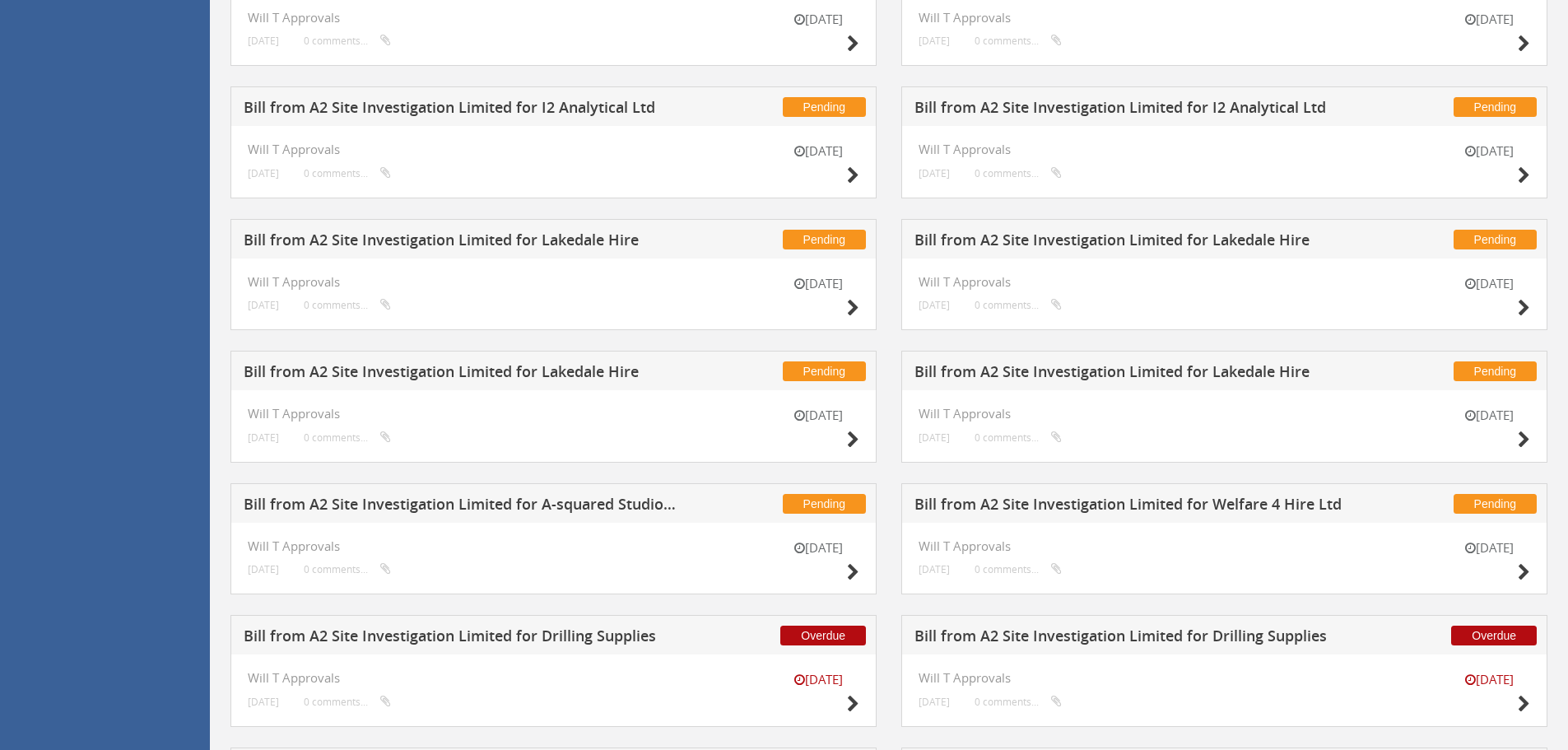
click at [1204, 367] on h5 "Bill from A2 Site Investigation Limited for Lakedale Hire" at bounding box center [1132, 374] width 434 height 21
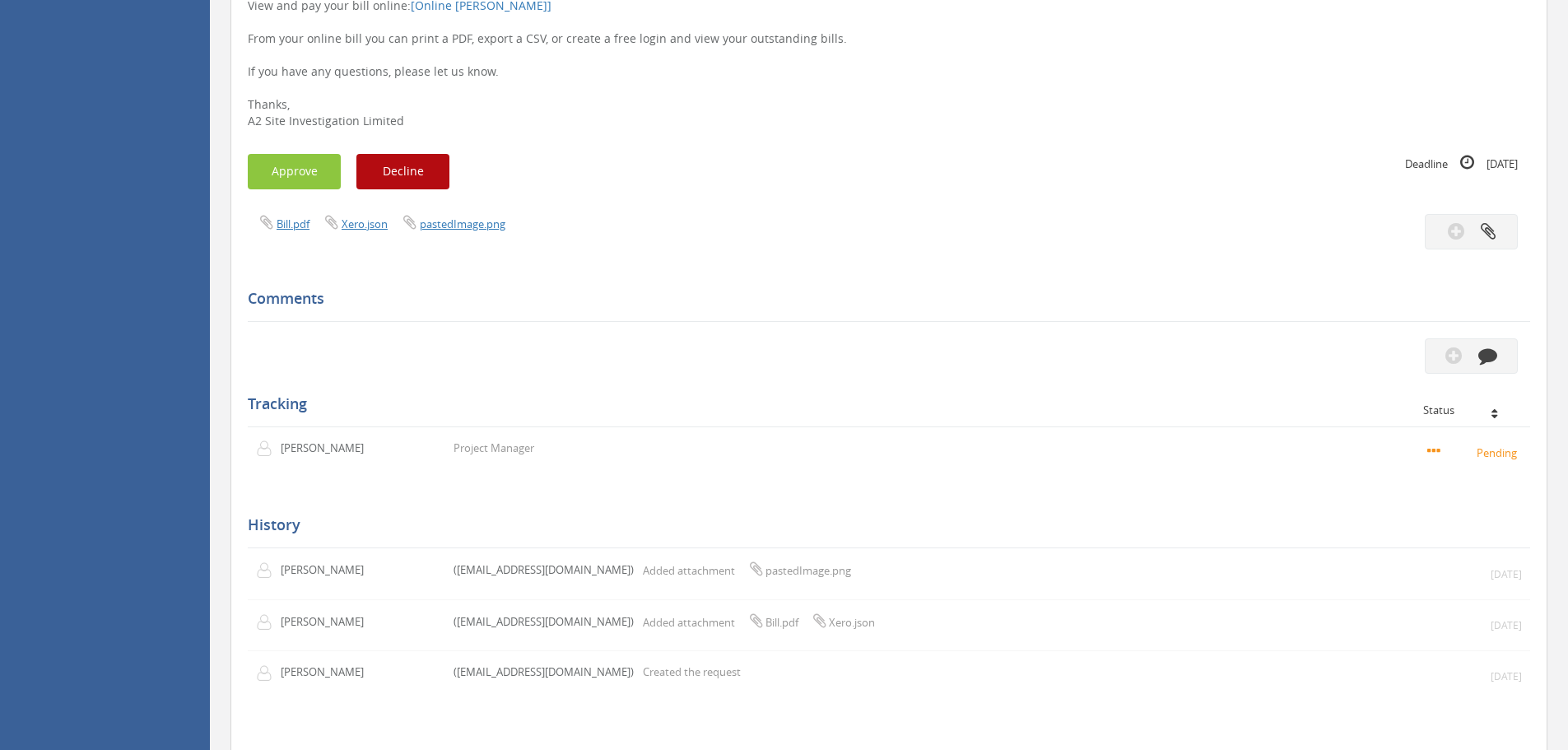
scroll to position [394, 0]
